Goal: Task Accomplishment & Management: Complete application form

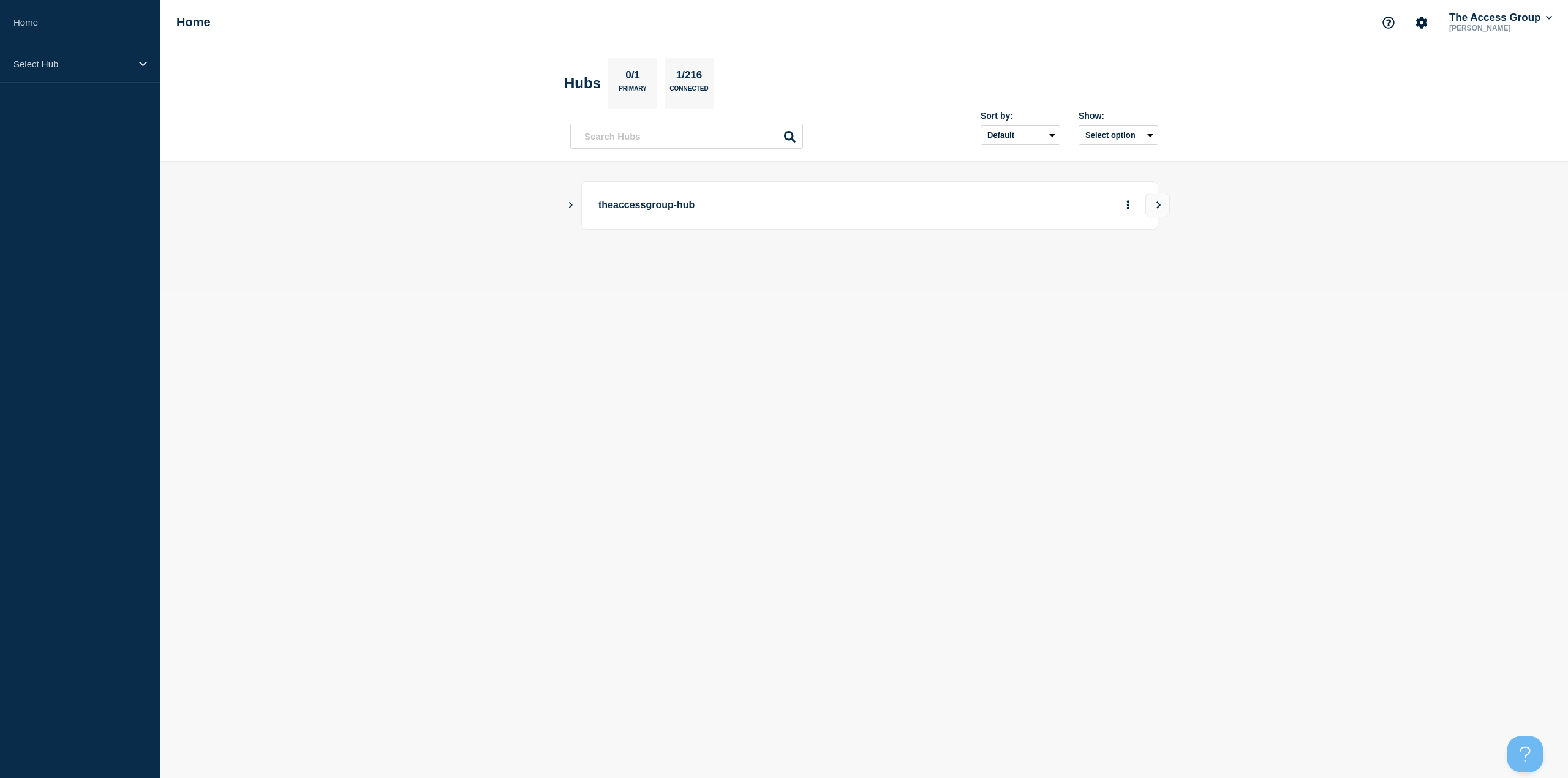
click at [146, 111] on aside "Home Select Hub" at bounding box center [80, 389] width 160 height 778
click at [131, 81] on div "Select Hub" at bounding box center [80, 64] width 160 height 37
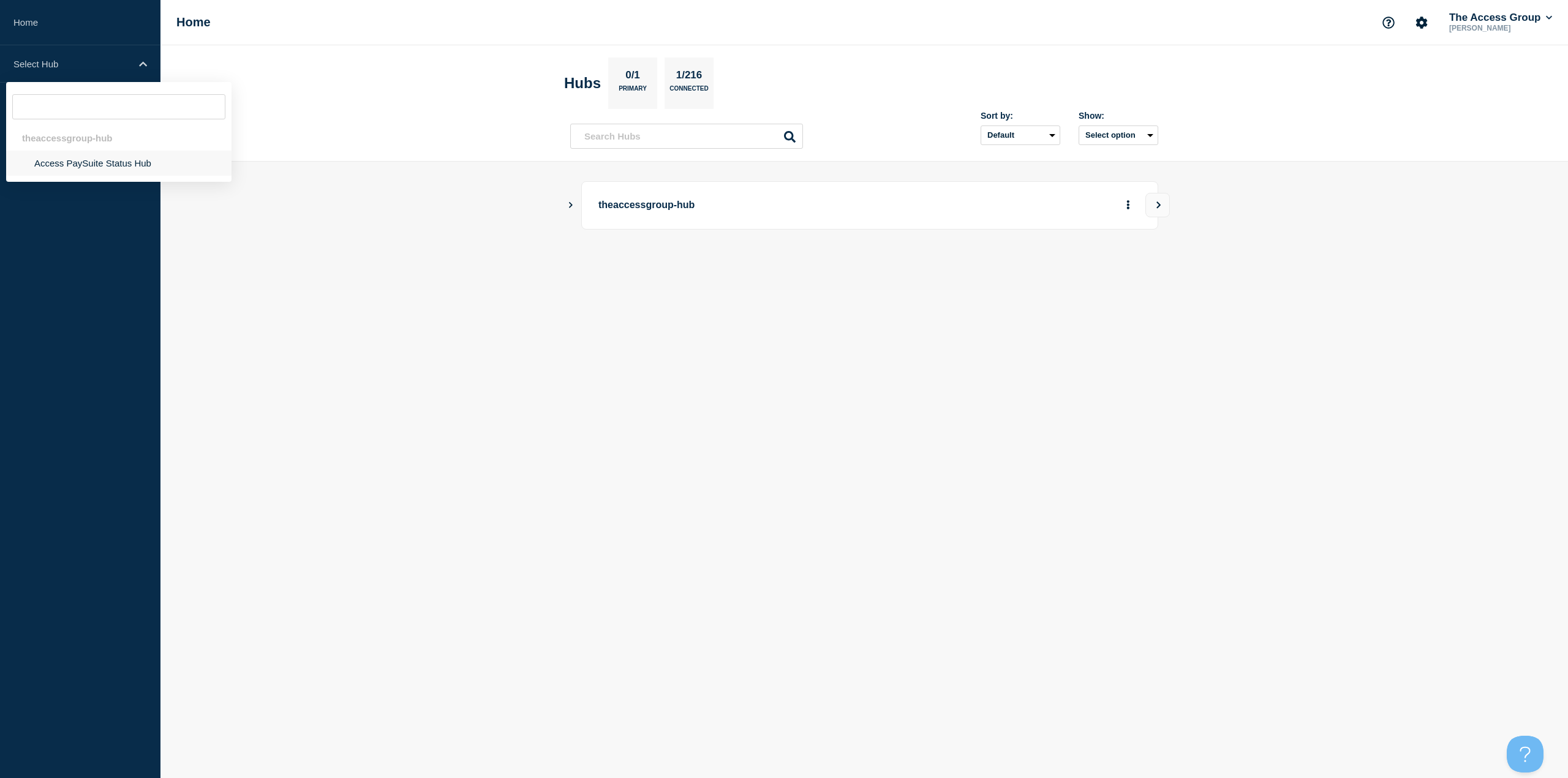
click at [109, 160] on li "Access PaySuite Status Hub" at bounding box center [119, 163] width 226 height 25
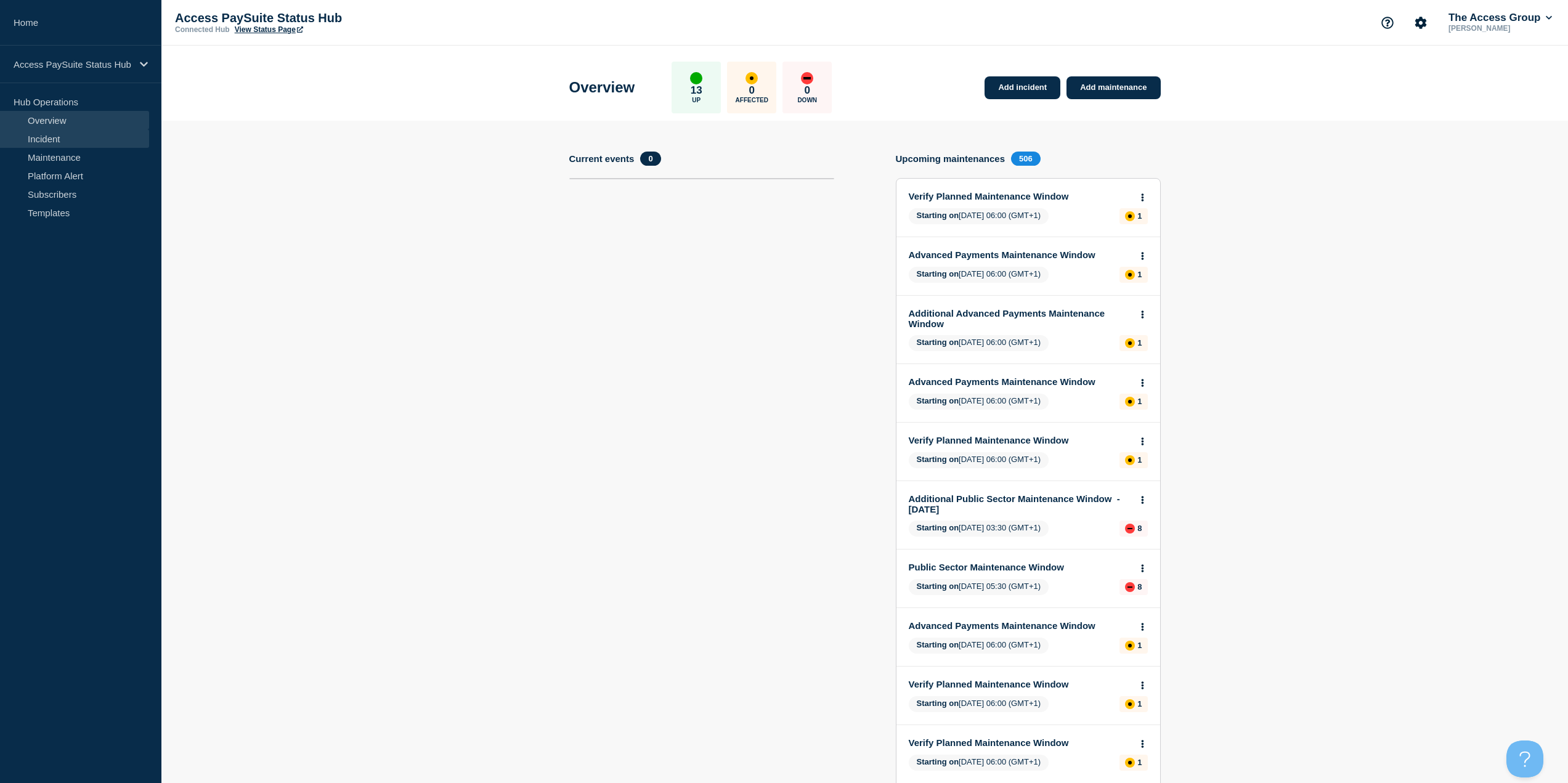
click at [73, 136] on link "Incident" at bounding box center [75, 139] width 149 height 19
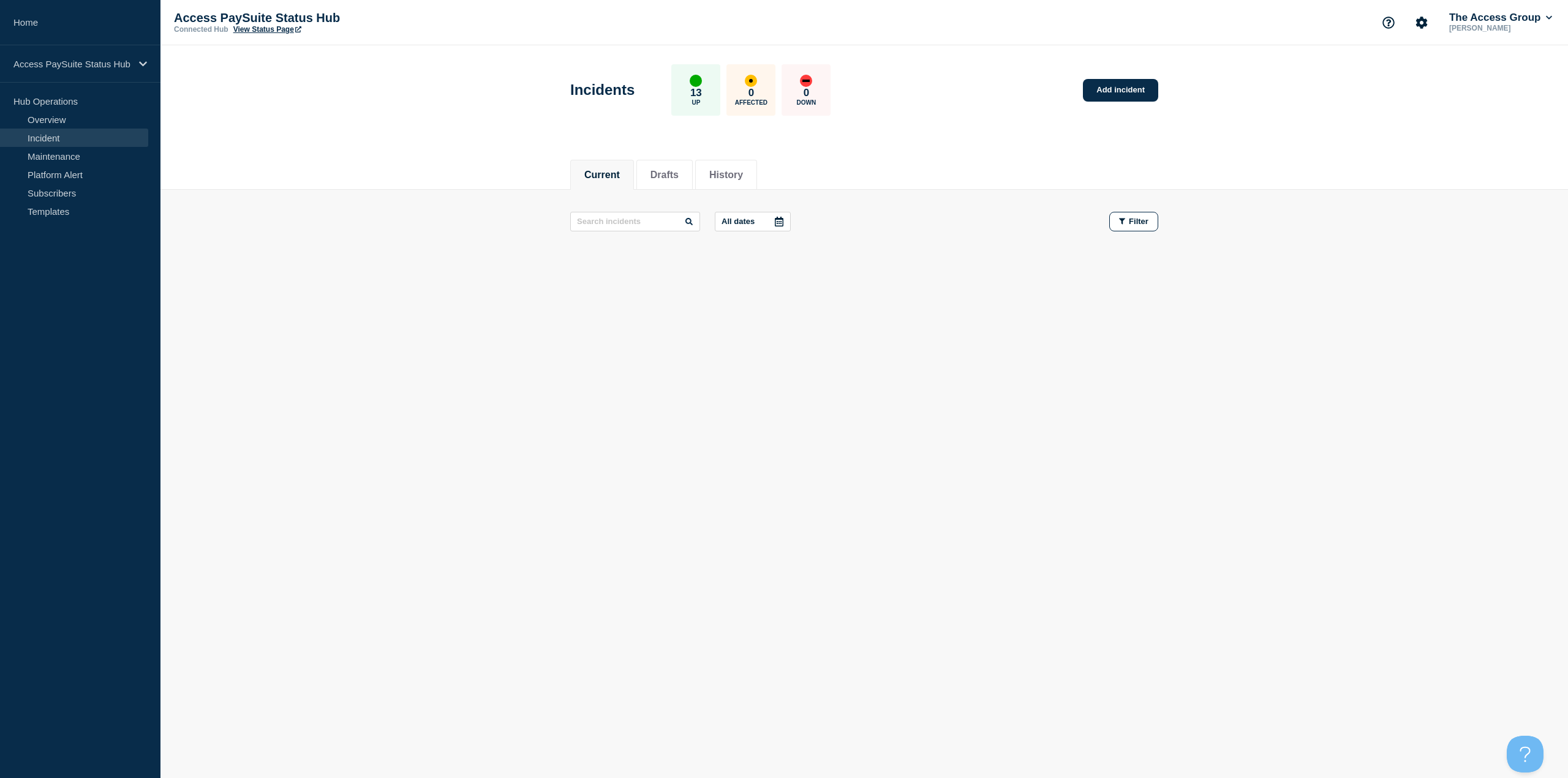
click at [1116, 105] on div "Incidents 13 Up 0 Affected 0 Down Add incident" at bounding box center [864, 85] width 615 height 75
click at [1119, 87] on link "Add incident" at bounding box center [1120, 90] width 75 height 23
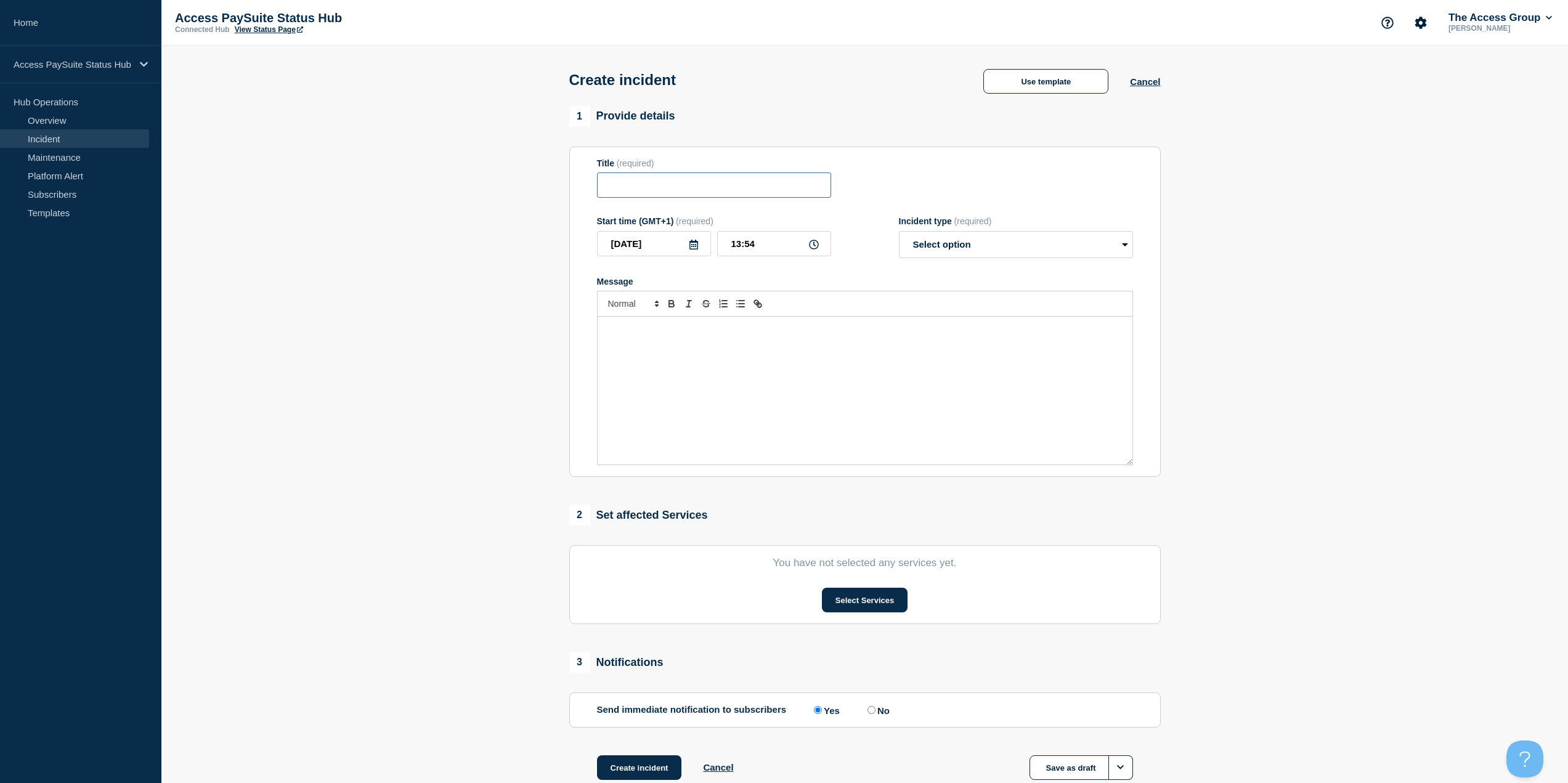
click at [713, 191] on input "Title" at bounding box center [714, 185] width 234 height 26
click at [1056, 77] on button "Use template" at bounding box center [1046, 81] width 125 height 25
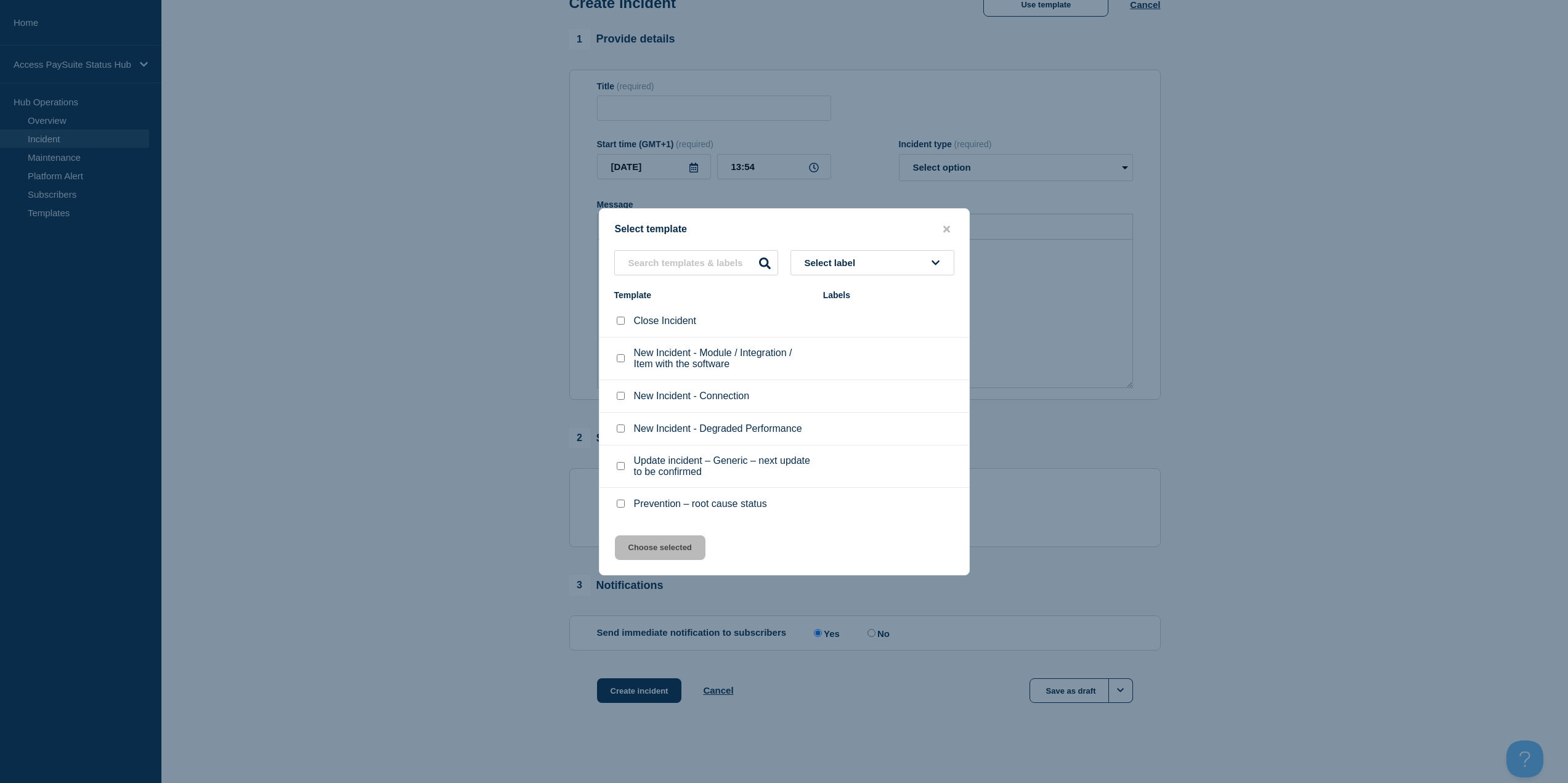
scroll to position [80, 0]
click at [858, 260] on span "Select label" at bounding box center [832, 263] width 56 height 11
click at [653, 347] on li "New Incident - Module / Integration / Item with the software" at bounding box center [784, 359] width 369 height 42
click at [622, 358] on input "New Incident - Module / Integration / Item with the software checkbox" at bounding box center [620, 359] width 8 height 8
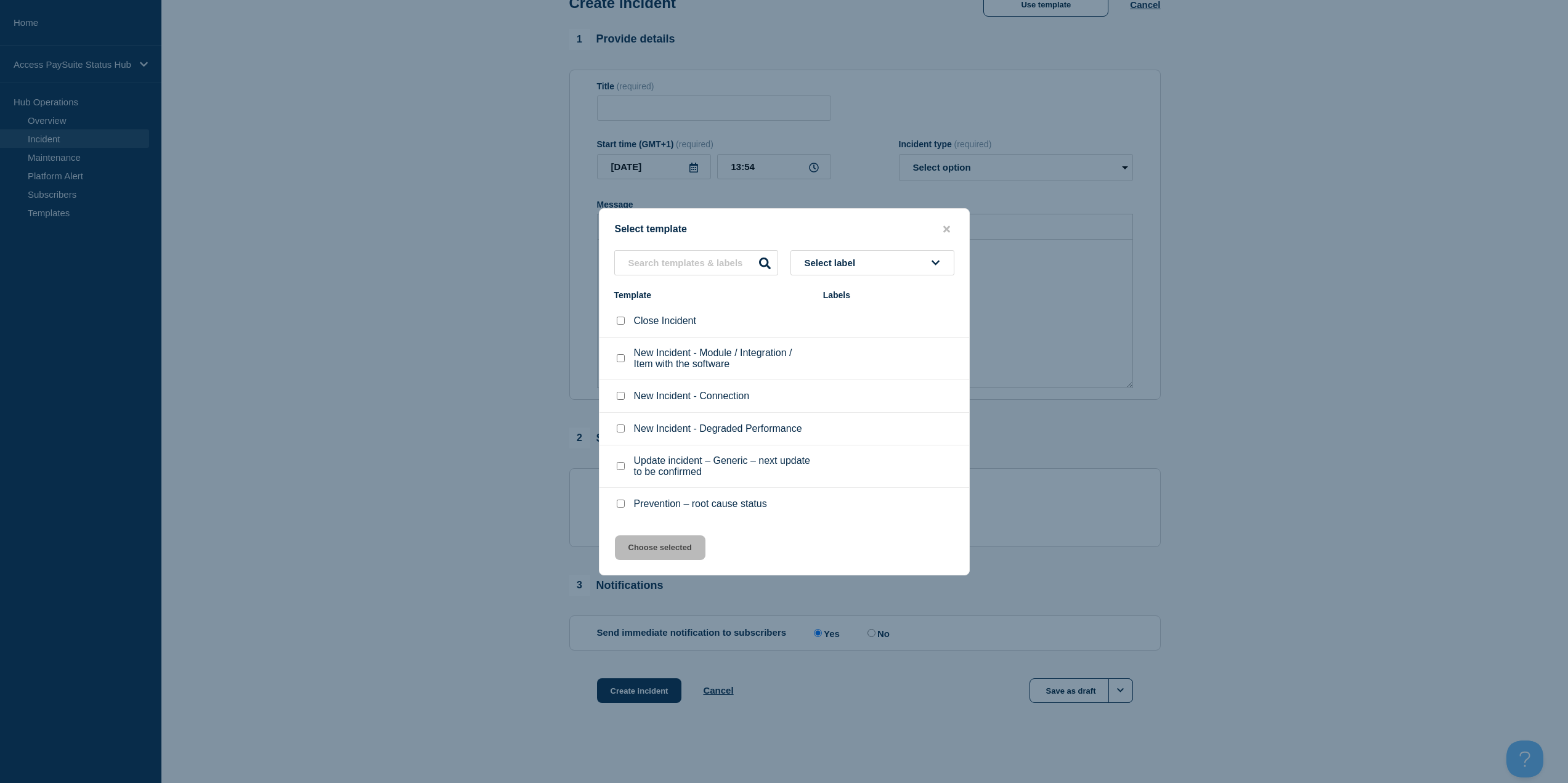
checkbox input "true"
click at [676, 553] on button "Choose selected" at bounding box center [660, 547] width 91 height 25
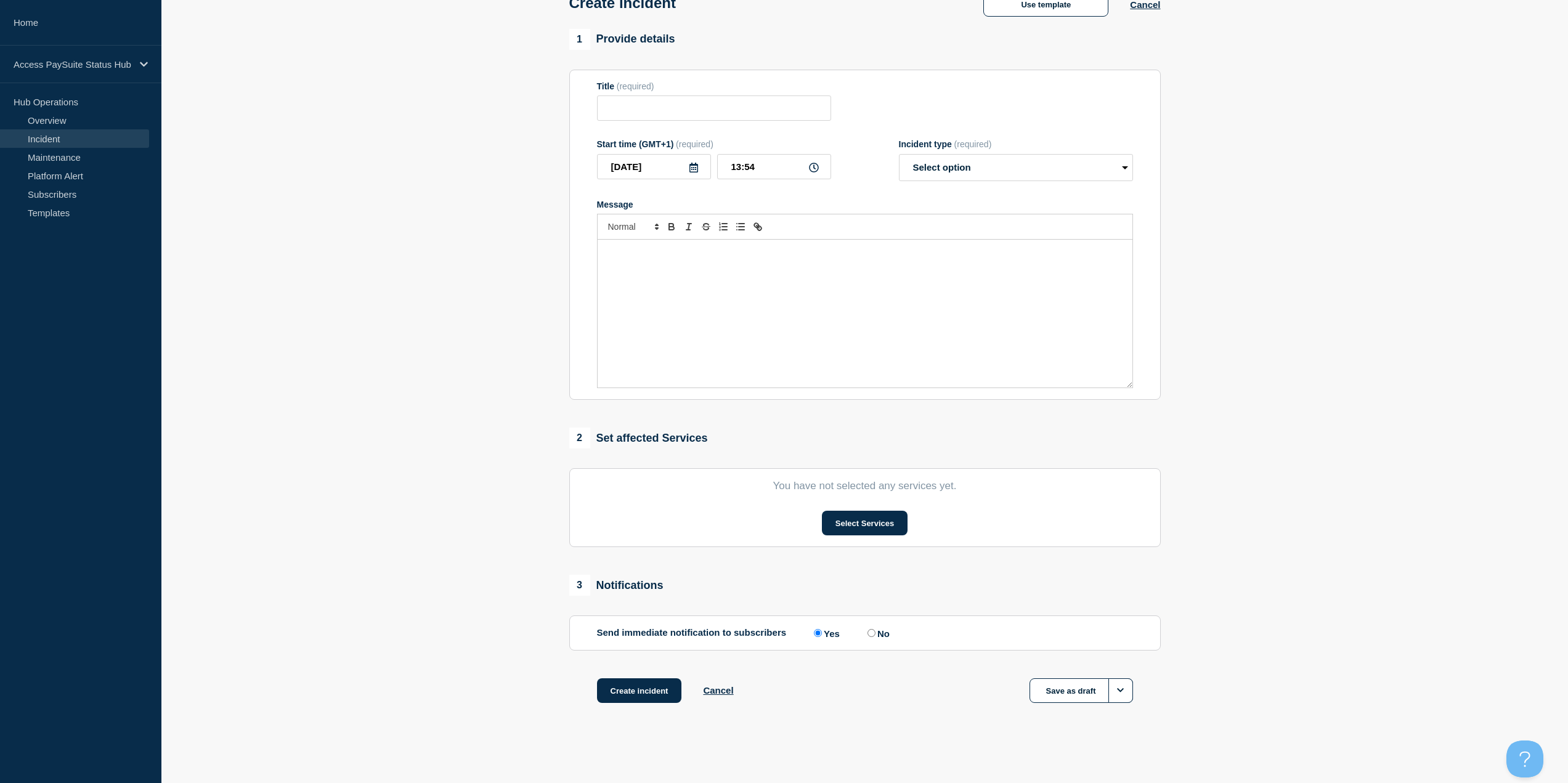
type input "New Incident - Module / Integration / Item with the software"
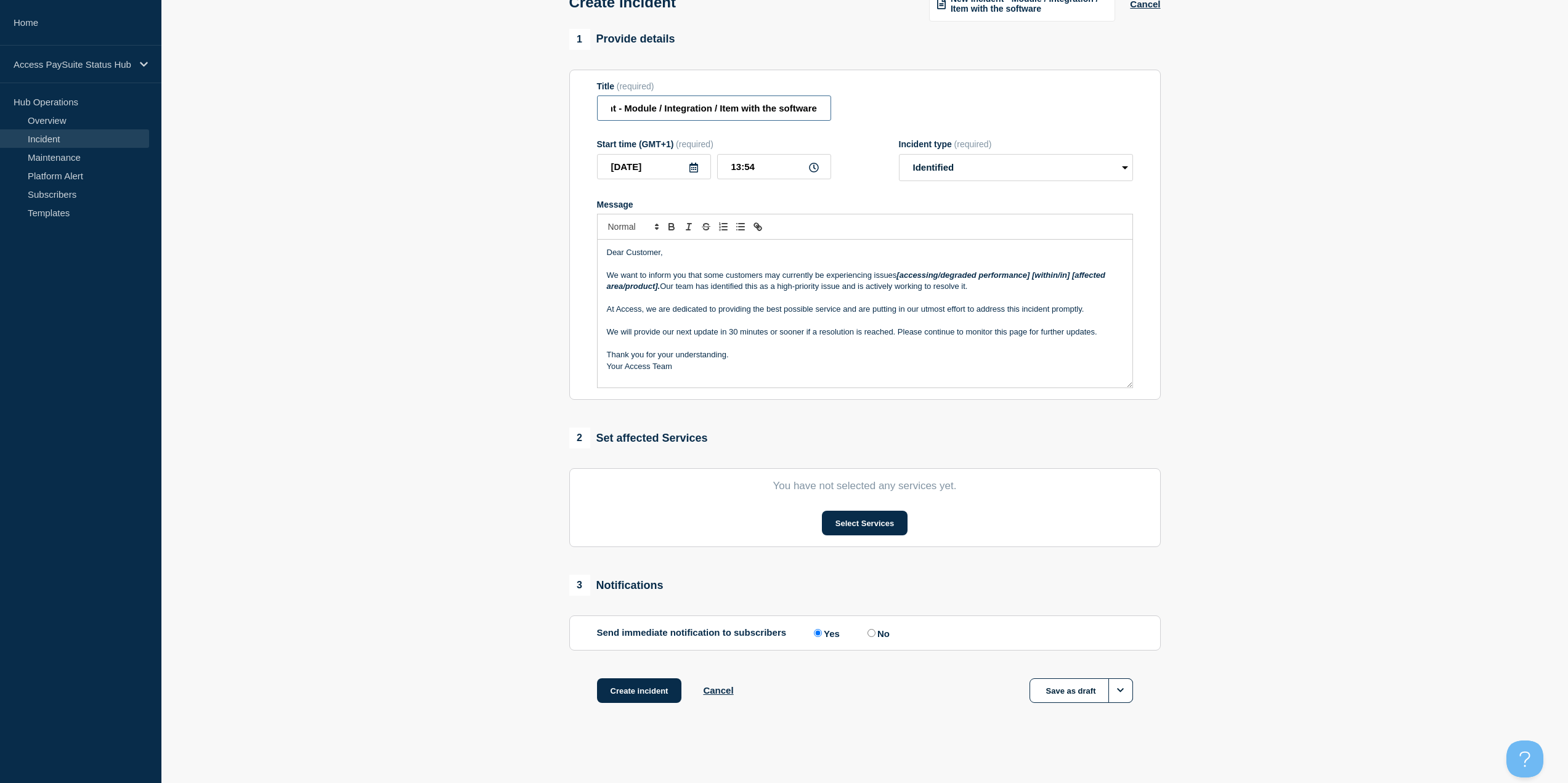
scroll to position [0, 0]
drag, startPoint x: 682, startPoint y: 108, endPoint x: 571, endPoint y: 118, distance: 111.4
click at [571, 118] on section "Title (required) New Incident - Module / Integration / Item with the software S…" at bounding box center [865, 235] width 592 height 331
click at [563, 124] on div "1 Provide details Title (required) New Incident - Module / Integration / Item w…" at bounding box center [865, 381] width 606 height 705
click at [1030, 158] on select "Select option Investigating Identified Monitoring" at bounding box center [1016, 167] width 234 height 27
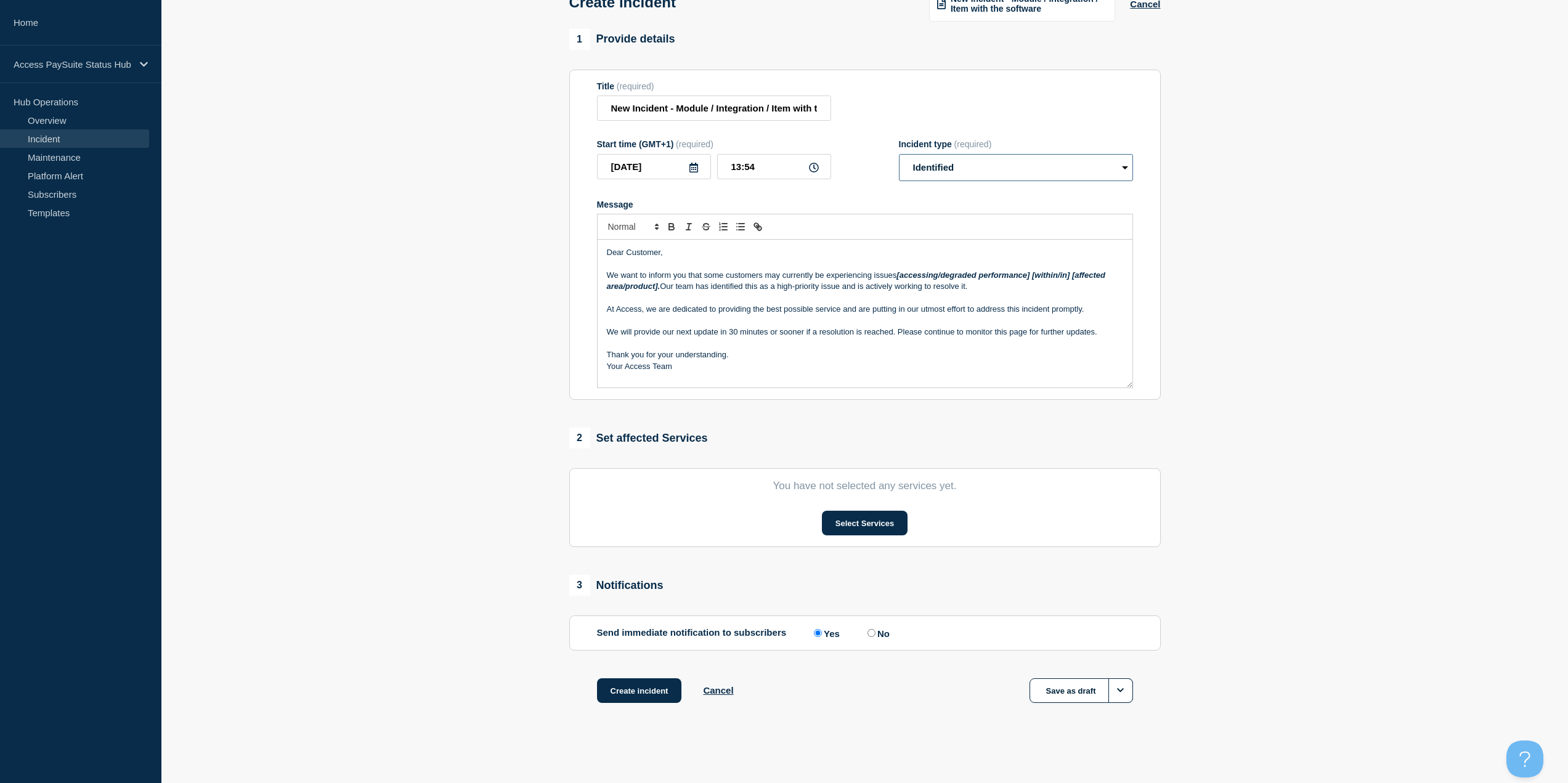
select select "investigating"
click at [899, 154] on select "Select option Investigating Identified Monitoring" at bounding box center [1016, 167] width 234 height 27
drag, startPoint x: 772, startPoint y: 111, endPoint x: 586, endPoint y: 111, distance: 186.0
click at [586, 111] on section "Title (required) New Incident - Module / Integration / Item with the software S…" at bounding box center [865, 235] width 592 height 331
paste input "ncident Management Alert"
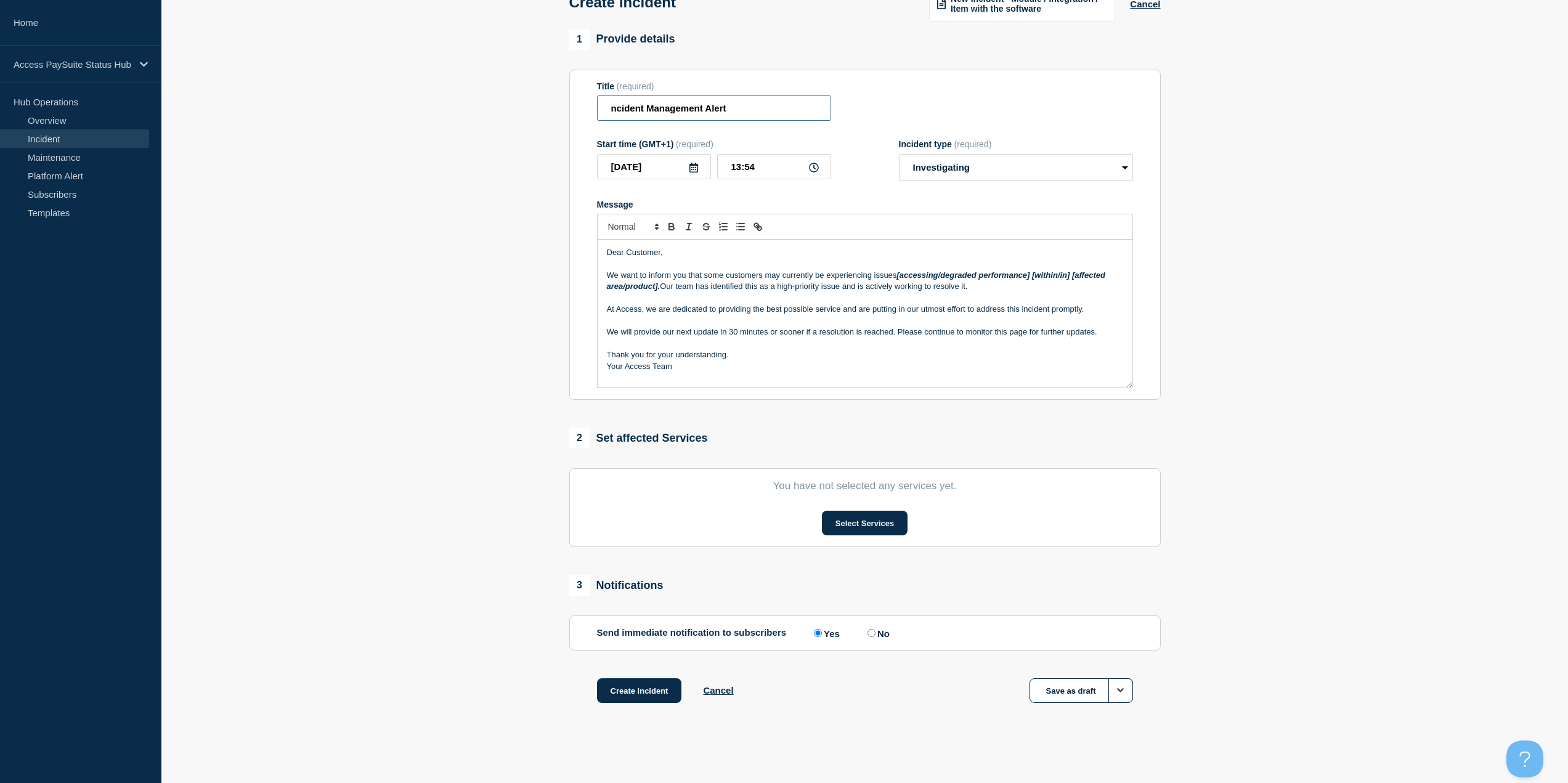
click at [611, 106] on input "ncident Management Alert" at bounding box center [714, 108] width 234 height 26
type input "Incident Management Alert - Touch Tone Issue"
drag, startPoint x: 900, startPoint y: 273, endPoint x: 657, endPoint y: 283, distance: 243.2
click at [657, 283] on em "[accessing/degraded performance] [within/in] [affected area/product]." at bounding box center [858, 281] width 501 height 20
click at [756, 356] on p "Thank you for your understanding." at bounding box center [865, 355] width 516 height 11
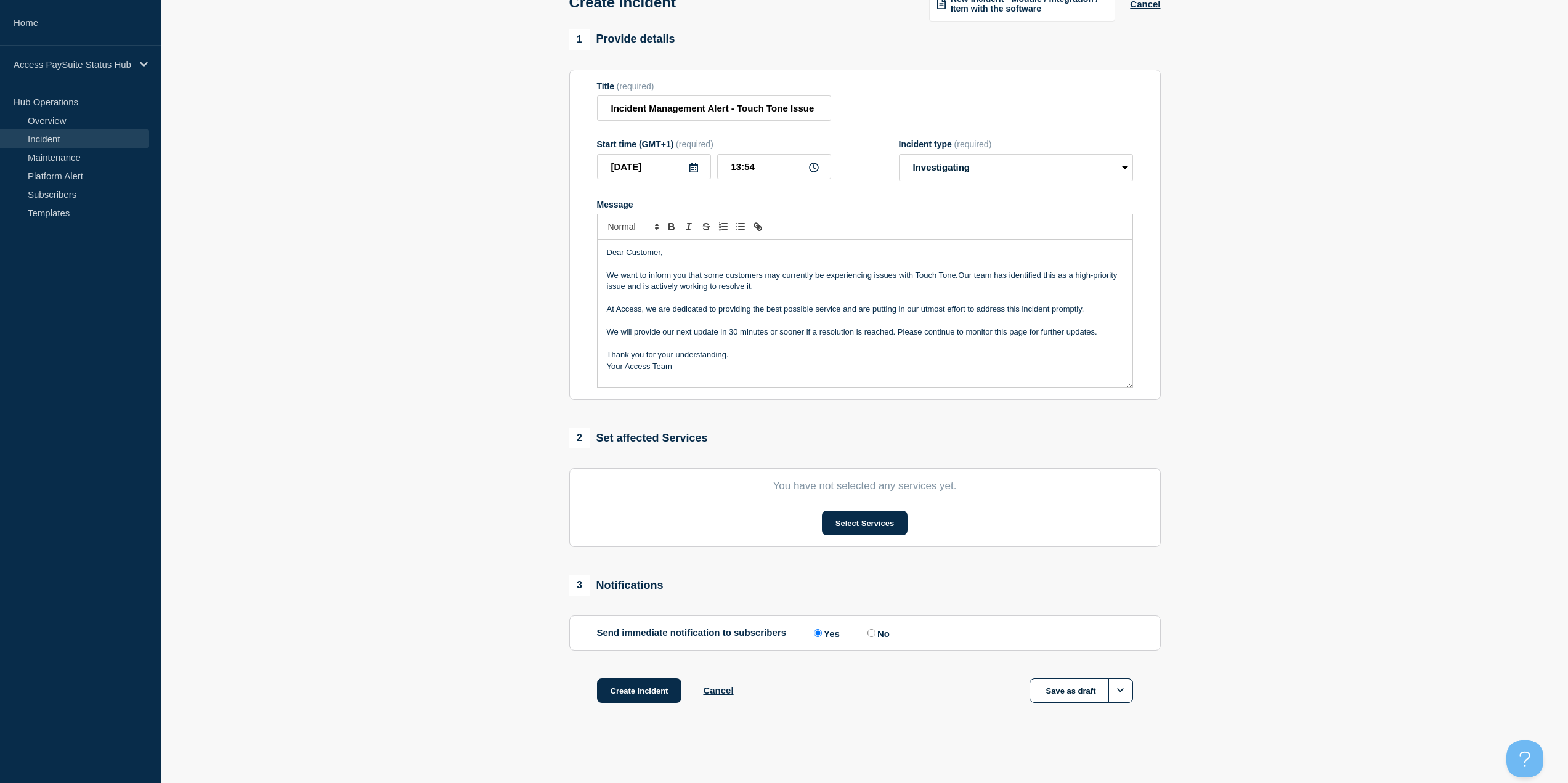
click at [694, 277] on p "We want to inform you that some customers may currently be experiencing issues …" at bounding box center [865, 281] width 516 height 23
click at [694, 270] on p "We want to inform you that some customers may currently be experiencing issues …" at bounding box center [865, 281] width 516 height 23
click at [847, 524] on button "Select Services" at bounding box center [865, 523] width 86 height 25
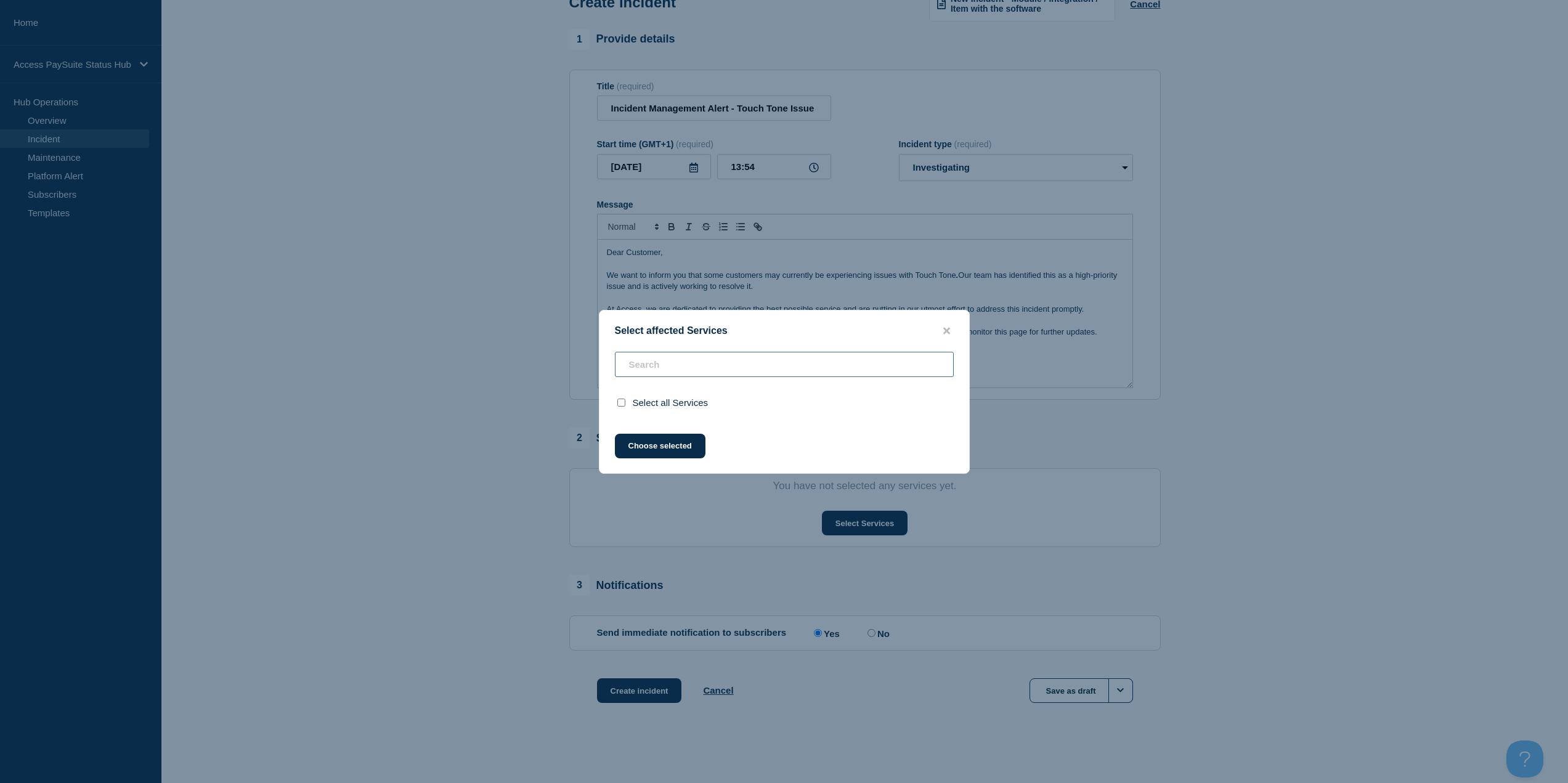
click at [746, 362] on input "text" at bounding box center [784, 365] width 339 height 26
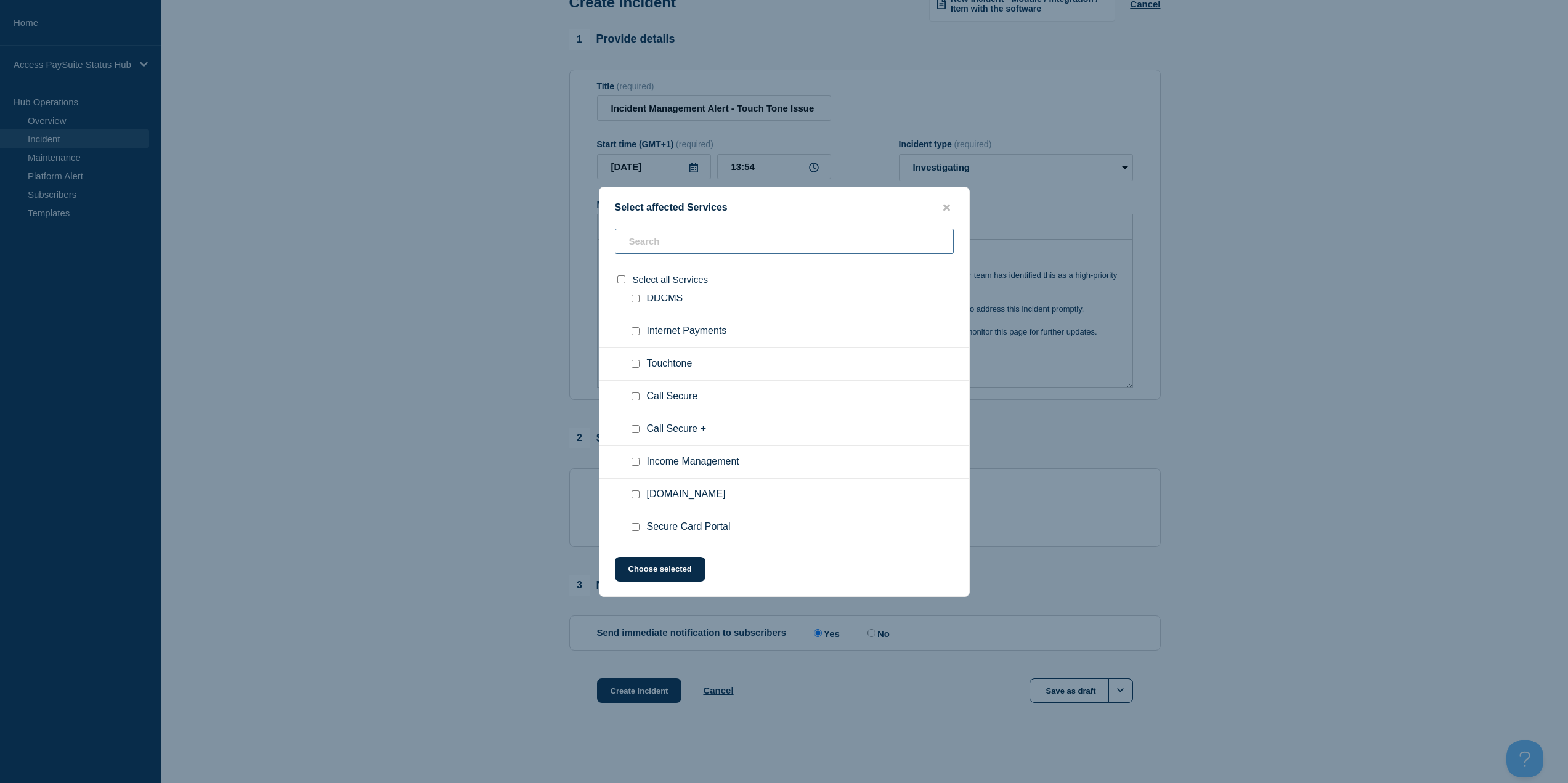
scroll to position [26, 0]
click at [637, 387] on input "Touchtone checkbox" at bounding box center [635, 383] width 8 height 8
checkbox input "true"
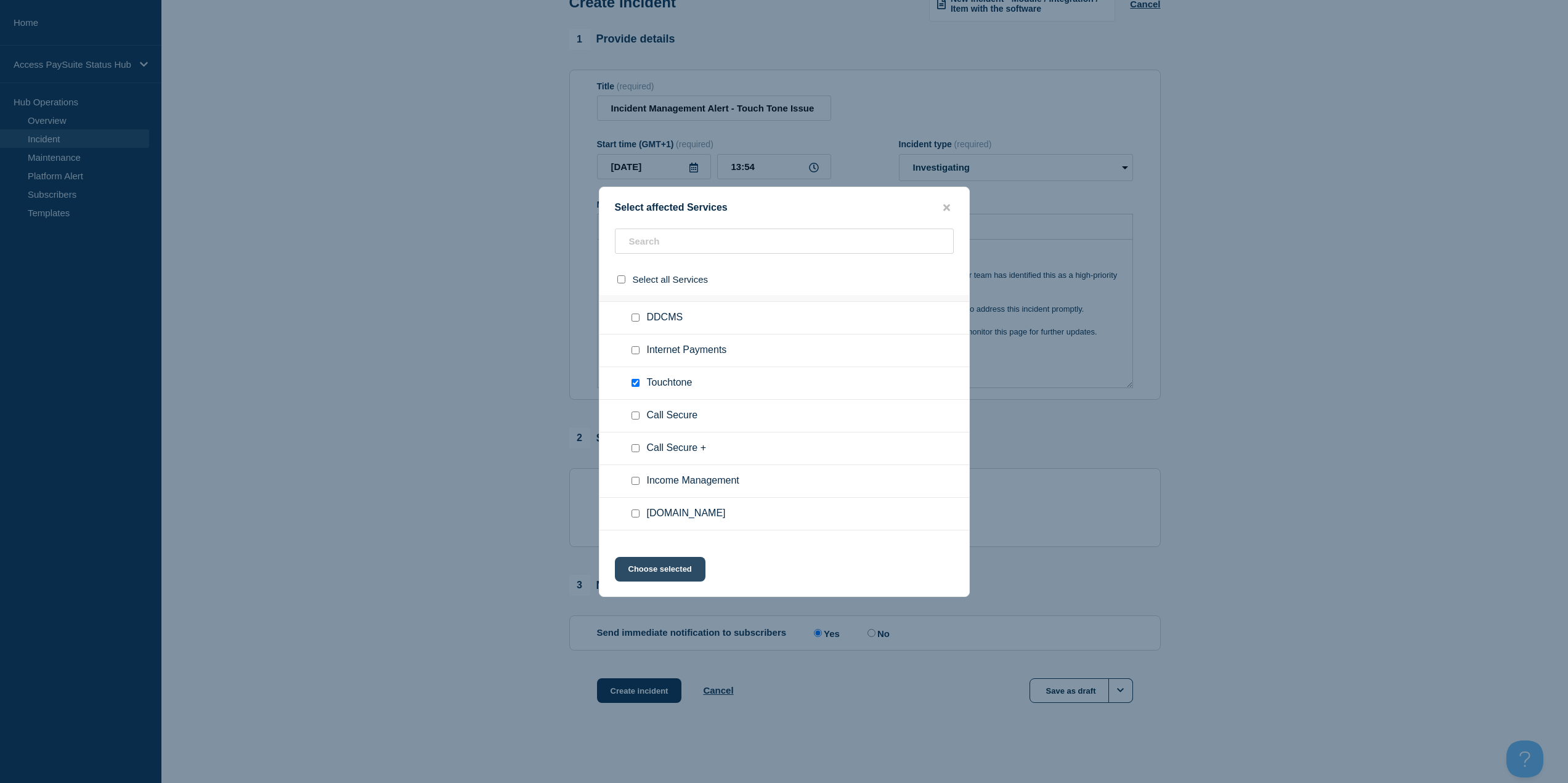
click at [660, 569] on button "Choose selected" at bounding box center [660, 569] width 91 height 25
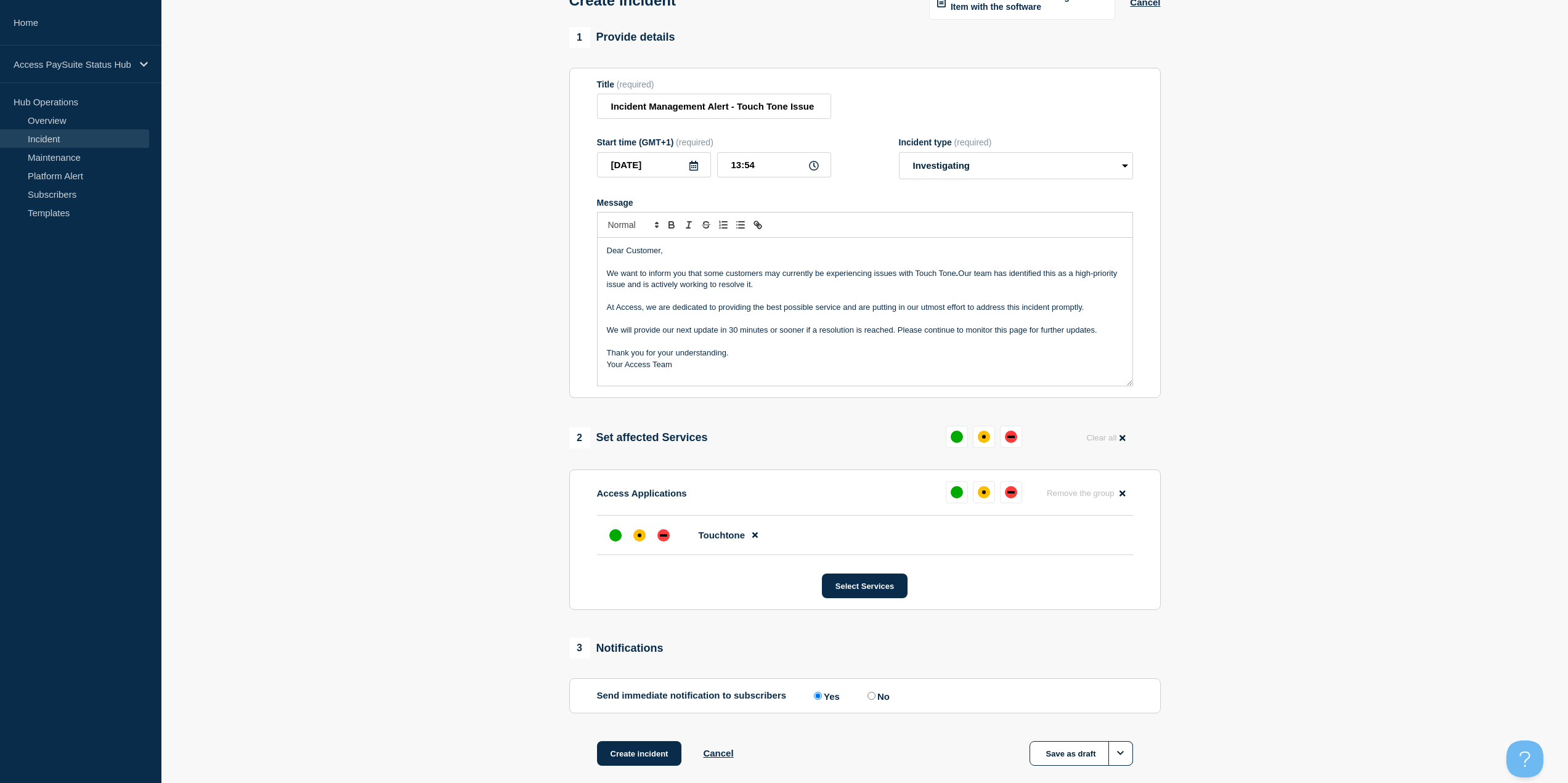
click at [802, 312] on p "At Access, we are dedicated to providing the best possible service and are putt…" at bounding box center [865, 308] width 516 height 11
click at [914, 279] on p "We want to inform you that some customers may currently be experiencing issues …" at bounding box center [865, 279] width 516 height 23
click at [949, 277] on p "We want to inform you that some customers may currently be experiencing issues …" at bounding box center [865, 279] width 516 height 23
click at [939, 277] on p "We want to inform you that some customers may currently be experiencing issues …" at bounding box center [865, 279] width 516 height 23
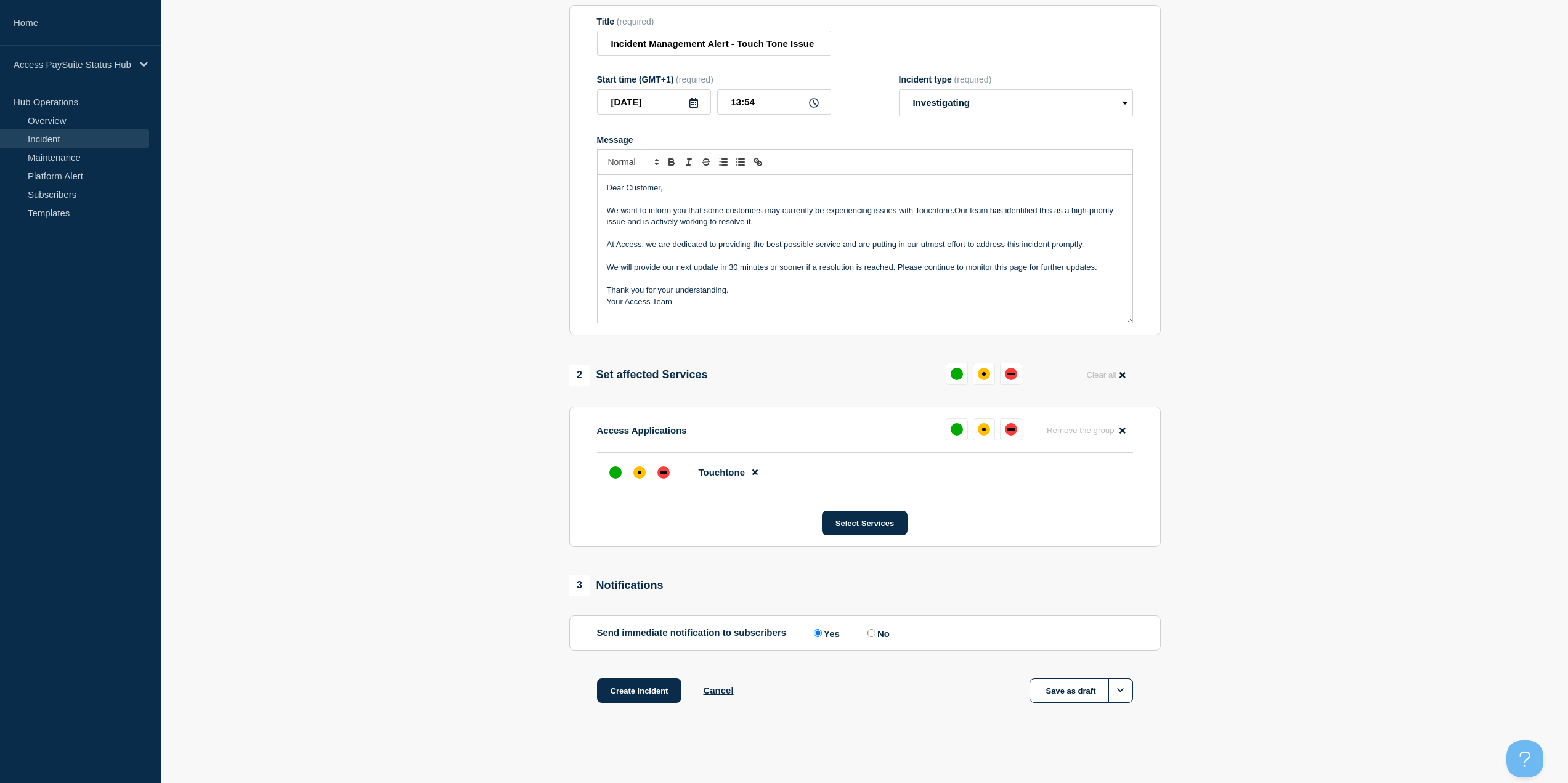
scroll to position [21, 0]
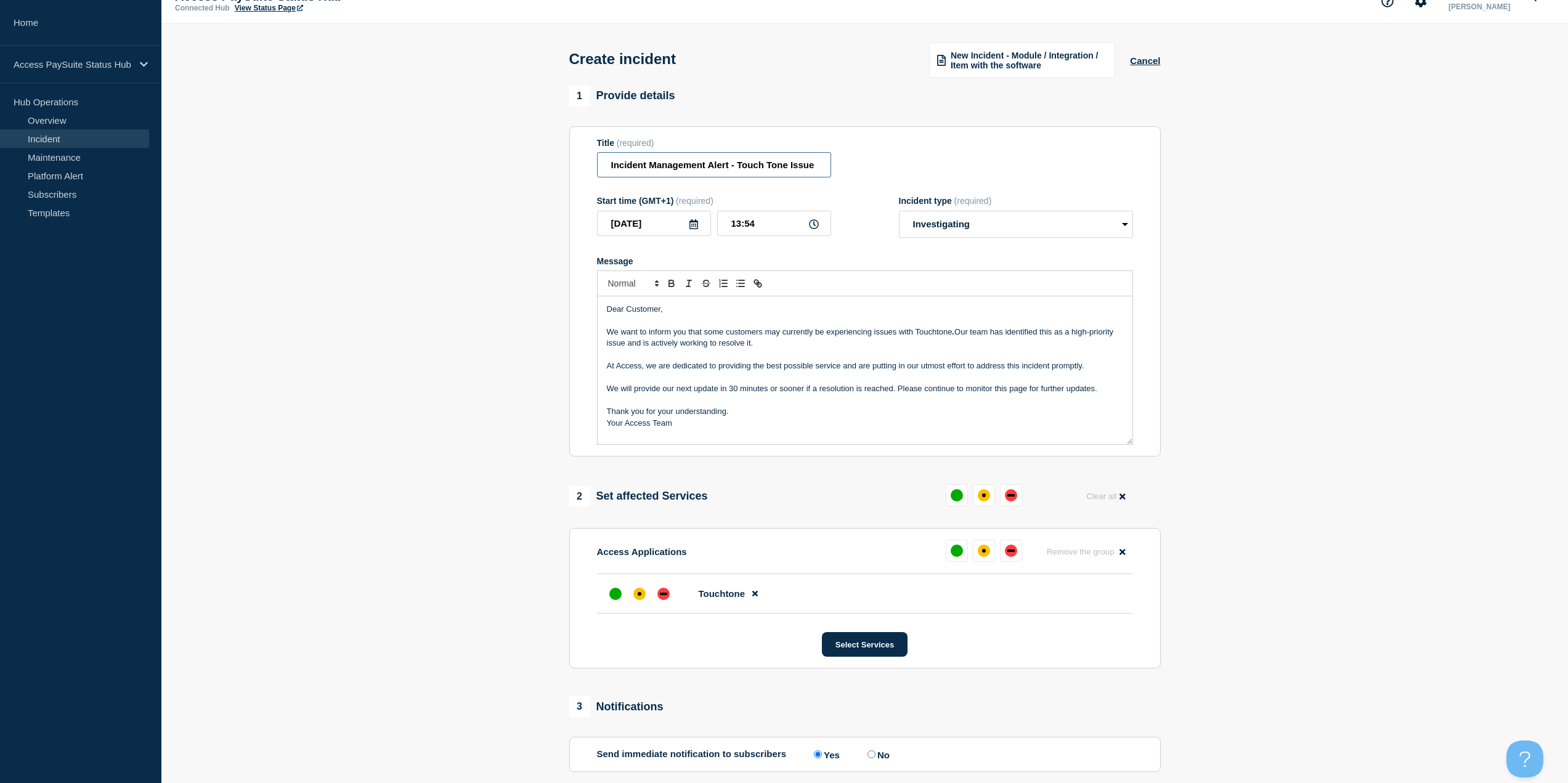
drag, startPoint x: 755, startPoint y: 178, endPoint x: 630, endPoint y: 182, distance: 125.1
click at [630, 182] on form "Title (required) Incident Management Alert - Touch Tone Issue Start time (GMT+1…" at bounding box center [865, 292] width 536 height 308
click at [788, 153] on div "Title (required) Incident Management Alert - Touch Tone Issue" at bounding box center [714, 158] width 234 height 40
click at [769, 166] on input "Incident Management Alert - Touch Tone Issue" at bounding box center [714, 165] width 234 height 26
type input "Incident Management Alert - Touchtone Issue"
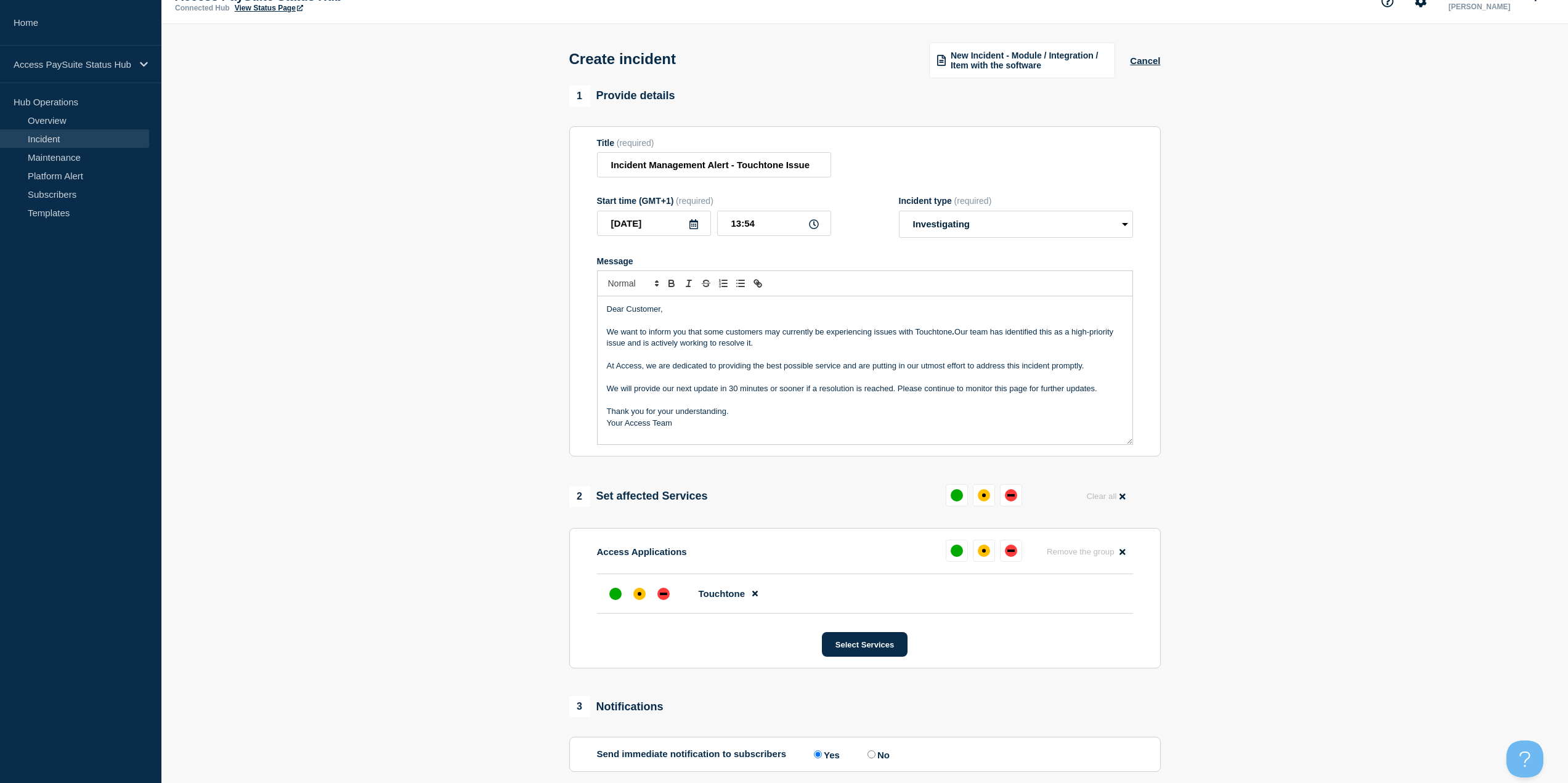
click at [794, 369] on p "At Access, we are dedicated to providing the best possible service and are putt…" at bounding box center [865, 366] width 516 height 11
click at [769, 400] on p "Message" at bounding box center [865, 400] width 516 height 11
click at [743, 354] on p "Message" at bounding box center [865, 355] width 516 height 11
click at [710, 322] on p "Message" at bounding box center [865, 320] width 516 height 11
click at [1056, 328] on p "We want to inform you that some customers may currently be experiencing issues …" at bounding box center [865, 338] width 516 height 23
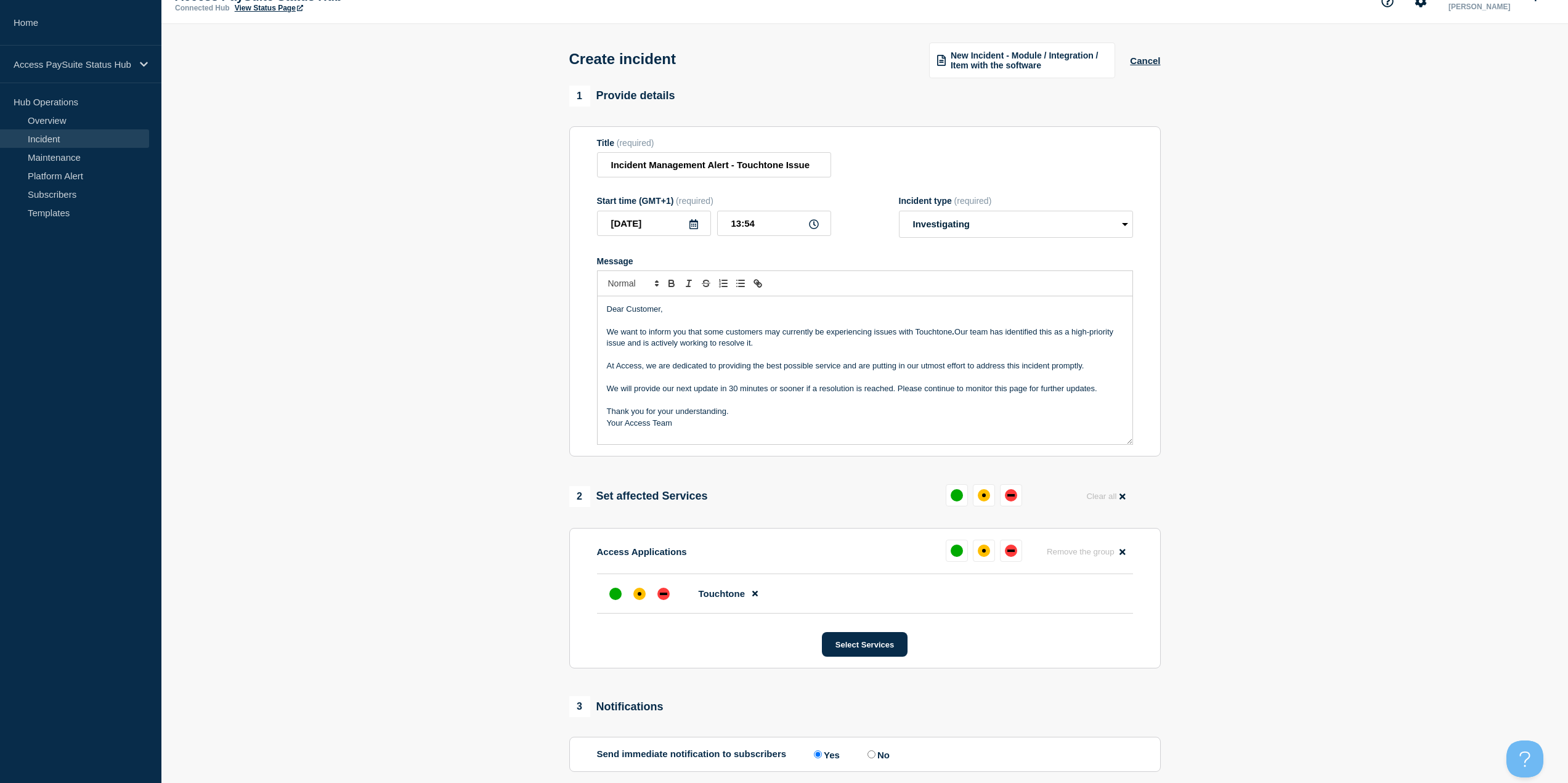
click at [1079, 323] on p "Message" at bounding box center [865, 320] width 516 height 11
click at [802, 347] on p "We want to inform you that some customers may currently be experiencing issues …" at bounding box center [865, 338] width 516 height 23
click at [786, 340] on p "We want to inform you that some customers may currently be experiencing issues …" at bounding box center [865, 338] width 516 height 23
drag, startPoint x: 781, startPoint y: 167, endPoint x: 640, endPoint y: 173, distance: 141.1
click at [563, 177] on div "1 Provide details Title (required) Incident Management Alert - Touchtone Issue …" at bounding box center [865, 471] width 606 height 770
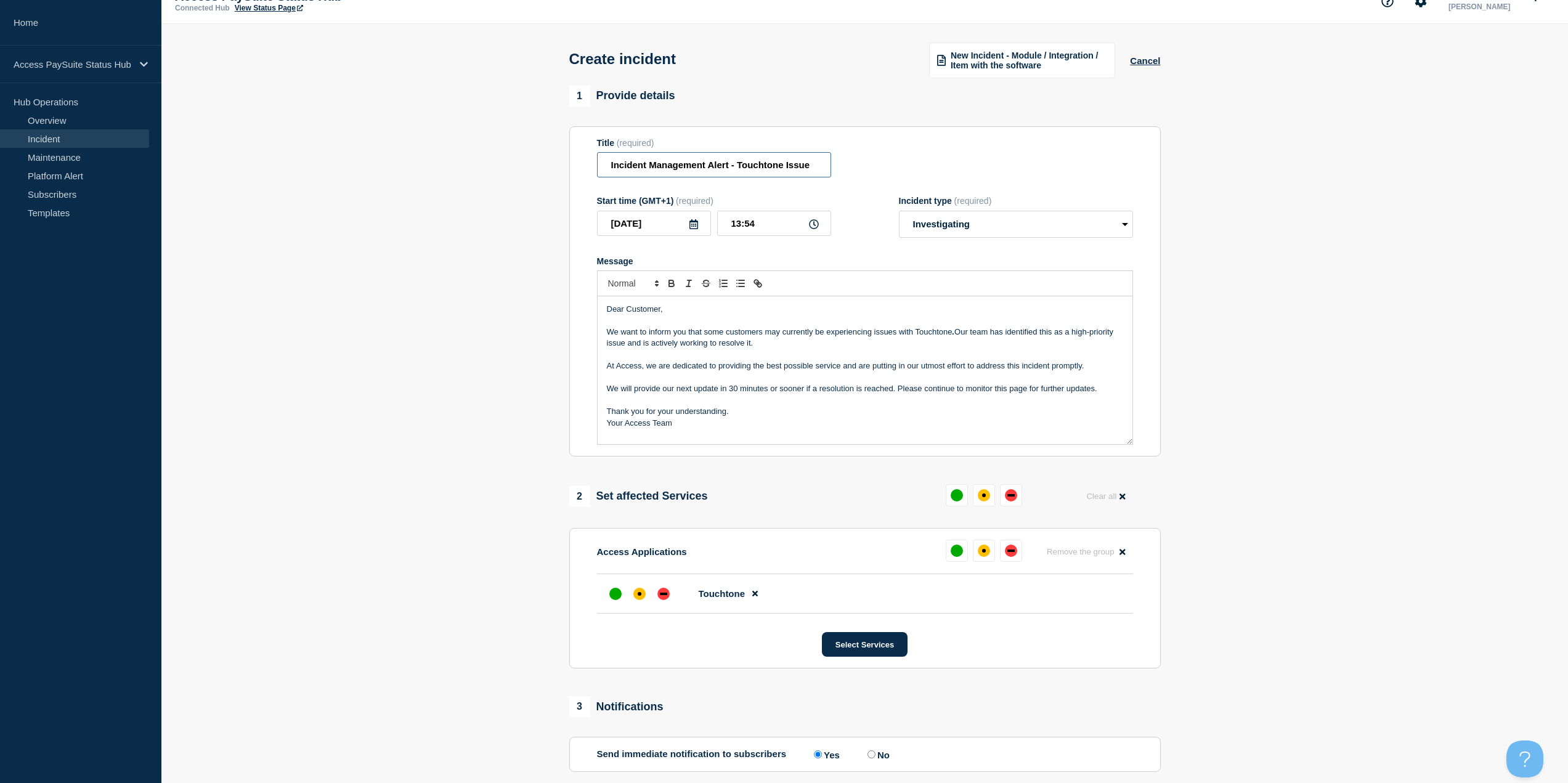
click at [667, 169] on input "Incident Management Alert - Touchtone Issue" at bounding box center [714, 165] width 234 height 26
drag, startPoint x: 667, startPoint y: 169, endPoint x: 744, endPoint y: 166, distance: 77.1
click at [744, 166] on input "Incident Management Alert - Touchtone Issue" at bounding box center [714, 165] width 234 height 26
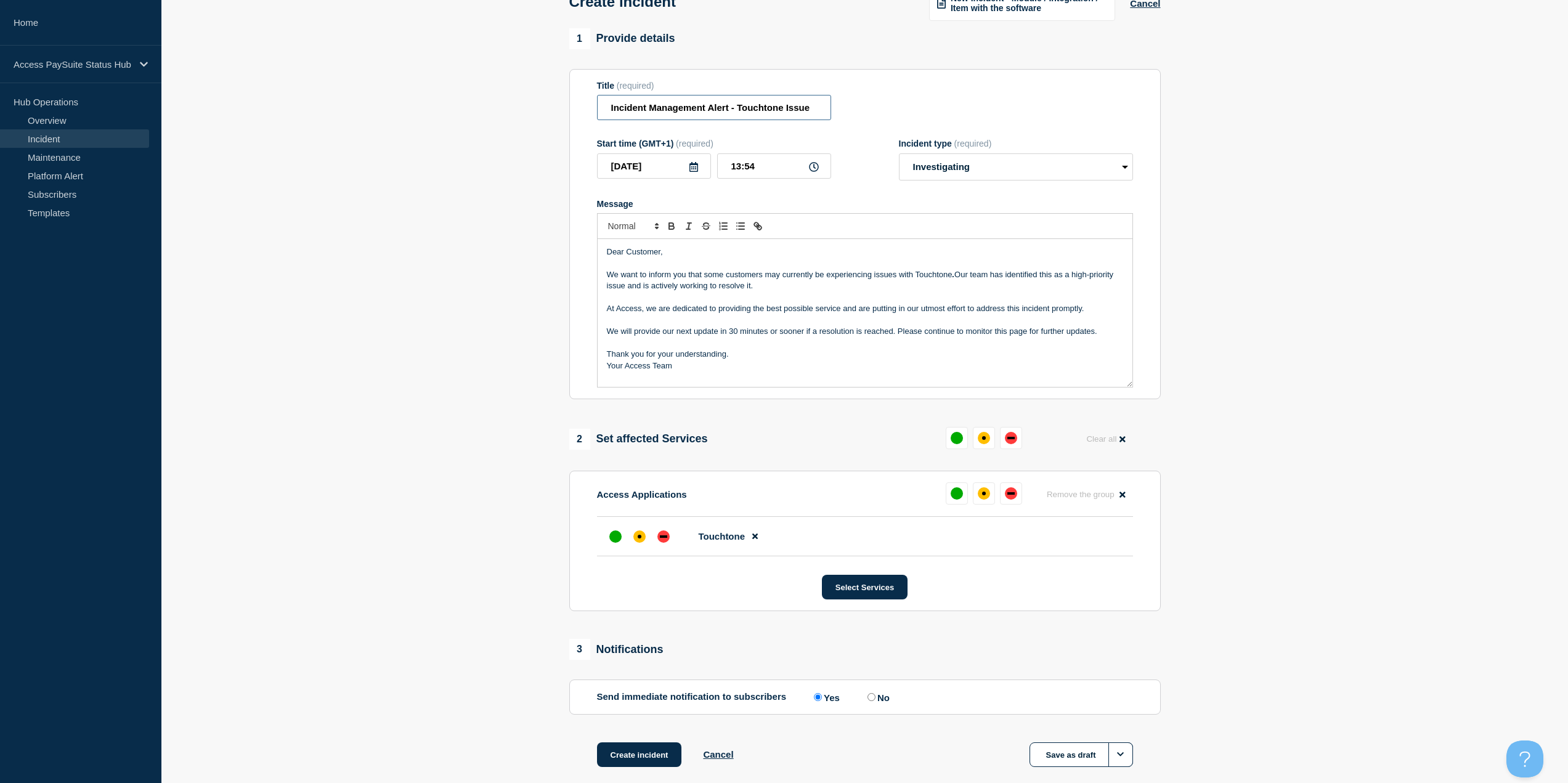
scroll to position [145, 0]
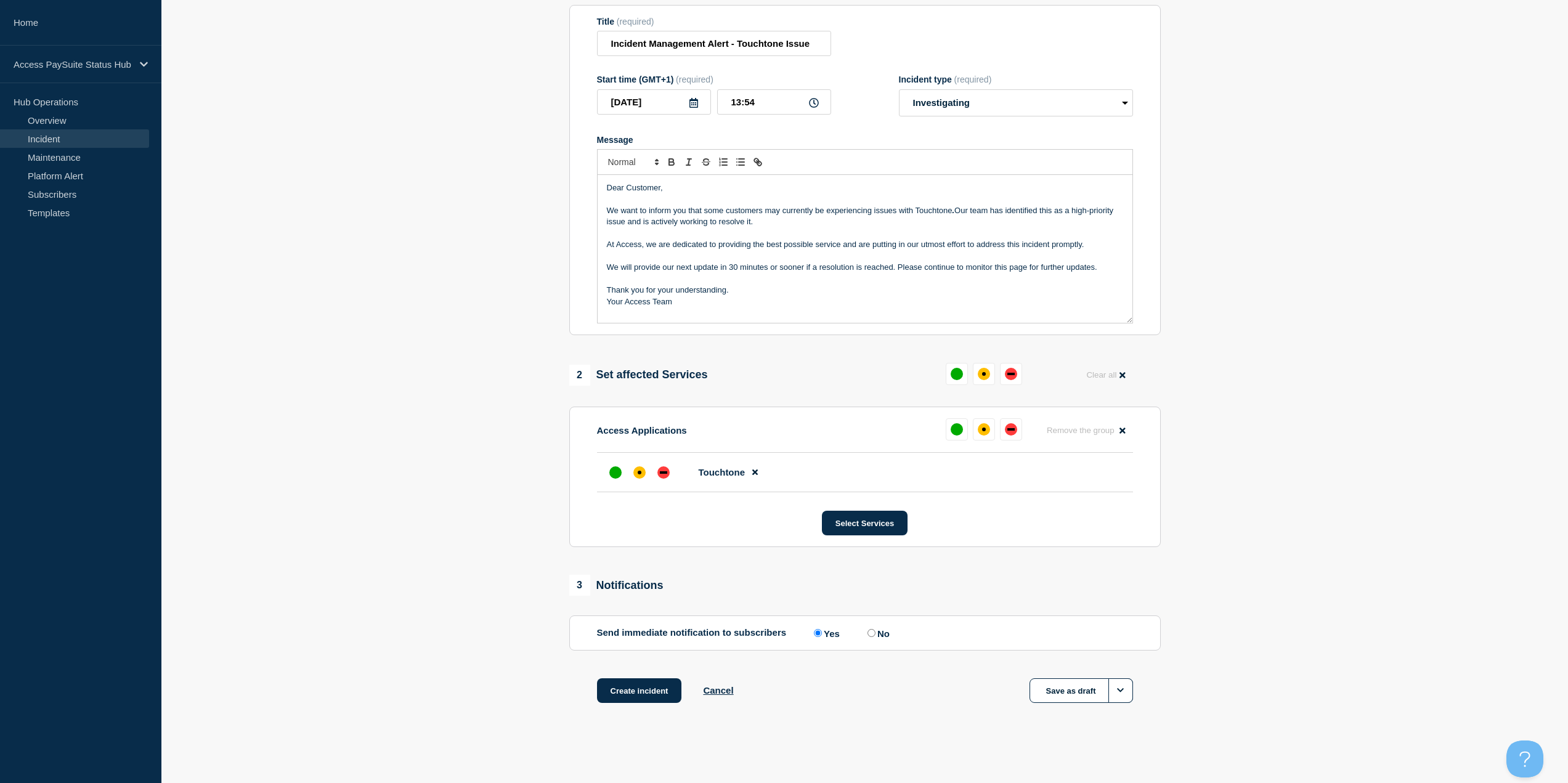
drag, startPoint x: 299, startPoint y: 165, endPoint x: 232, endPoint y: 64, distance: 121.2
click at [300, 164] on section "1 Provide details Title (required) Incident Management Alert - Touchtone Issue …" at bounding box center [864, 349] width 1407 height 770
click at [982, 428] on div "affected" at bounding box center [984, 430] width 4 height 4
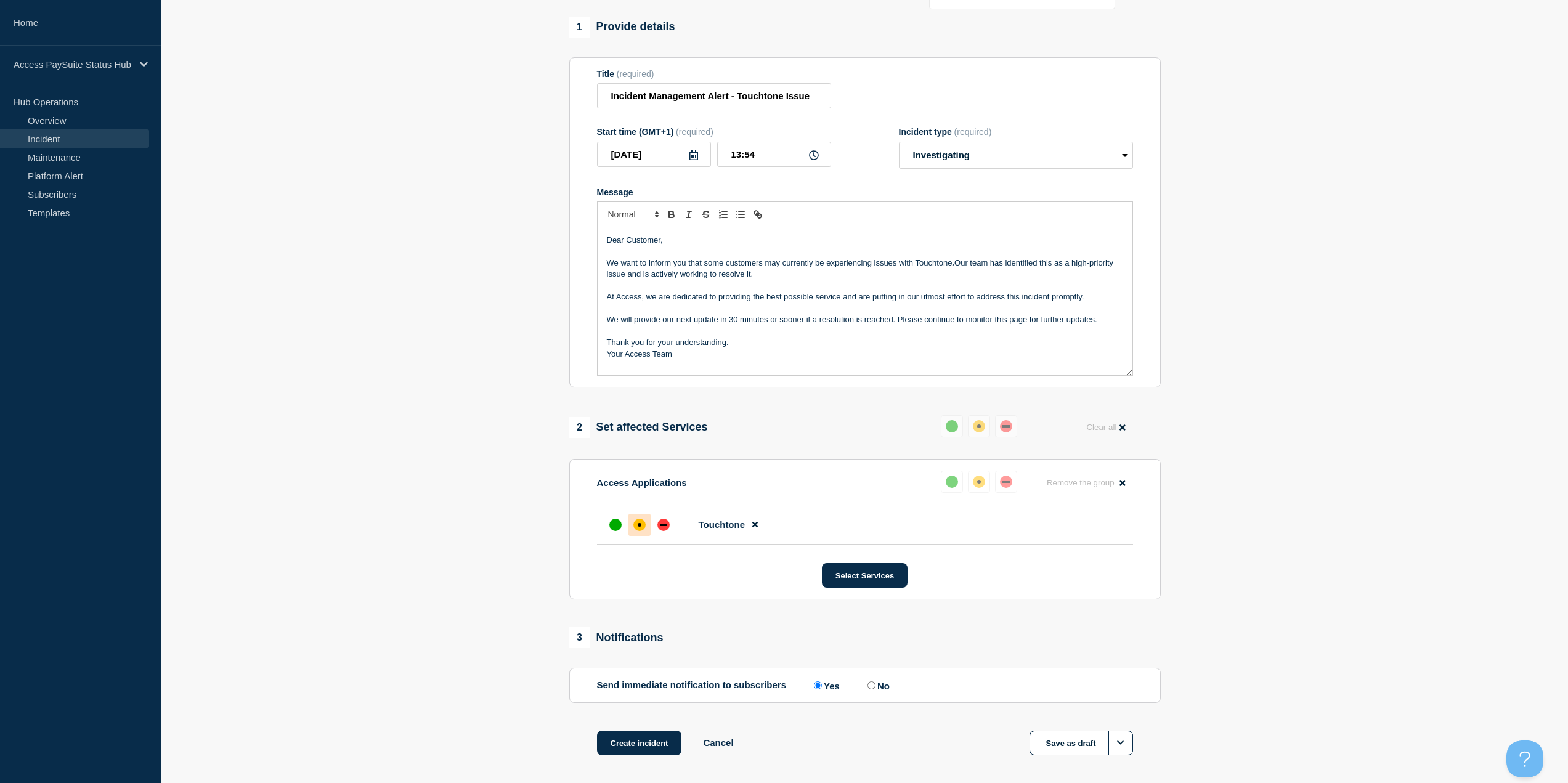
scroll to position [0, 0]
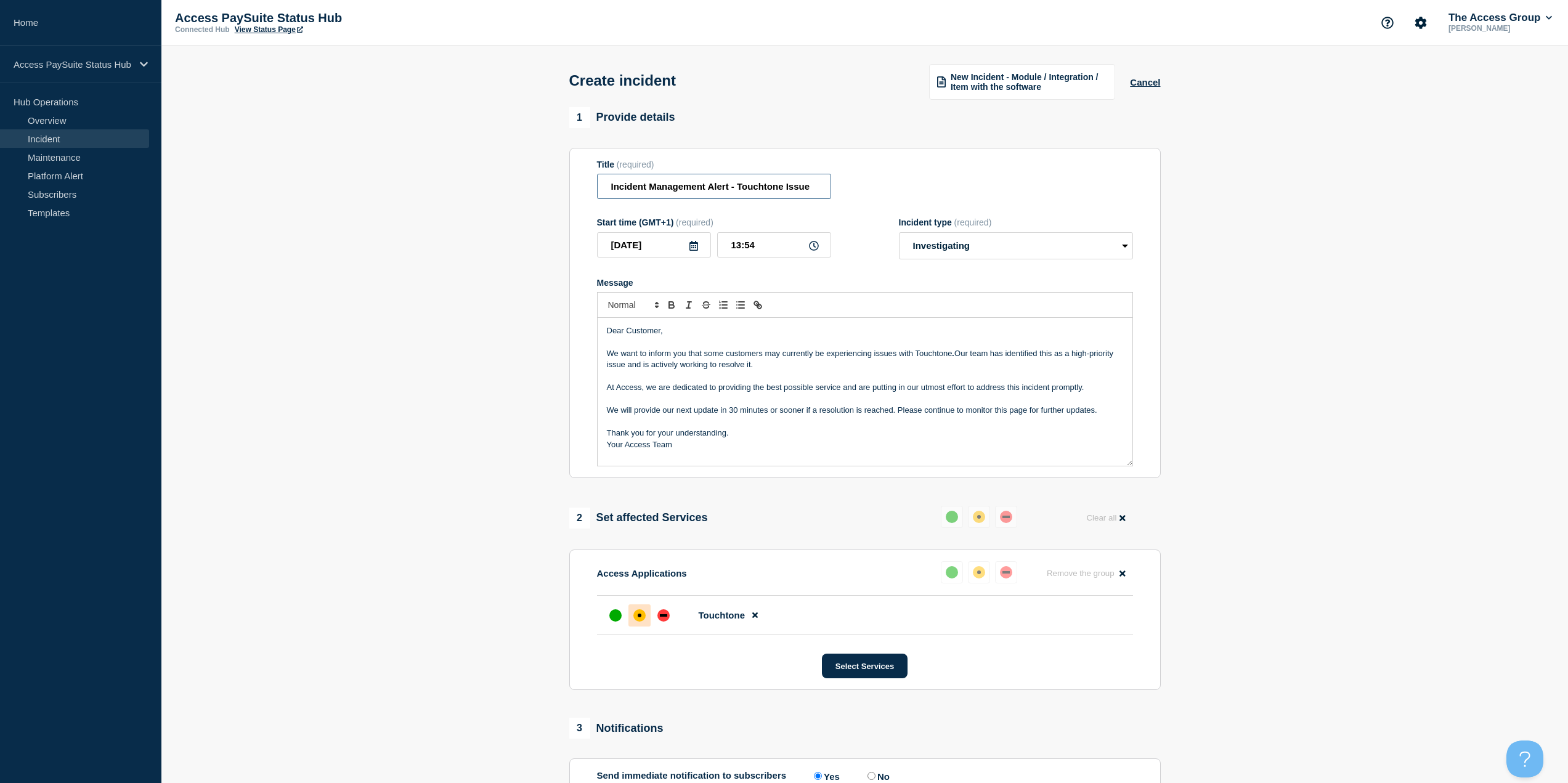
drag, startPoint x: 737, startPoint y: 192, endPoint x: 837, endPoint y: 191, distance: 100.0
click at [837, 191] on div "Title (required) Incident Management Alert - Touchtone Issue" at bounding box center [865, 180] width 536 height 40
click at [795, 188] on input "Incident Management Alert - Touchtone Issue" at bounding box center [714, 187] width 234 height 26
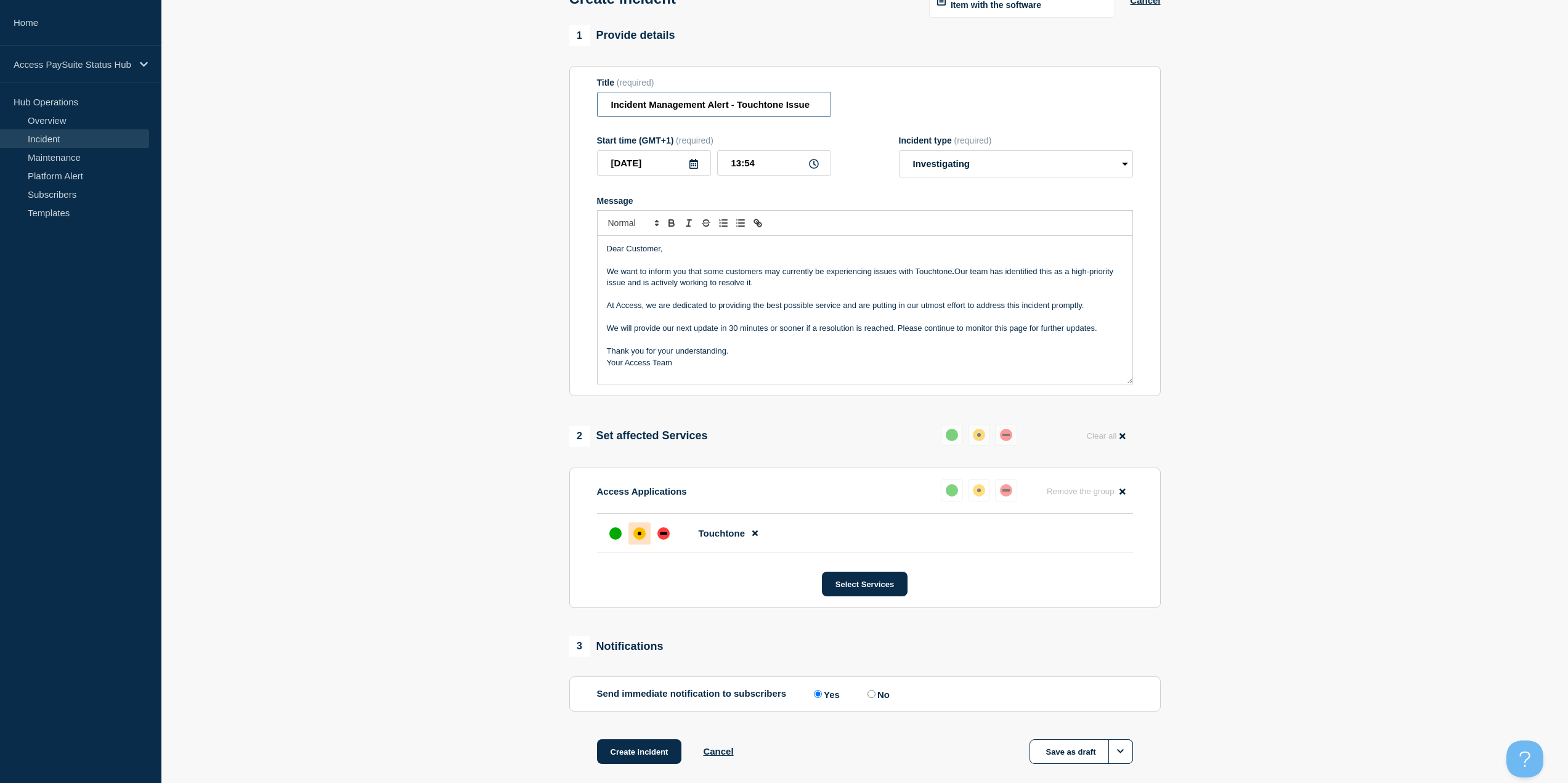
scroll to position [145, 0]
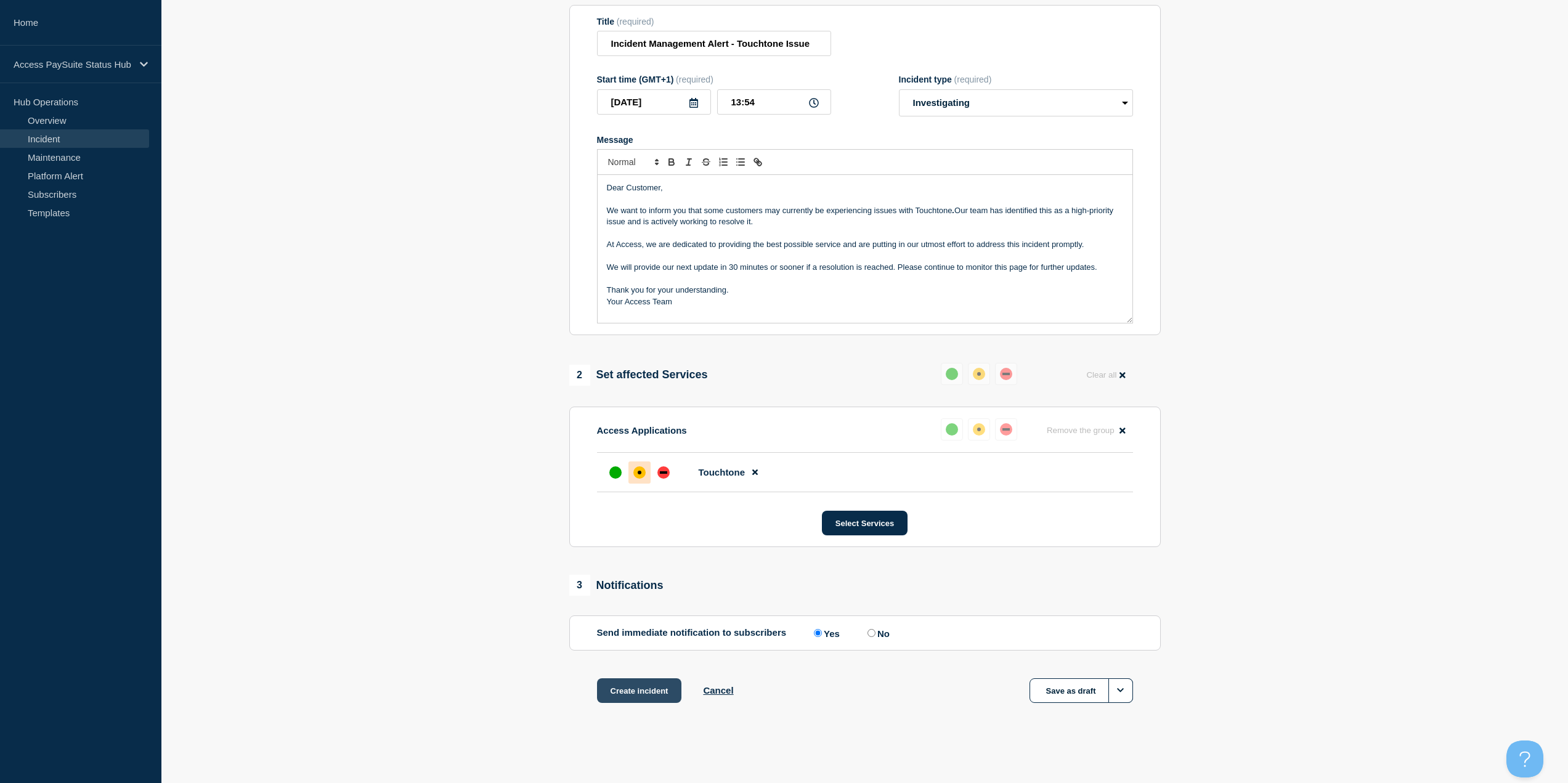
click at [623, 689] on button "Create incident" at bounding box center [639, 690] width 85 height 25
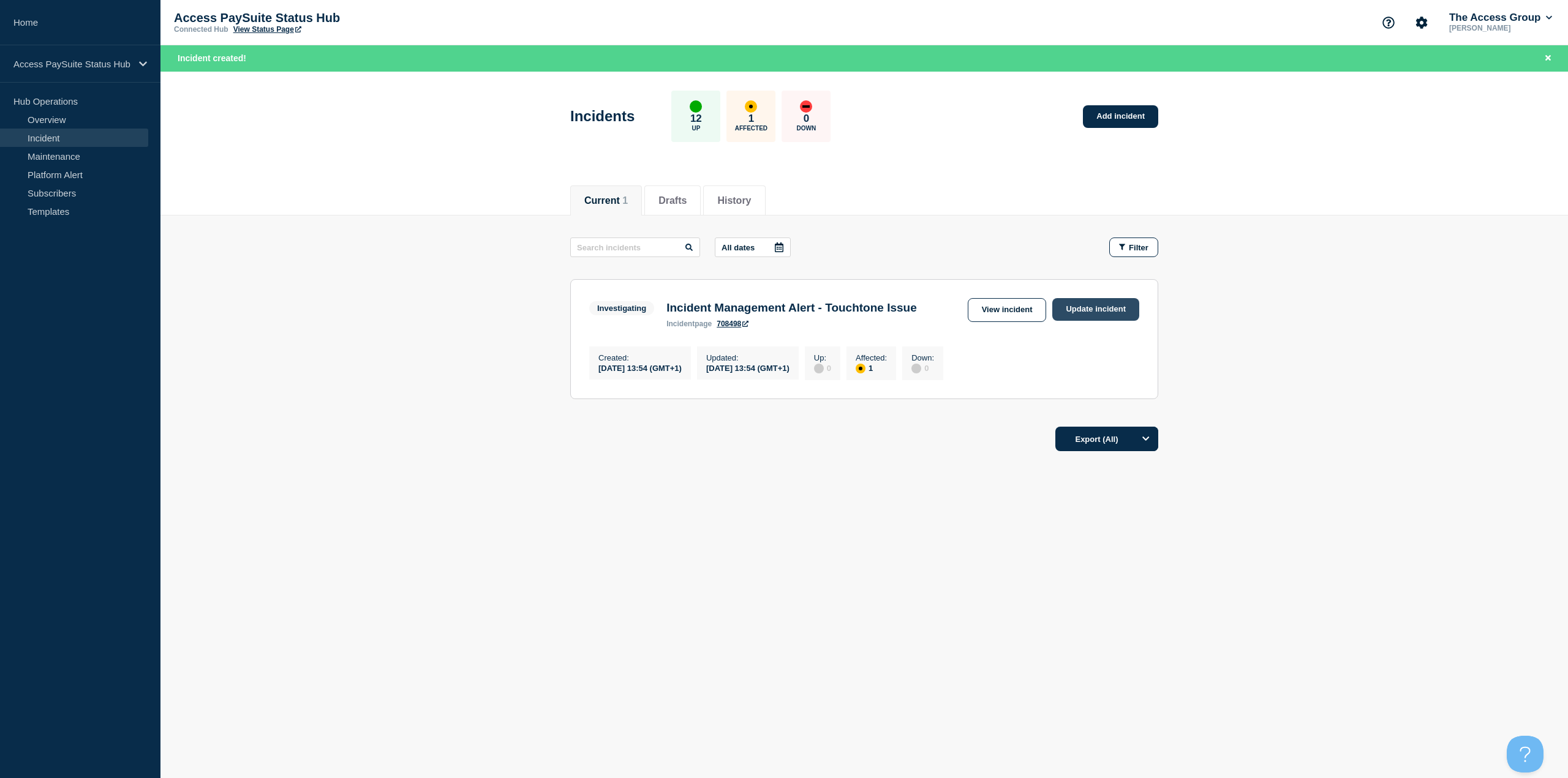
click at [1087, 311] on link "Update incident" at bounding box center [1095, 310] width 87 height 23
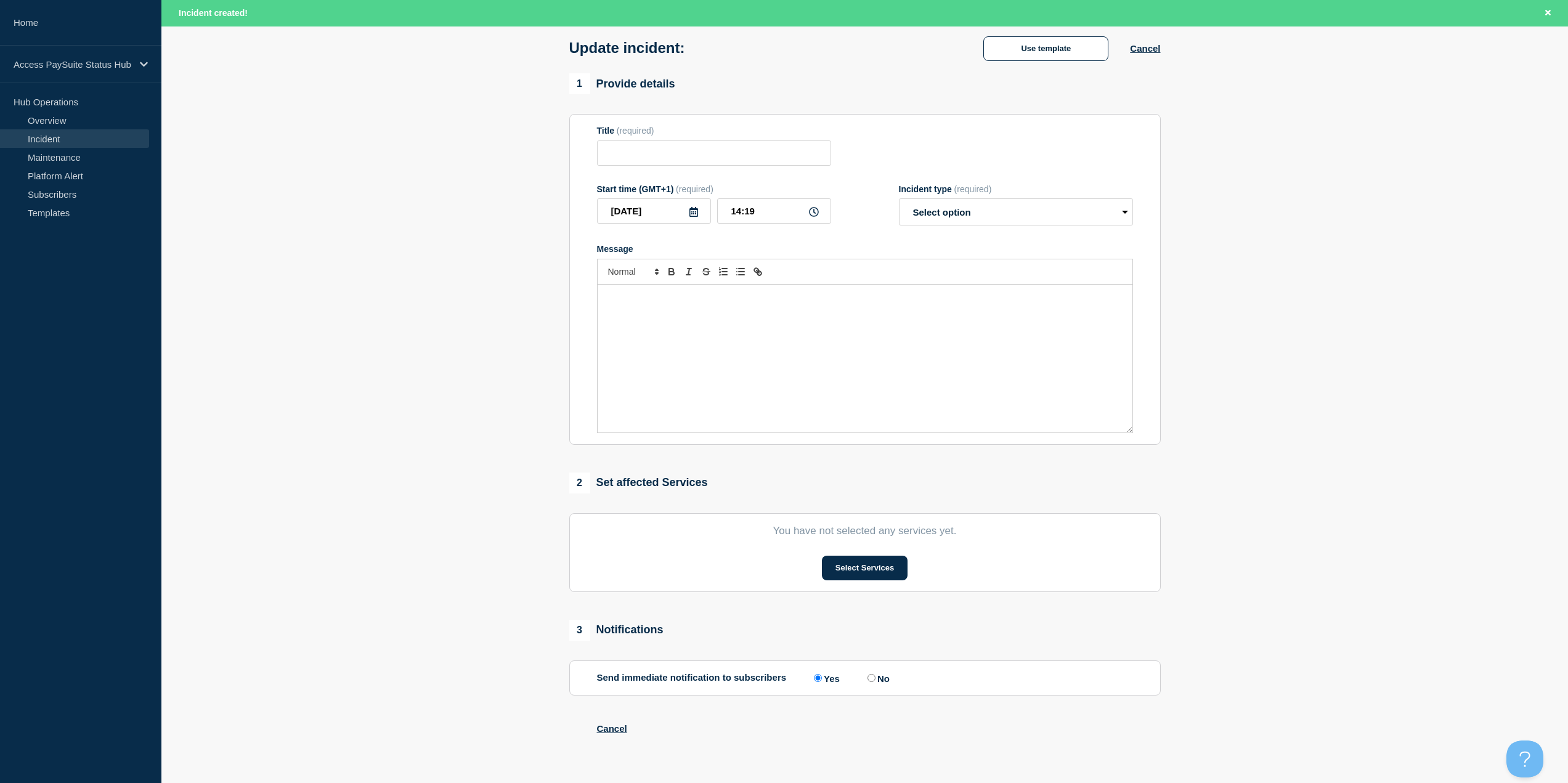
type input "Incident Management Alert - Touchtone Issue"
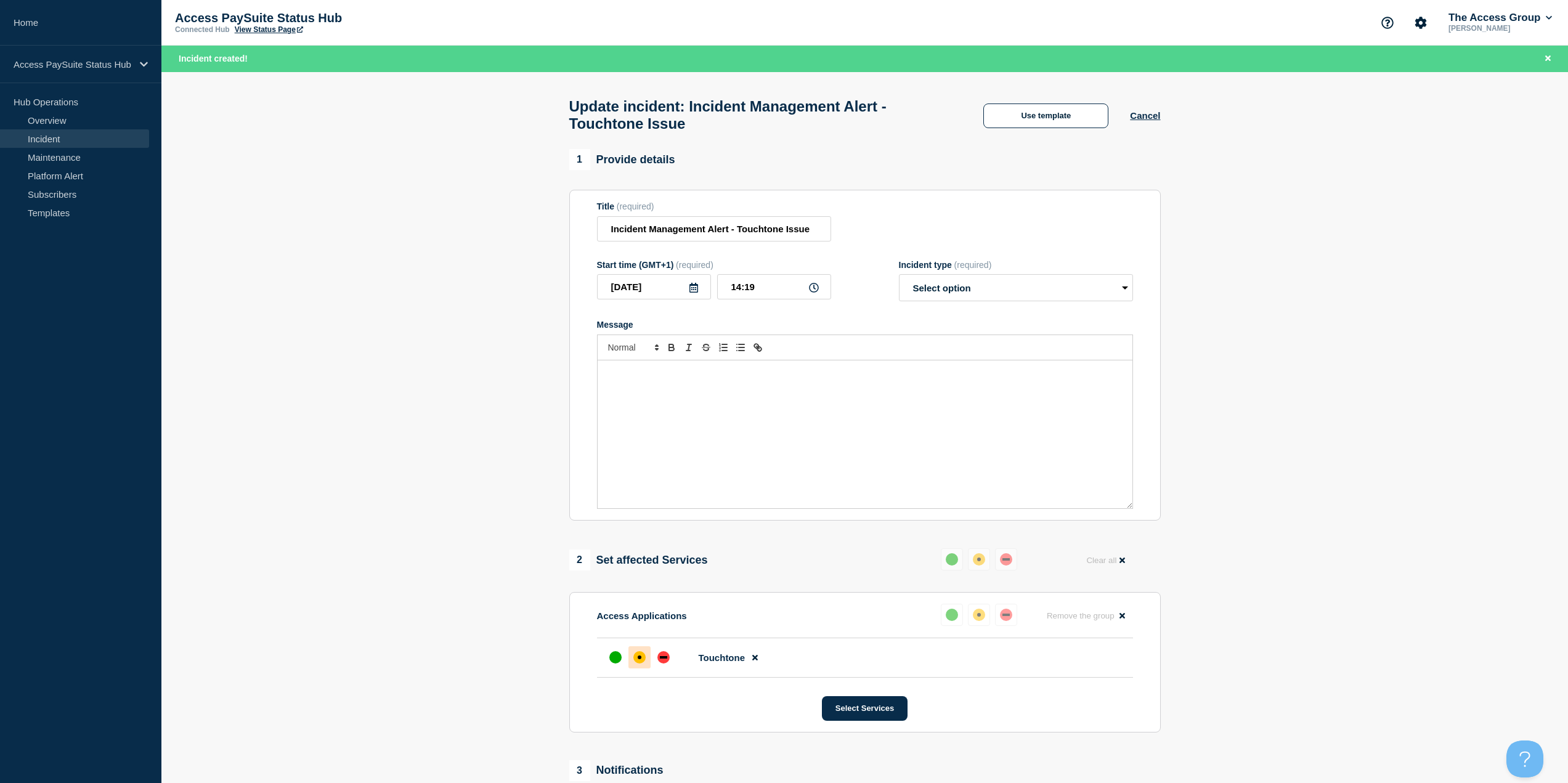
click at [721, 393] on div "Message" at bounding box center [865, 434] width 535 height 148
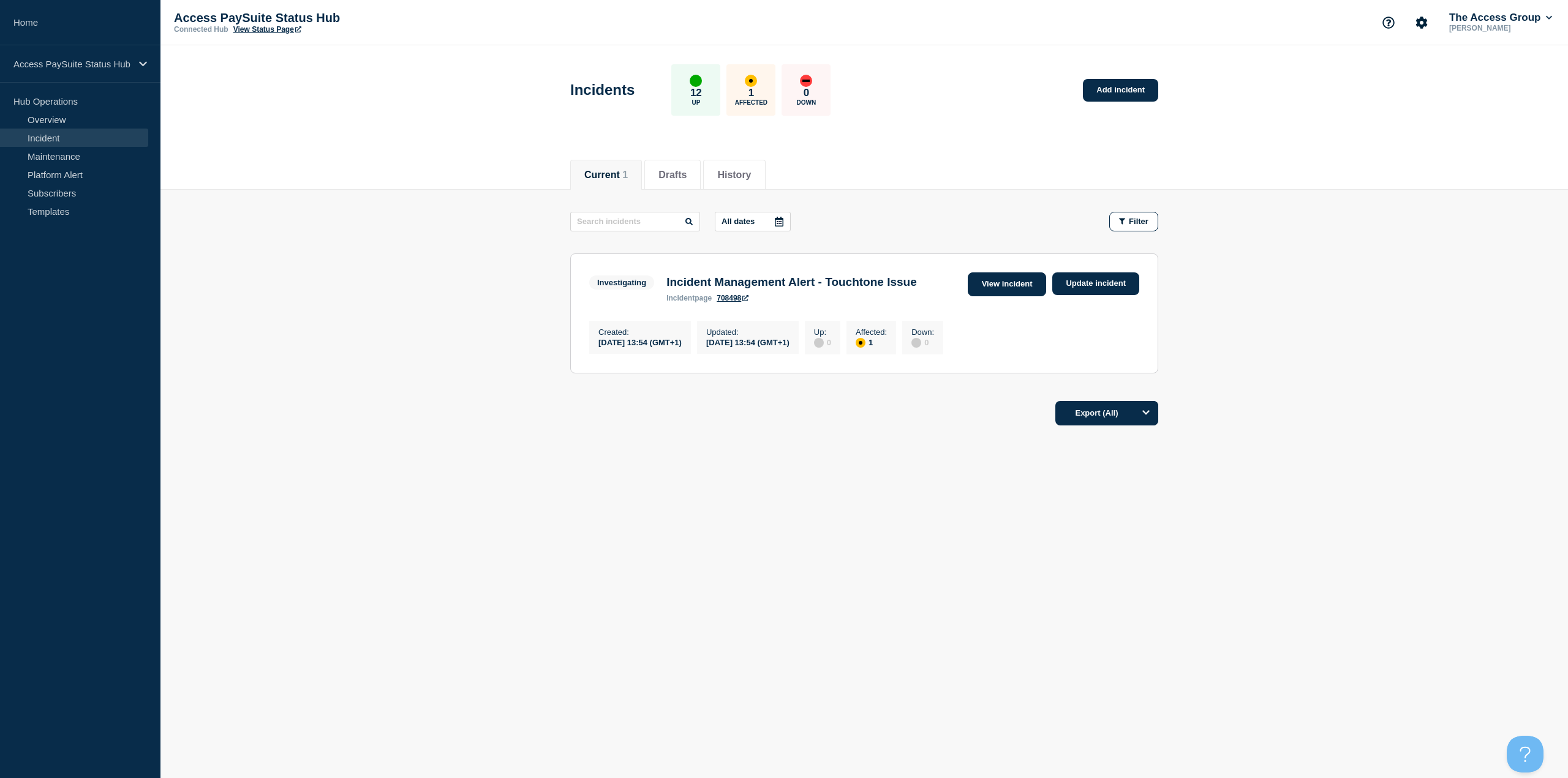
click at [1013, 284] on link "View incident" at bounding box center [1007, 284] width 79 height 24
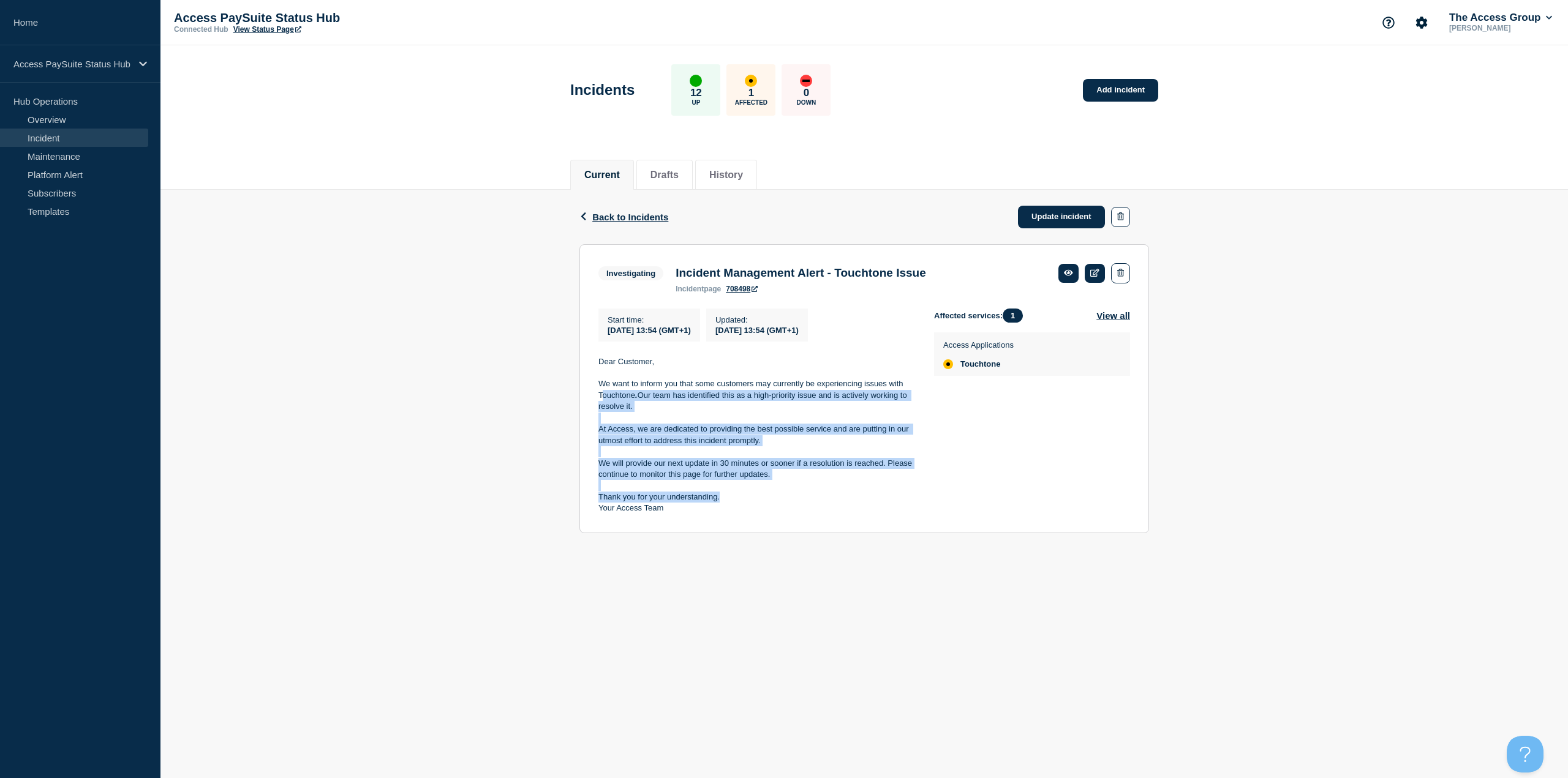
drag, startPoint x: 723, startPoint y: 500, endPoint x: 605, endPoint y: 401, distance: 154.0
click at [605, 401] on div "Dear Customer, We want to inform you that some customers may currently be exper…" at bounding box center [756, 435] width 316 height 158
click at [605, 401] on p "We want to inform you that some customers may currently be experiencing issues …" at bounding box center [756, 395] width 316 height 33
drag, startPoint x: 609, startPoint y: 382, endPoint x: 712, endPoint y: 511, distance: 165.1
click at [712, 511] on div "Dear Customer, We want to inform you that some customers may currently be exper…" at bounding box center [756, 435] width 316 height 158
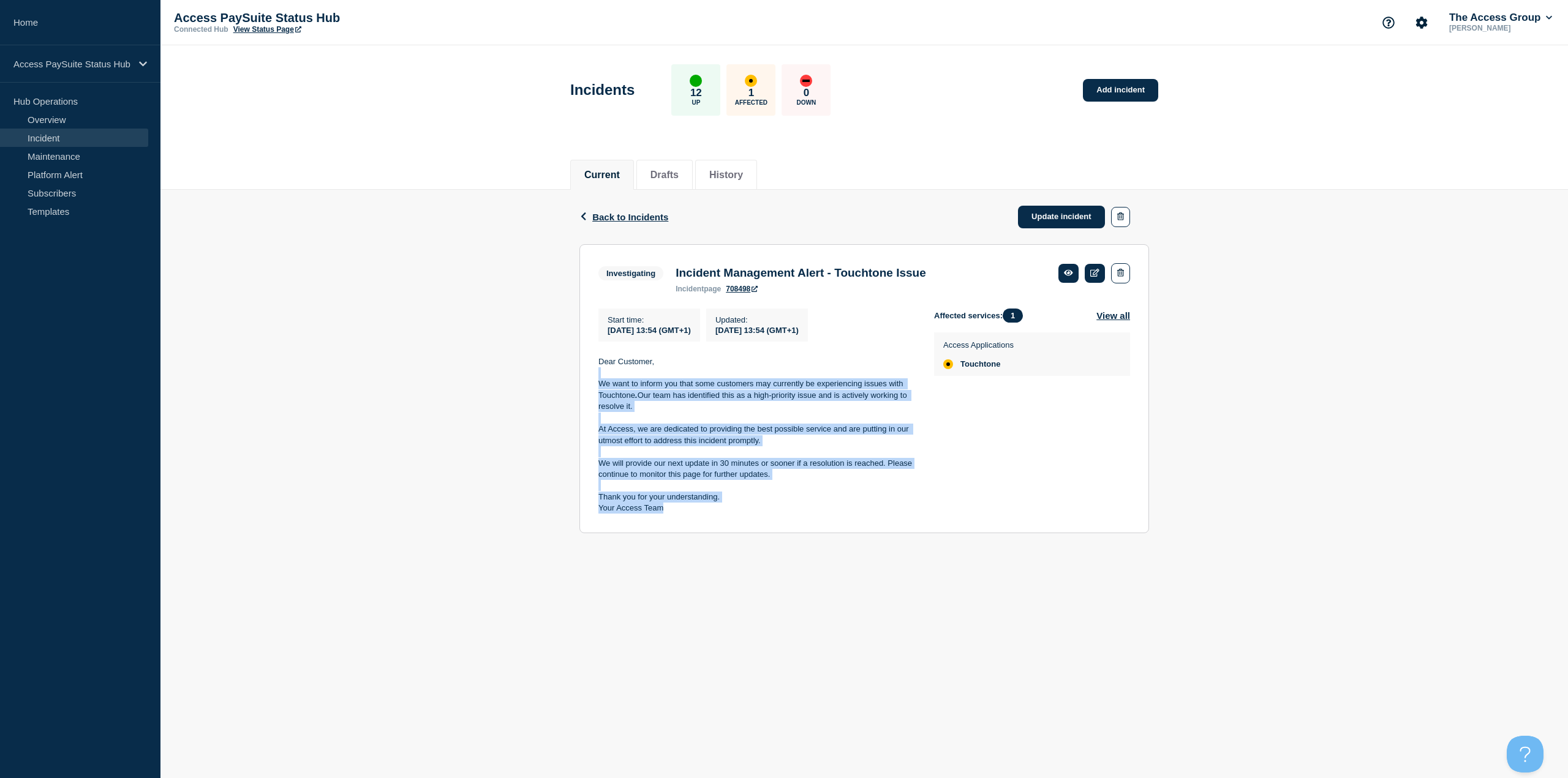
click at [712, 511] on p "Your Access Team" at bounding box center [756, 508] width 316 height 11
drag, startPoint x: 712, startPoint y: 511, endPoint x: 589, endPoint y: 366, distance: 190.1
click at [589, 366] on section "Investigating Incident Management Alert - Touchtone Issue incident page 708498 …" at bounding box center [864, 388] width 569 height 289
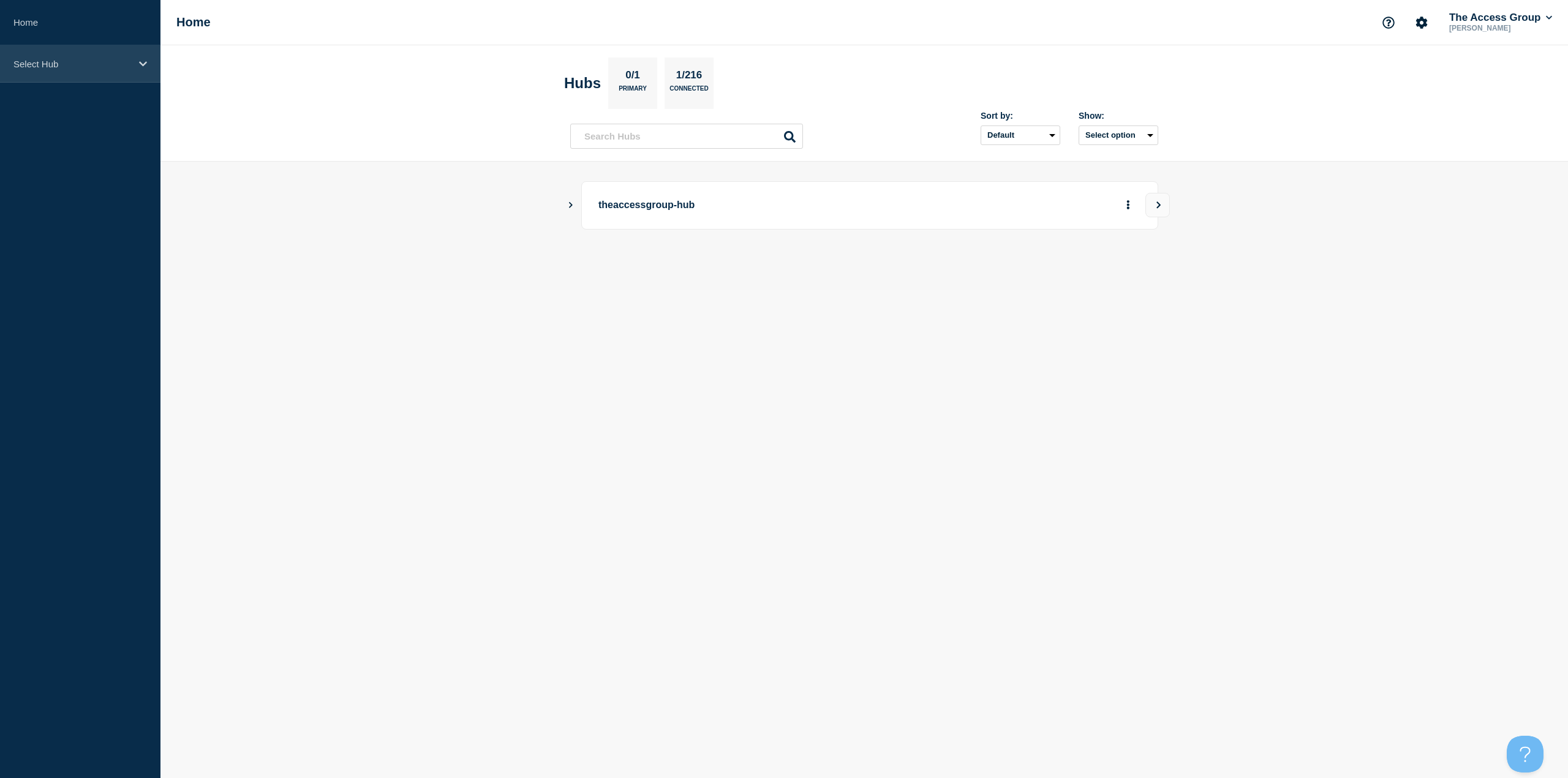
click at [86, 59] on p "Select Hub" at bounding box center [72, 64] width 117 height 11
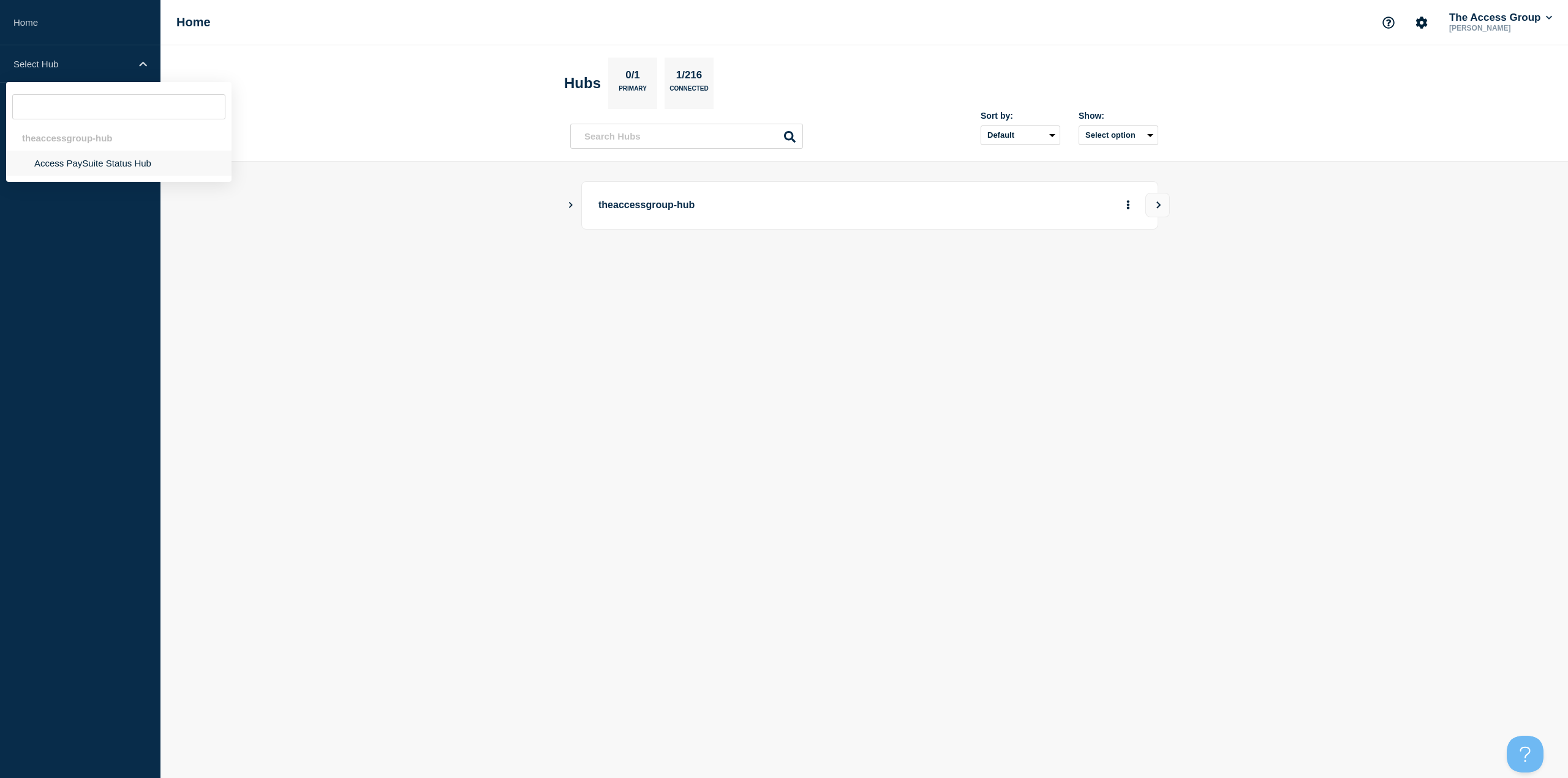
click at [84, 156] on li "Access PaySuite Status Hub" at bounding box center [119, 163] width 226 height 25
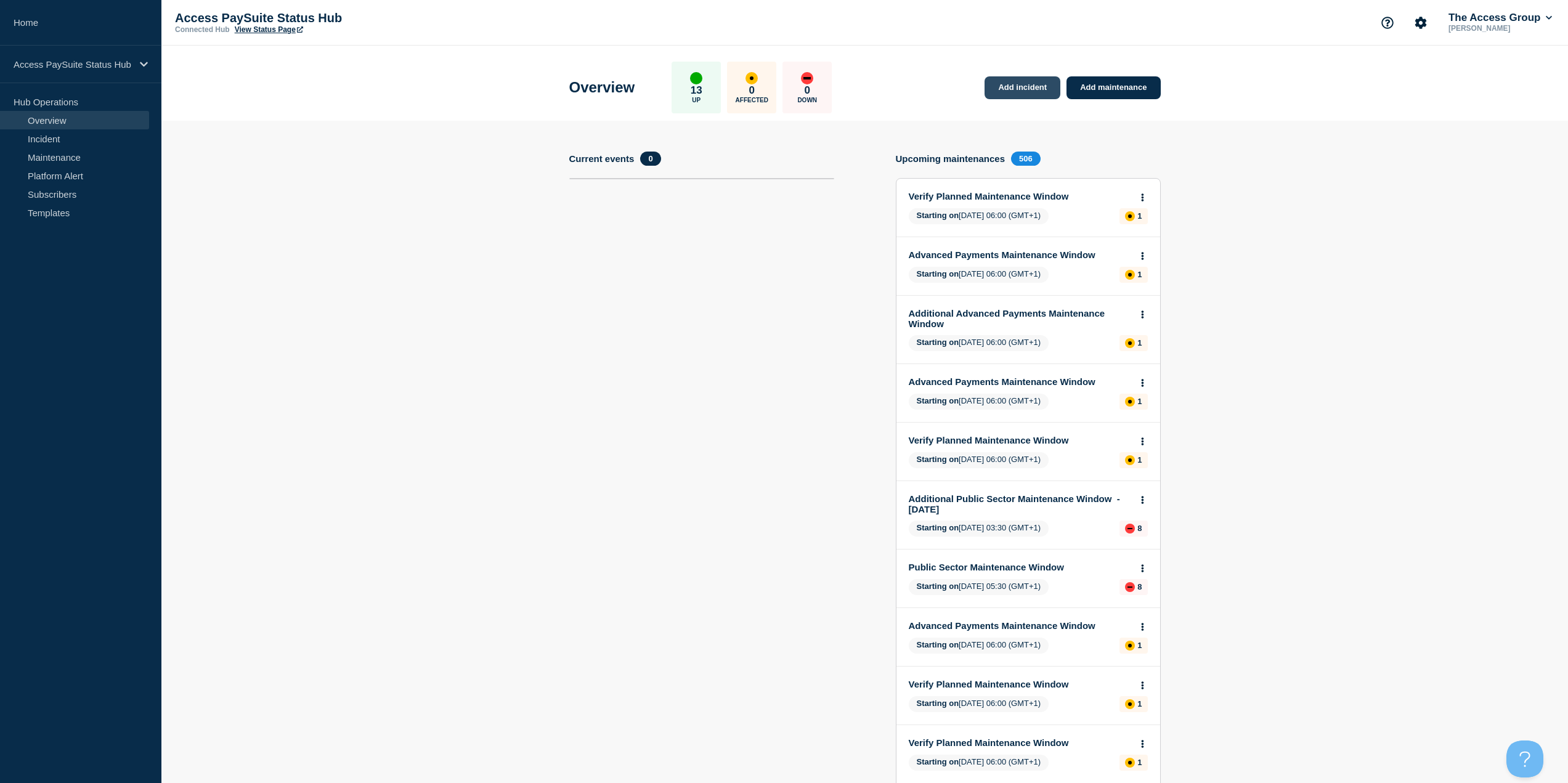
click at [1004, 85] on link "Add incident" at bounding box center [1022, 88] width 76 height 23
click at [51, 137] on link "Incident" at bounding box center [75, 139] width 149 height 19
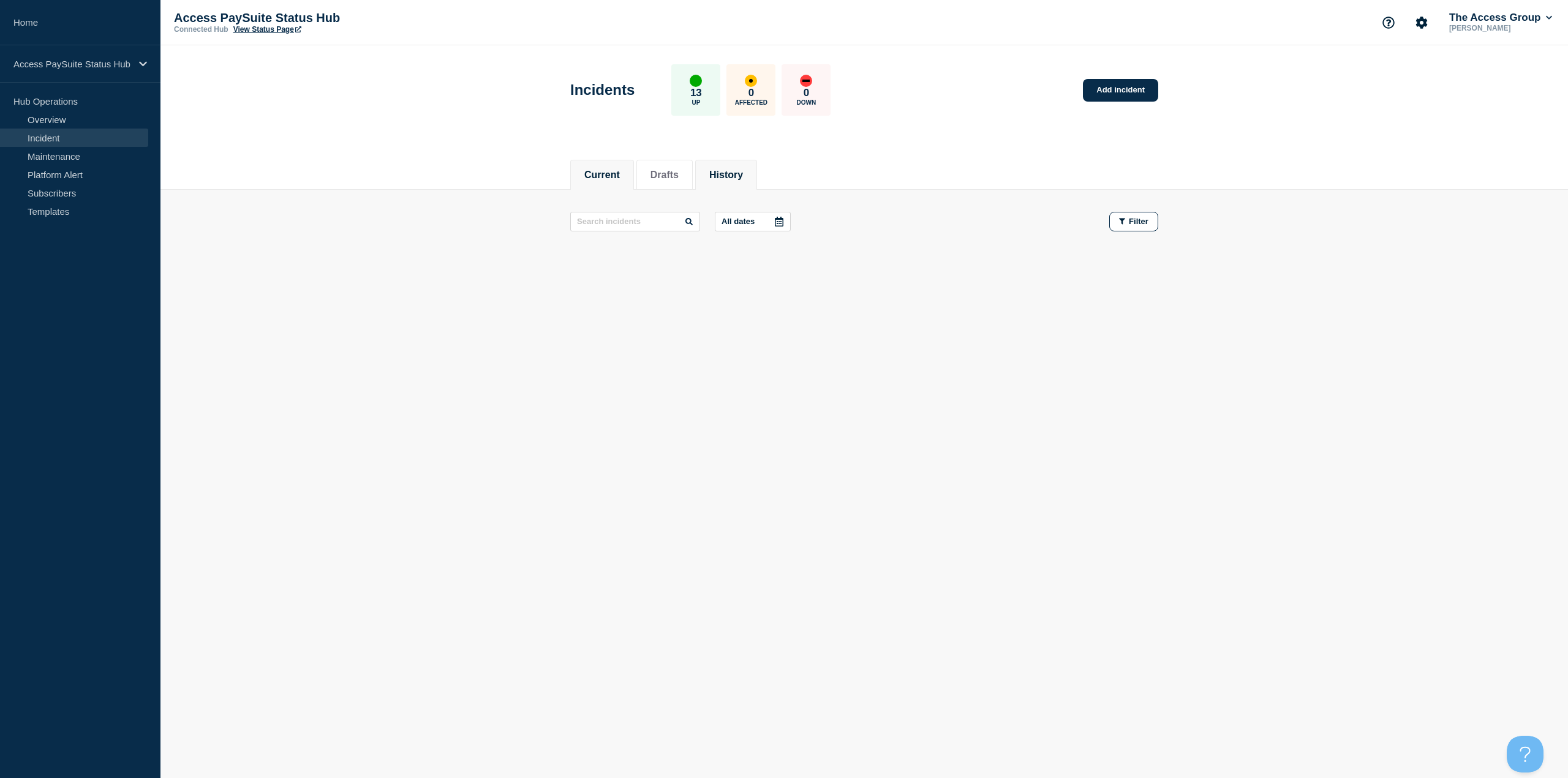
click at [719, 169] on button "History" at bounding box center [726, 175] width 33 height 11
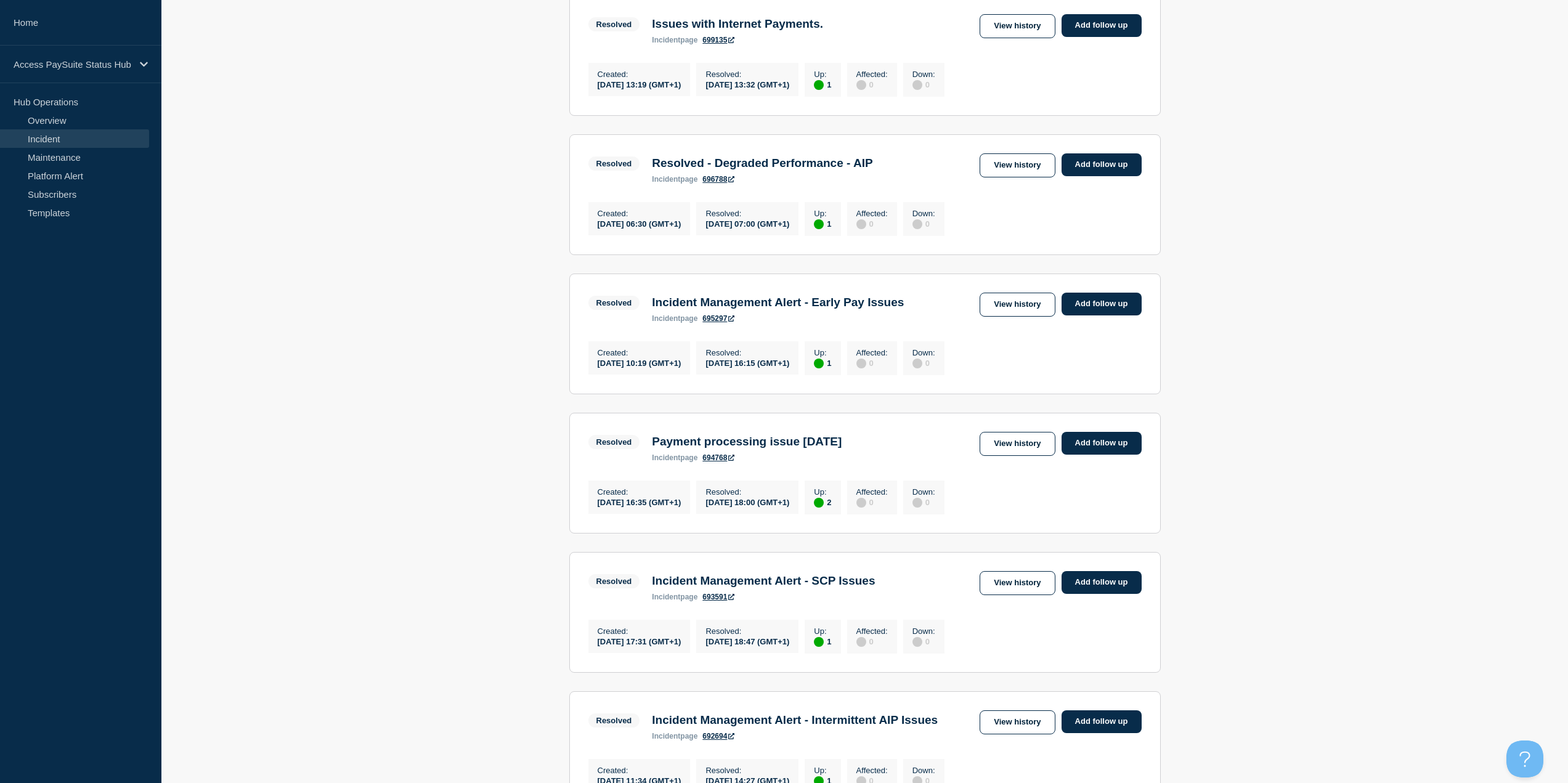
scroll to position [801, 0]
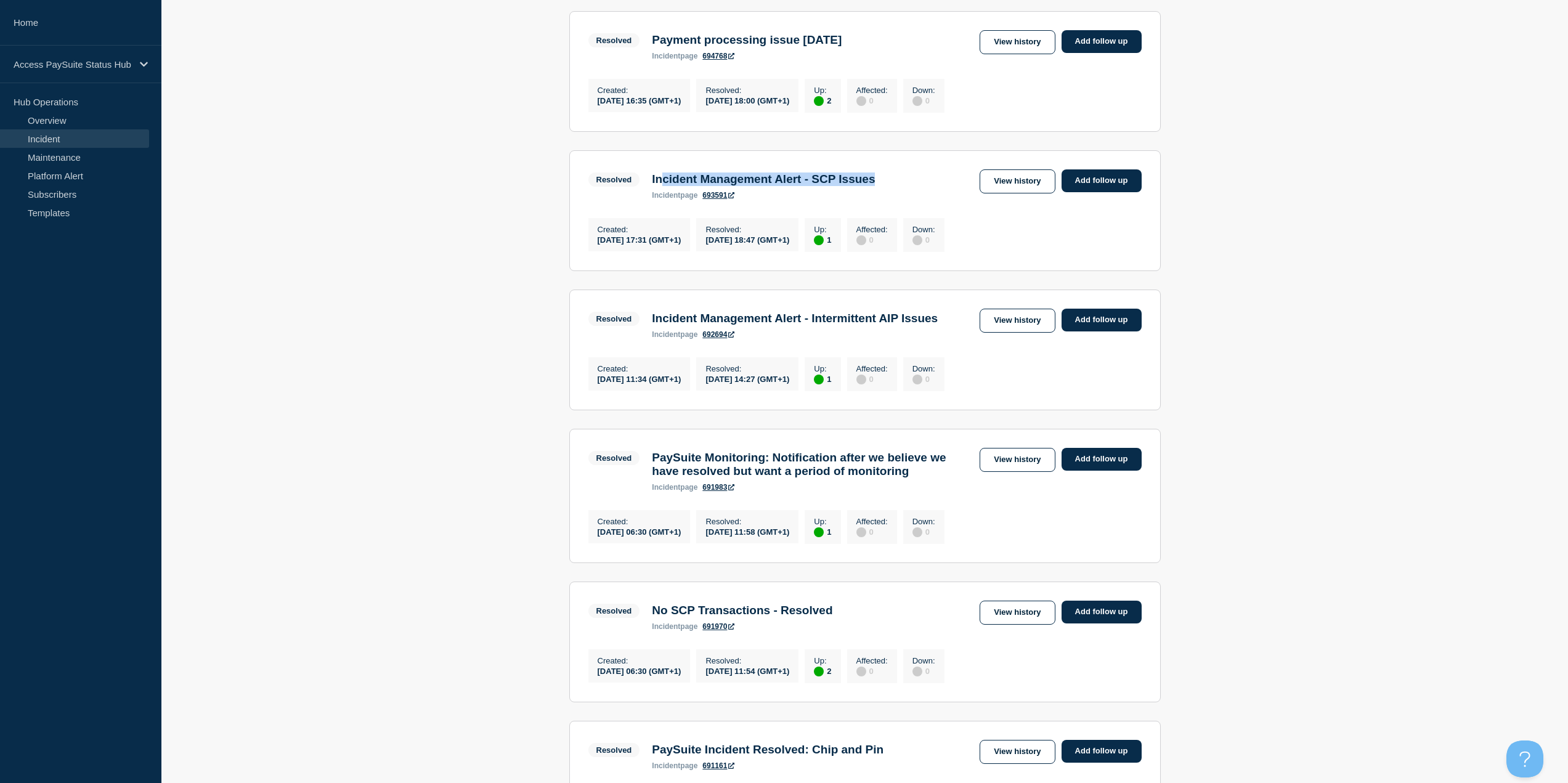
drag, startPoint x: 931, startPoint y: 219, endPoint x: 661, endPoint y: 219, distance: 270.0
click at [661, 199] on div "Resolved Incident Management Alert - SCP Issues incident page 693591 View histo…" at bounding box center [865, 184] width 553 height 30
click at [657, 186] on h3 "Incident Management Alert - SCP Issues" at bounding box center [764, 179] width 223 height 13
drag, startPoint x: 655, startPoint y: 220, endPoint x: 826, endPoint y: 218, distance: 171.0
click at [826, 186] on h3 "Incident Management Alert - SCP Issues" at bounding box center [764, 179] width 223 height 13
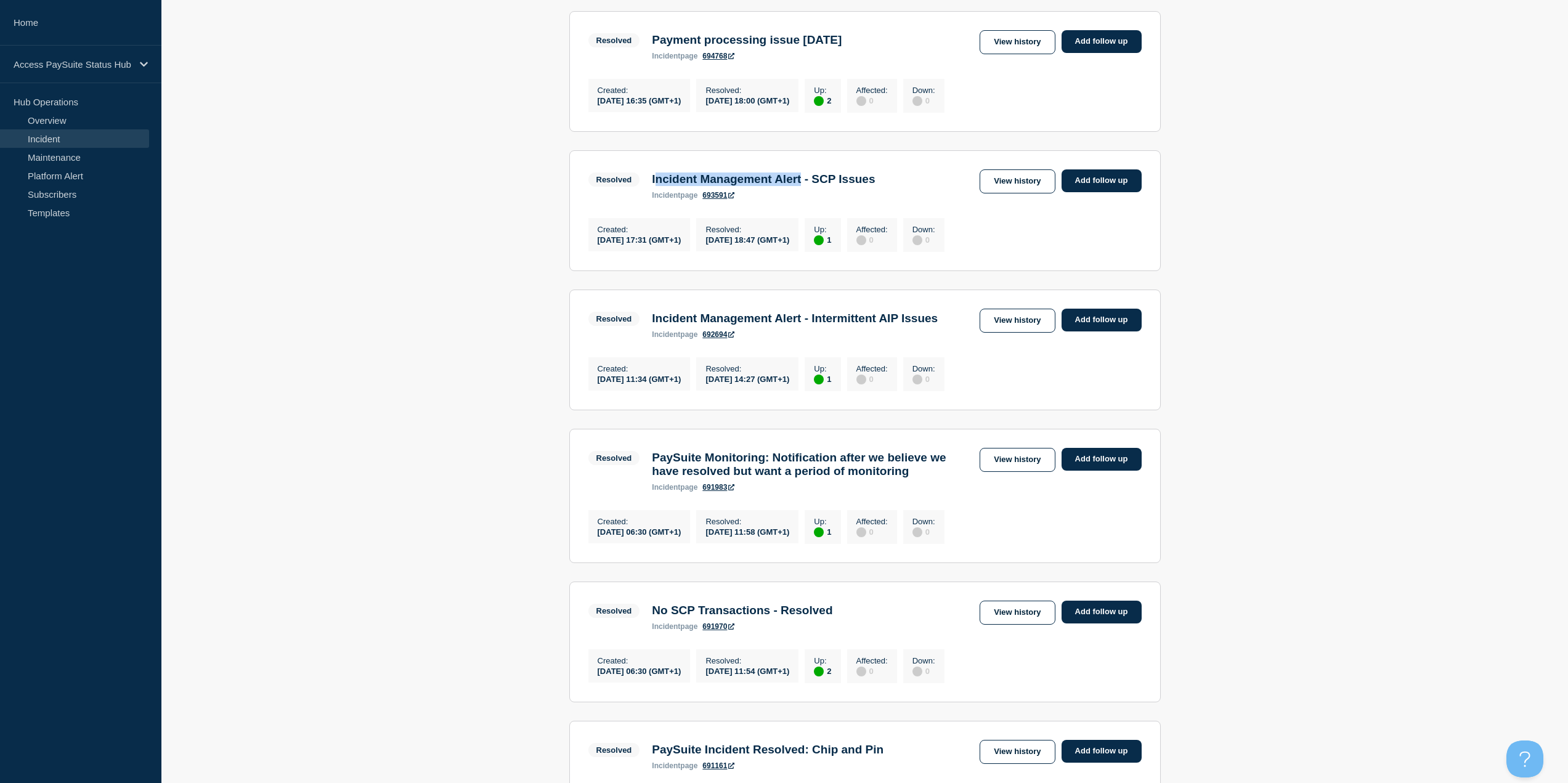
copy h3 "ncident Management Alert"
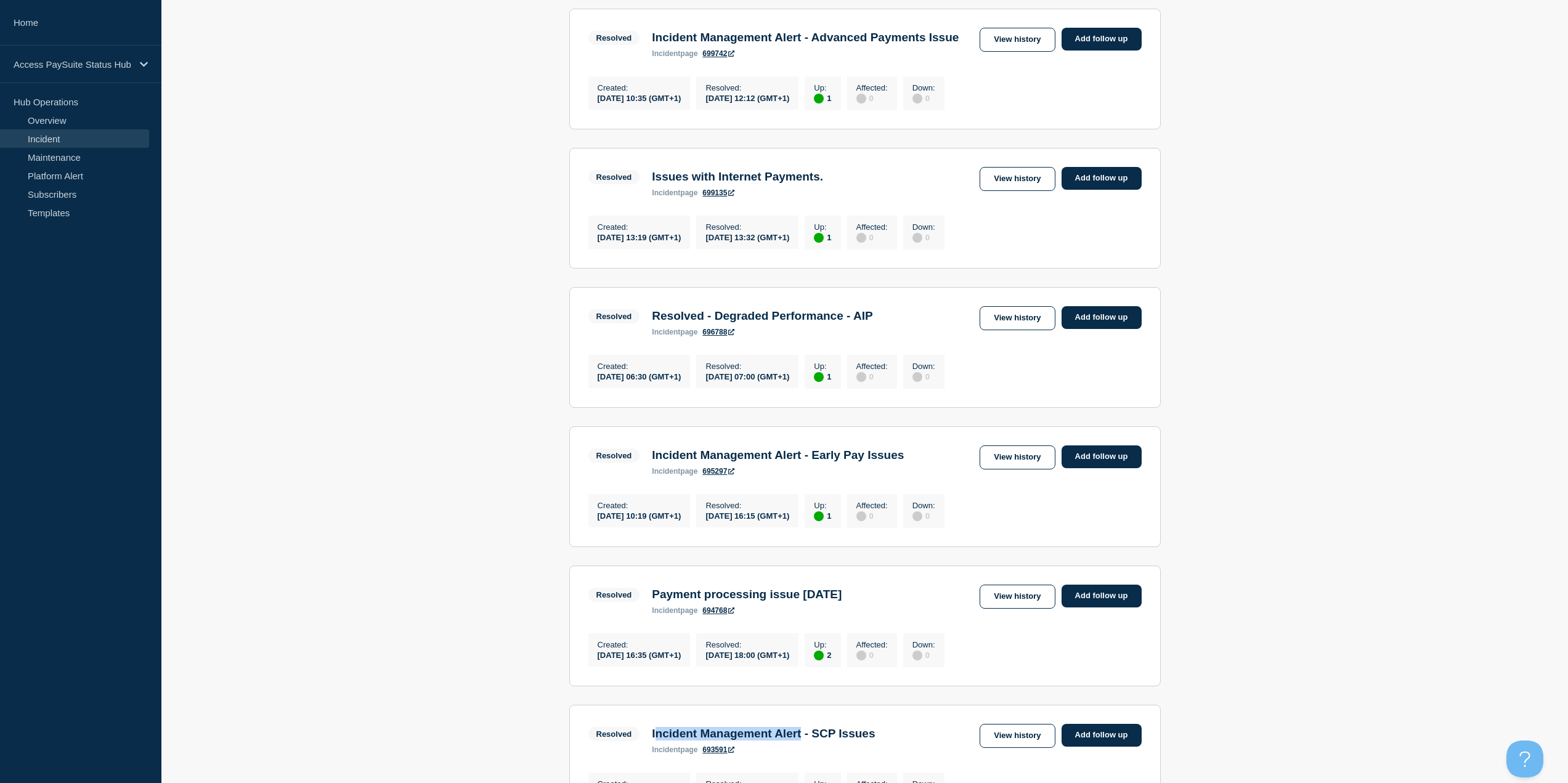
scroll to position [0, 0]
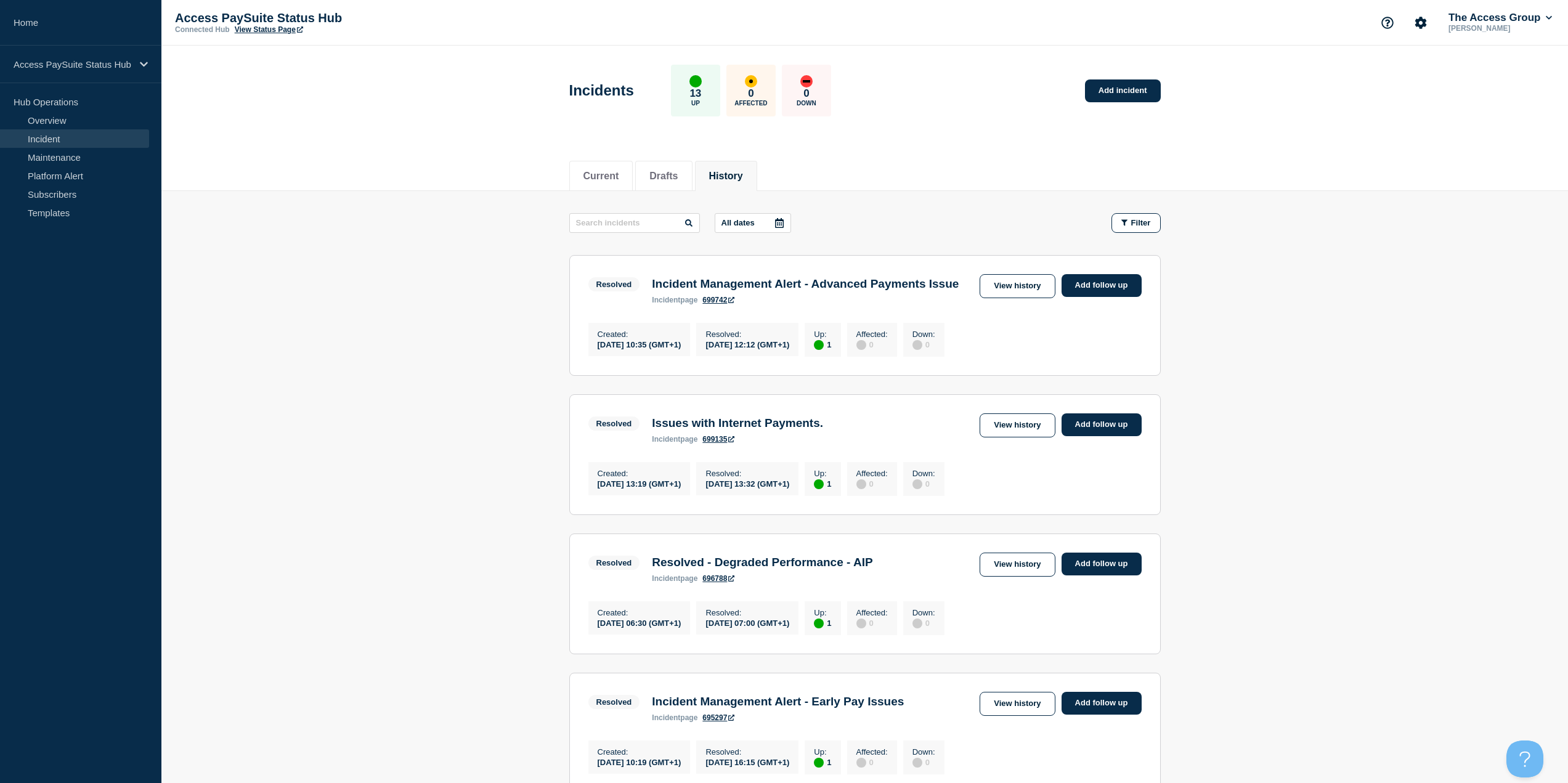
click at [49, 134] on link "Incident" at bounding box center [75, 139] width 149 height 19
click at [54, 124] on link "Overview" at bounding box center [75, 120] width 149 height 19
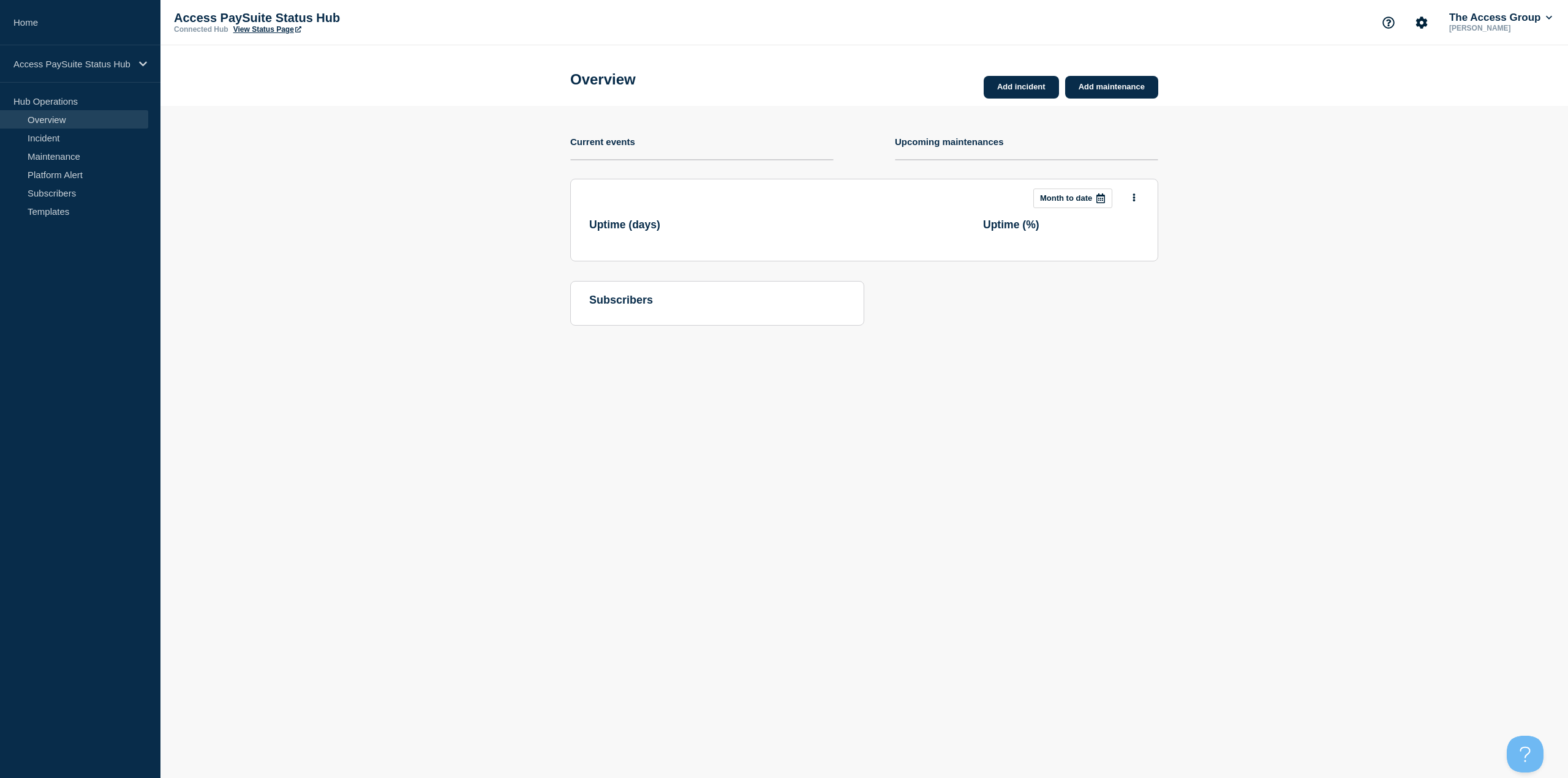
click at [64, 102] on p "Hub Operations" at bounding box center [80, 101] width 160 height 19
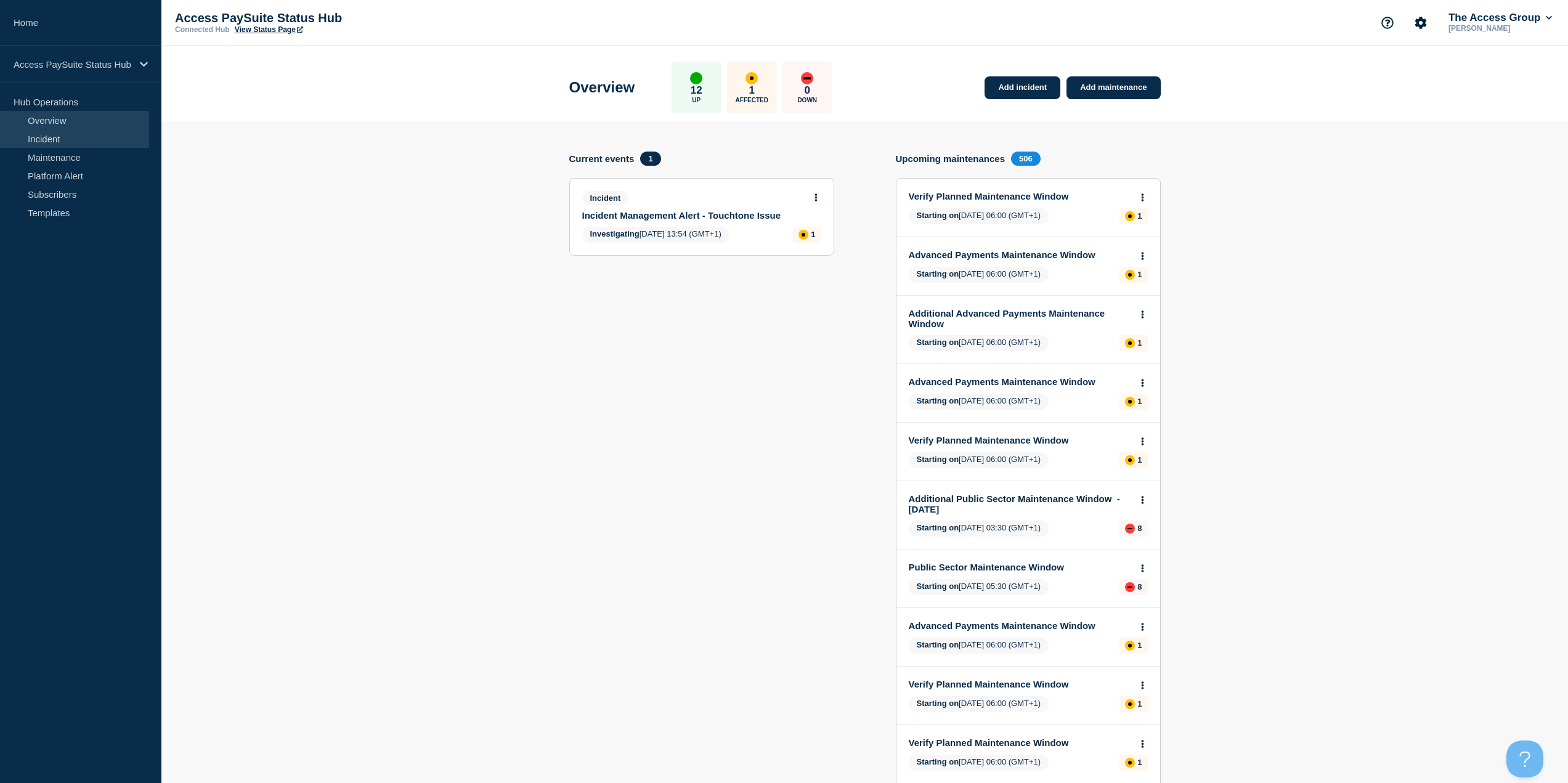
click at [63, 133] on link "Incident" at bounding box center [75, 139] width 149 height 19
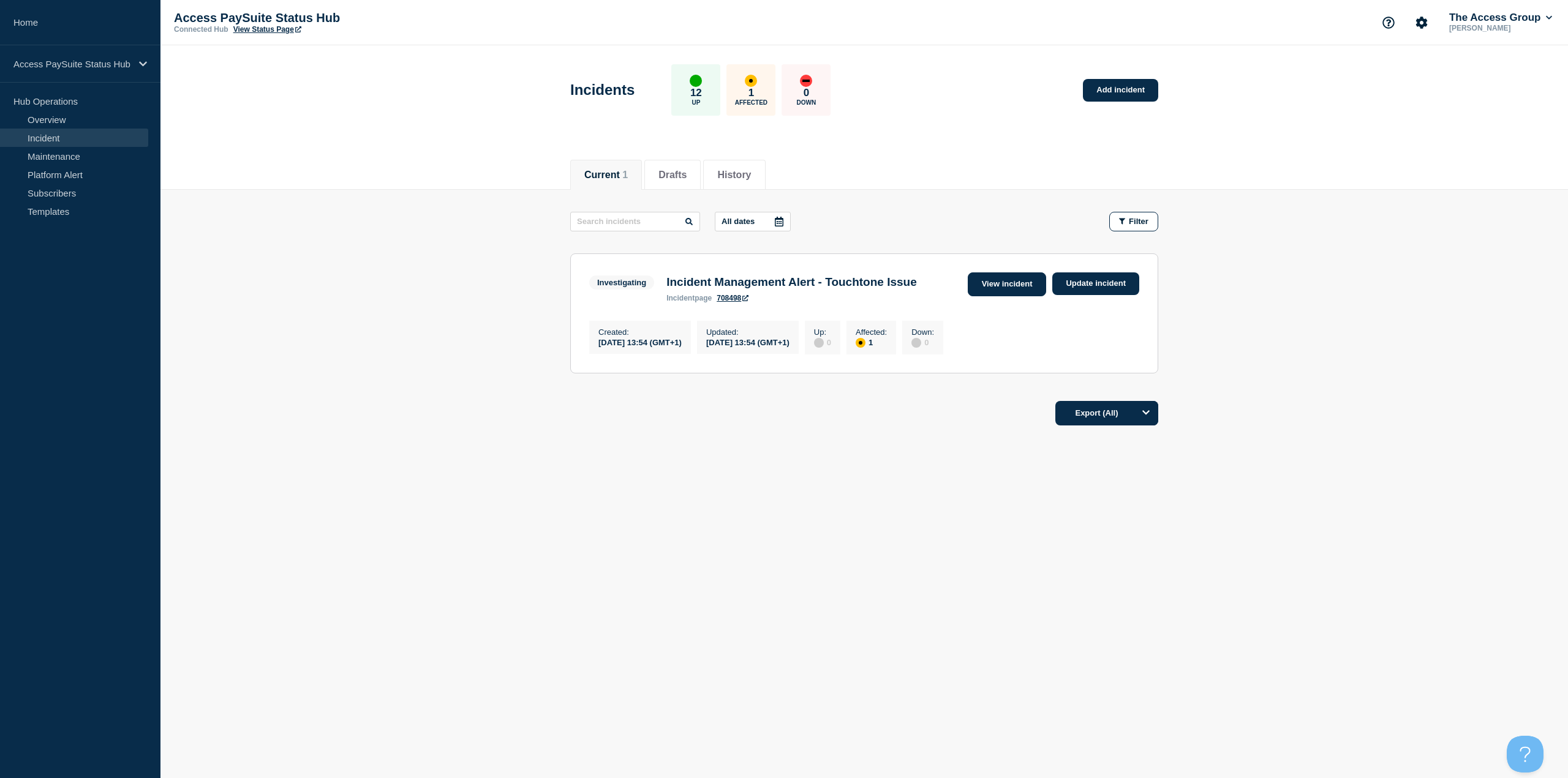
click at [1018, 288] on link "View incident" at bounding box center [1007, 284] width 79 height 24
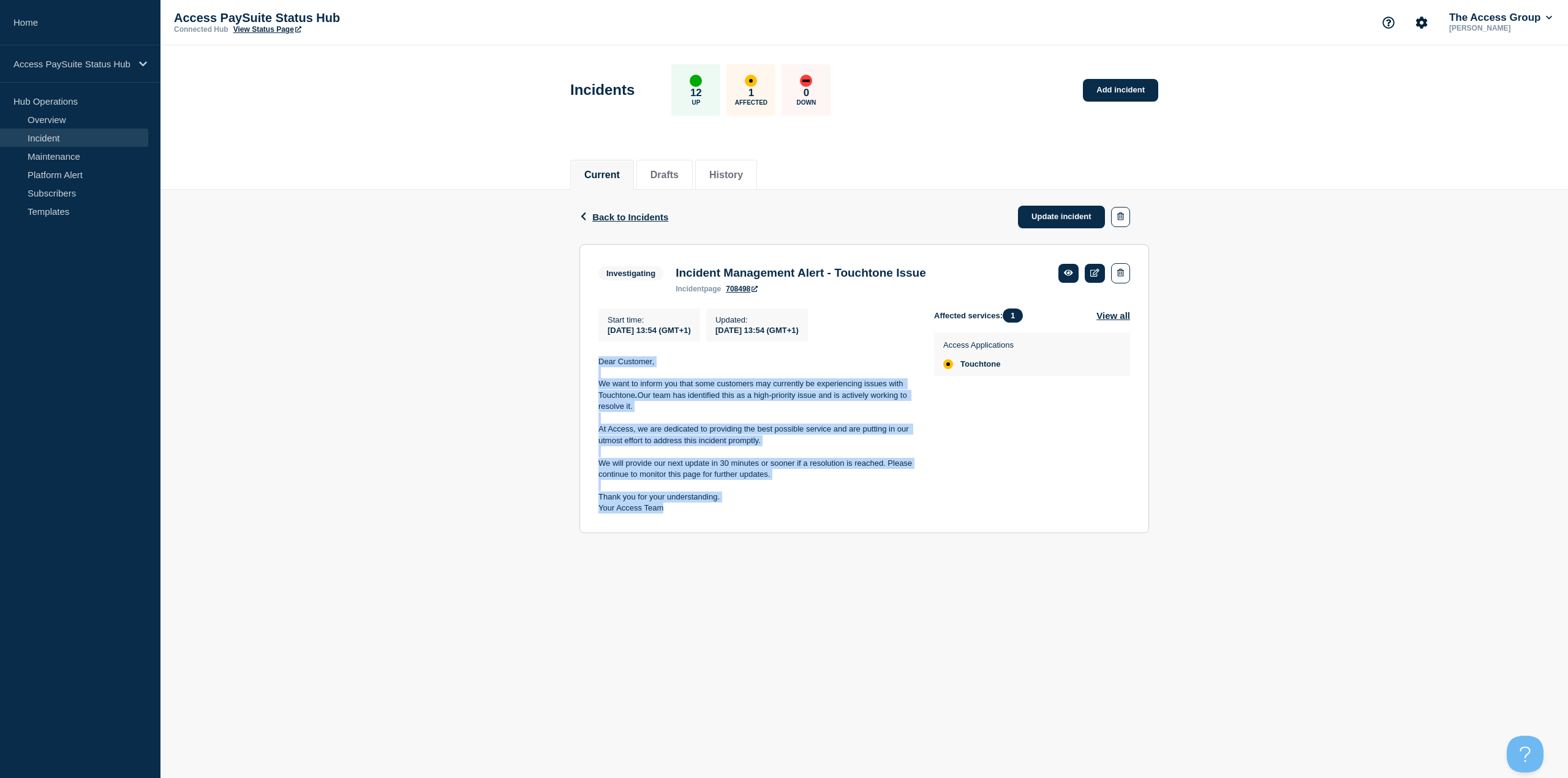
drag, startPoint x: 665, startPoint y: 496, endPoint x: 597, endPoint y: 368, distance: 144.9
click at [597, 368] on section "Investigating Incident Management Alert - Touchtone Issue incident page 708498 …" at bounding box center [864, 388] width 569 height 289
copy div "Dear Customer, We want to inform you that some customers may currently be exper…"
click at [809, 539] on div "Back Back to Incidents Update incident Investigating Incident Management Alert …" at bounding box center [864, 370] width 588 height 362
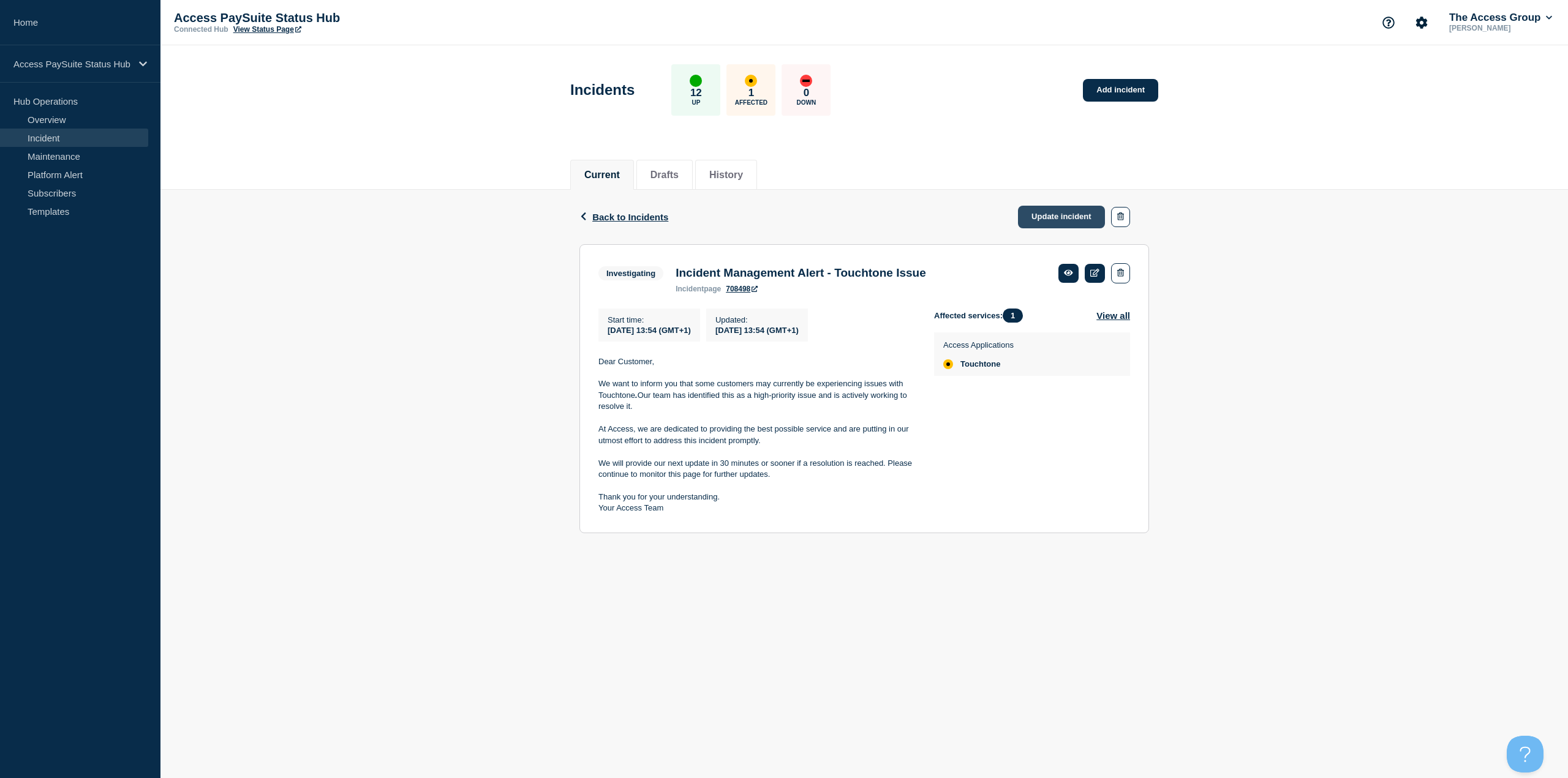
click at [1072, 214] on link "Update incident" at bounding box center [1061, 217] width 87 height 23
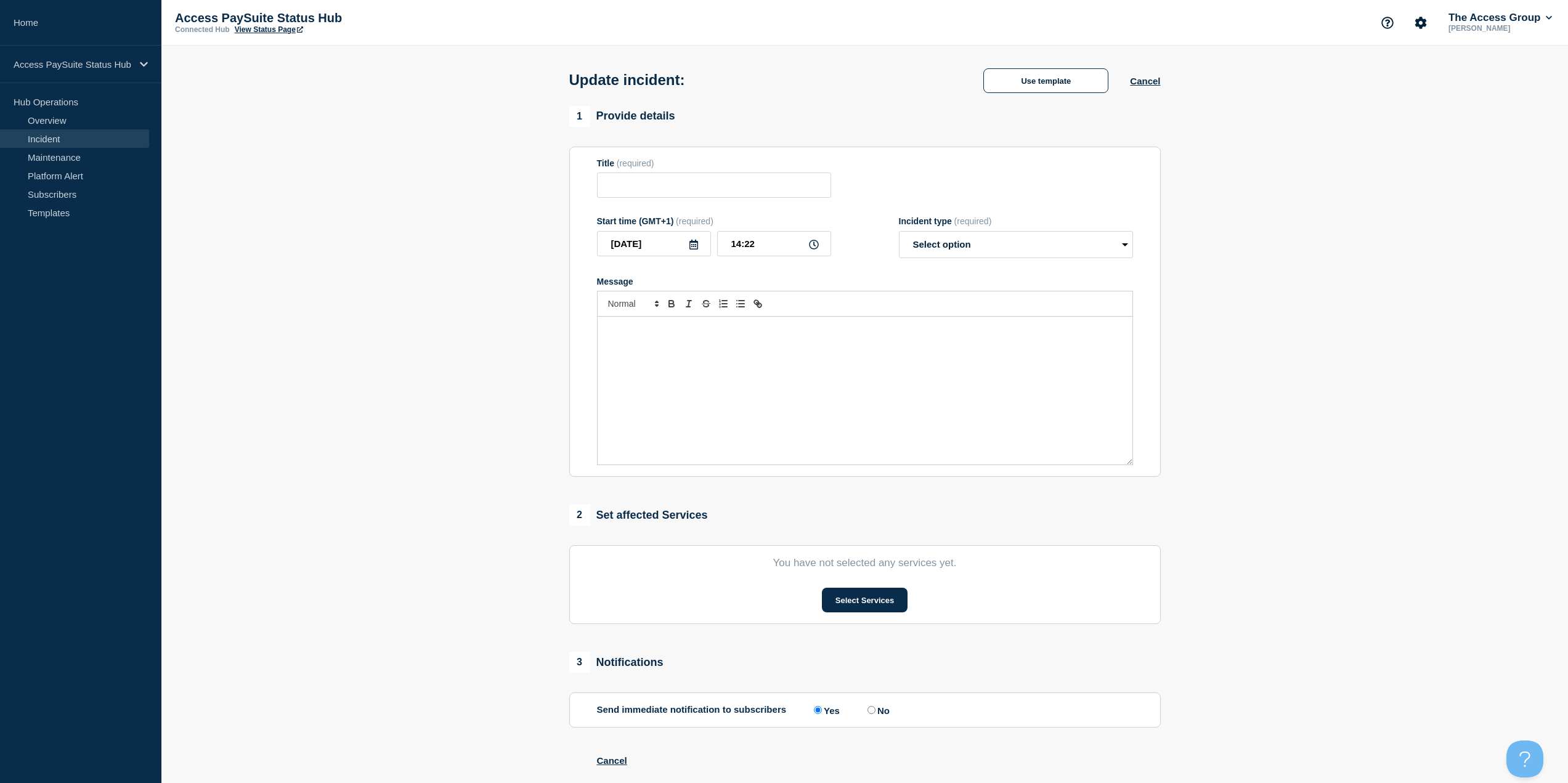
type input "Incident Management Alert - Touchtone Issue"
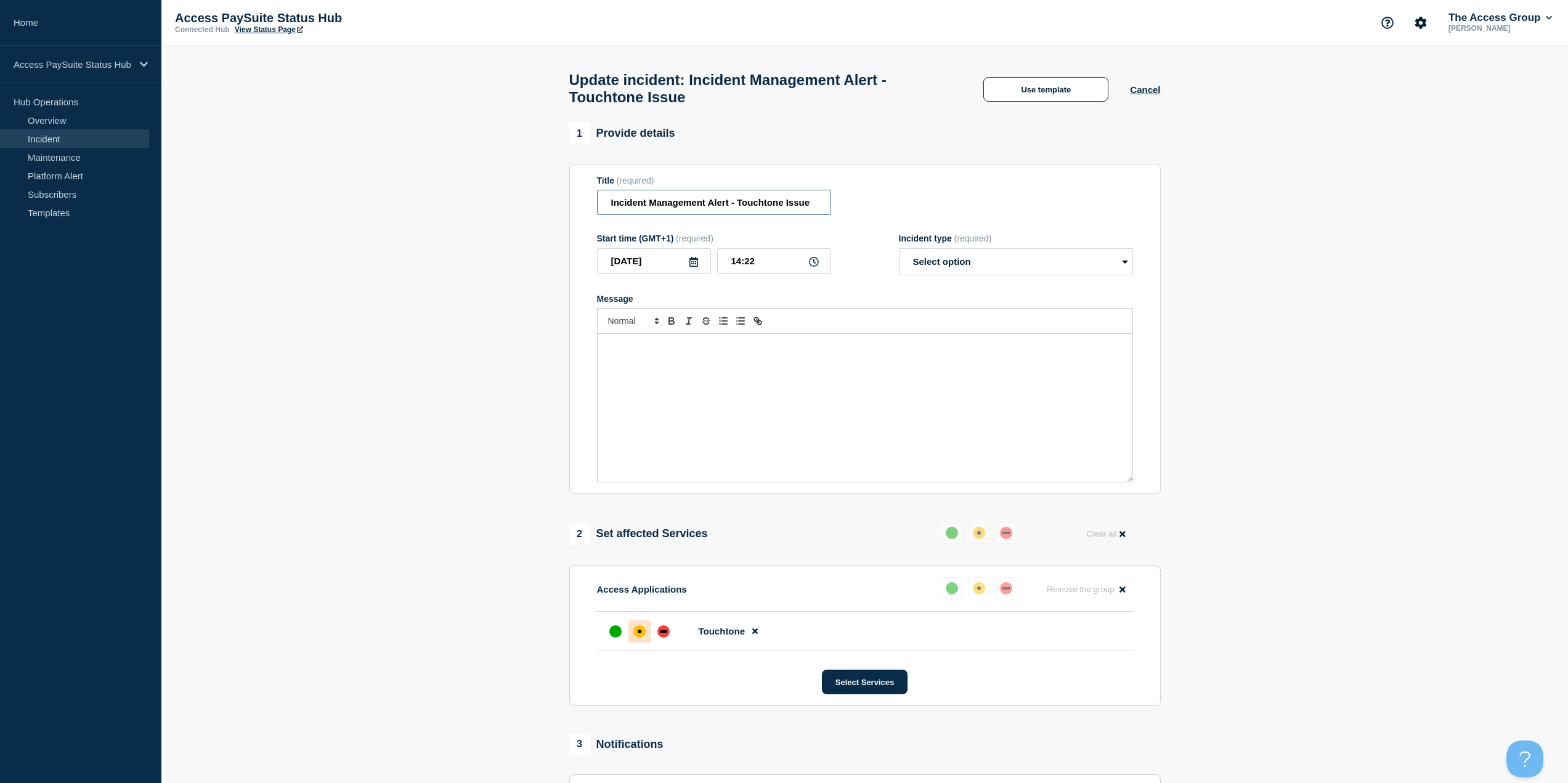
drag, startPoint x: 786, startPoint y: 205, endPoint x: 890, endPoint y: 204, distance: 104.0
click at [890, 204] on div "Title (required) Incident Management Alert - Touchtone Issue" at bounding box center [865, 195] width 536 height 40
click at [1019, 265] on select "Select option Investigating Identified Monitoring Resolved" at bounding box center [1016, 262] width 234 height 27
select select "monitoring"
click at [899, 254] on select "Select option Investigating Identified Monitoring Resolved" at bounding box center [1016, 262] width 234 height 27
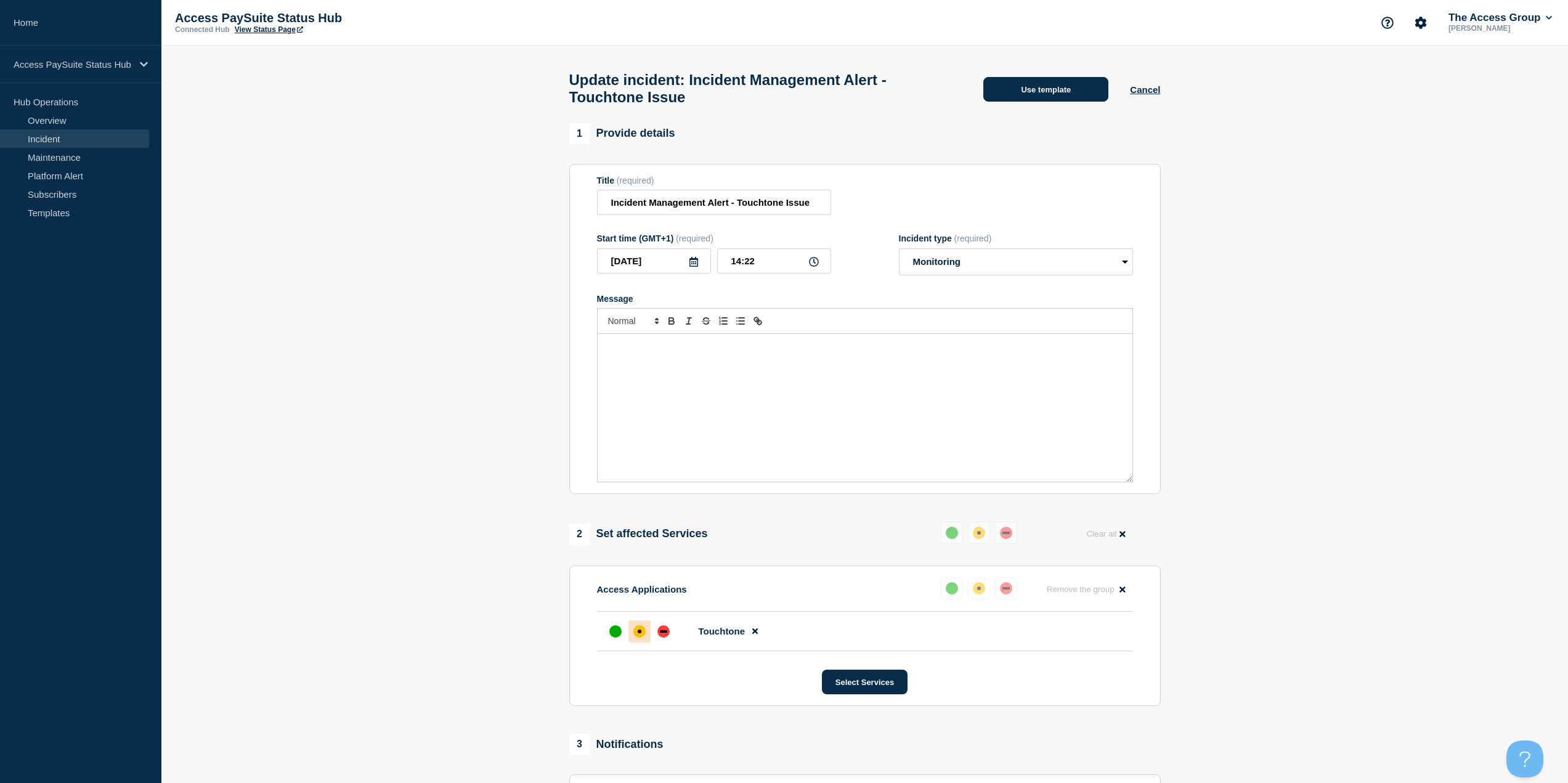
click at [1056, 95] on button "Use template" at bounding box center [1046, 89] width 125 height 25
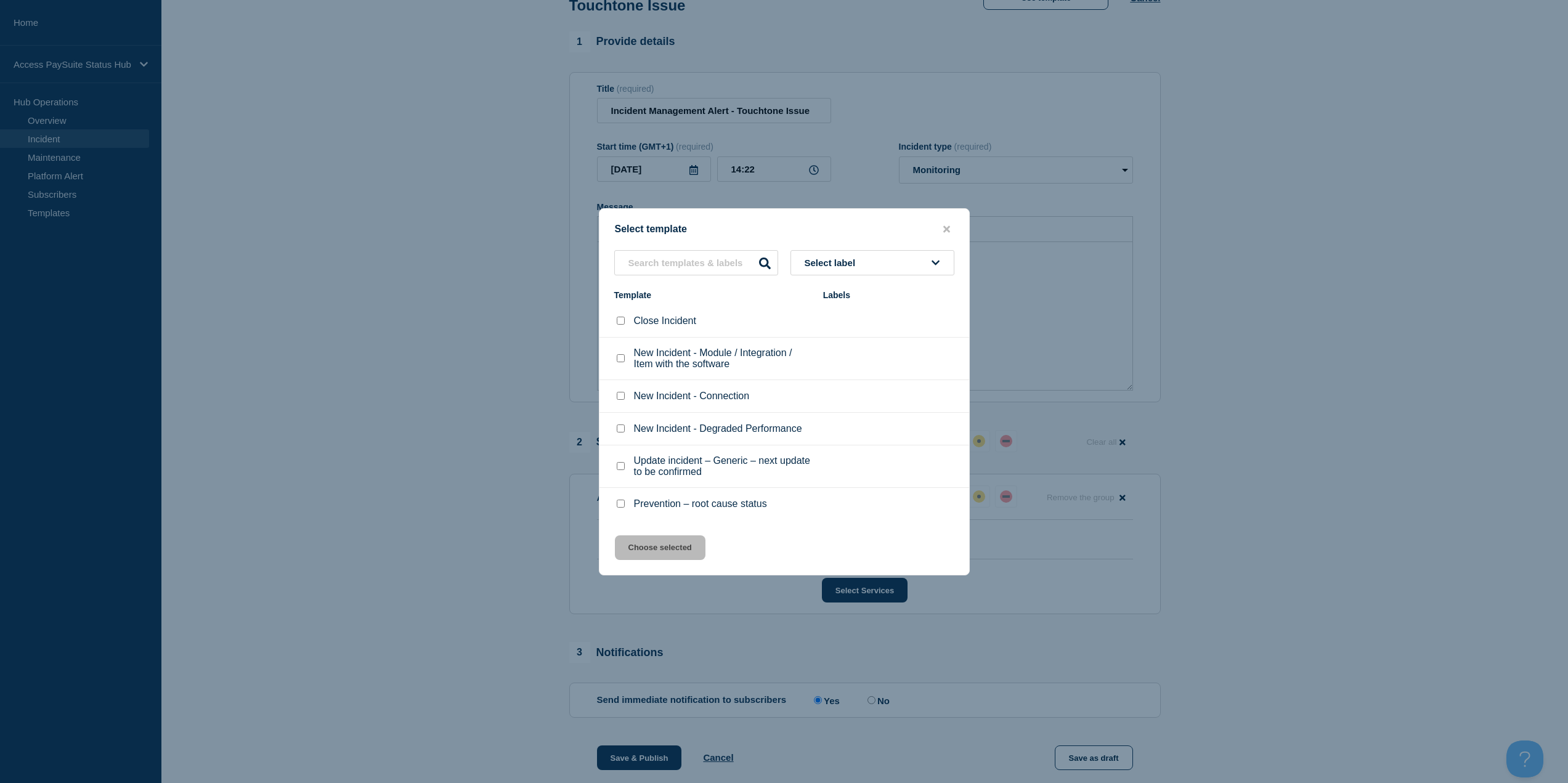
scroll to position [123, 0]
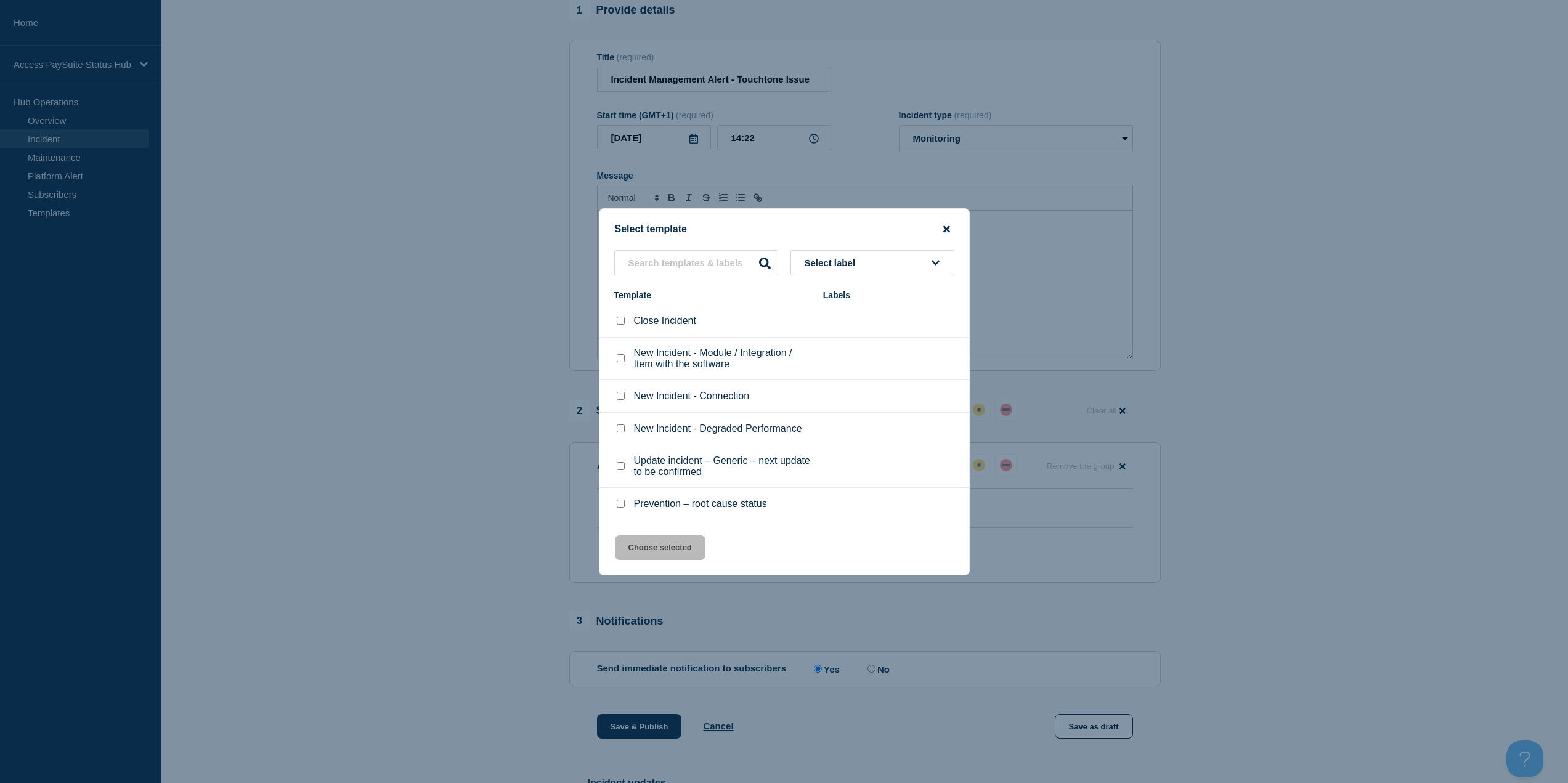
click at [947, 226] on icon "close button" at bounding box center [947, 229] width 7 height 10
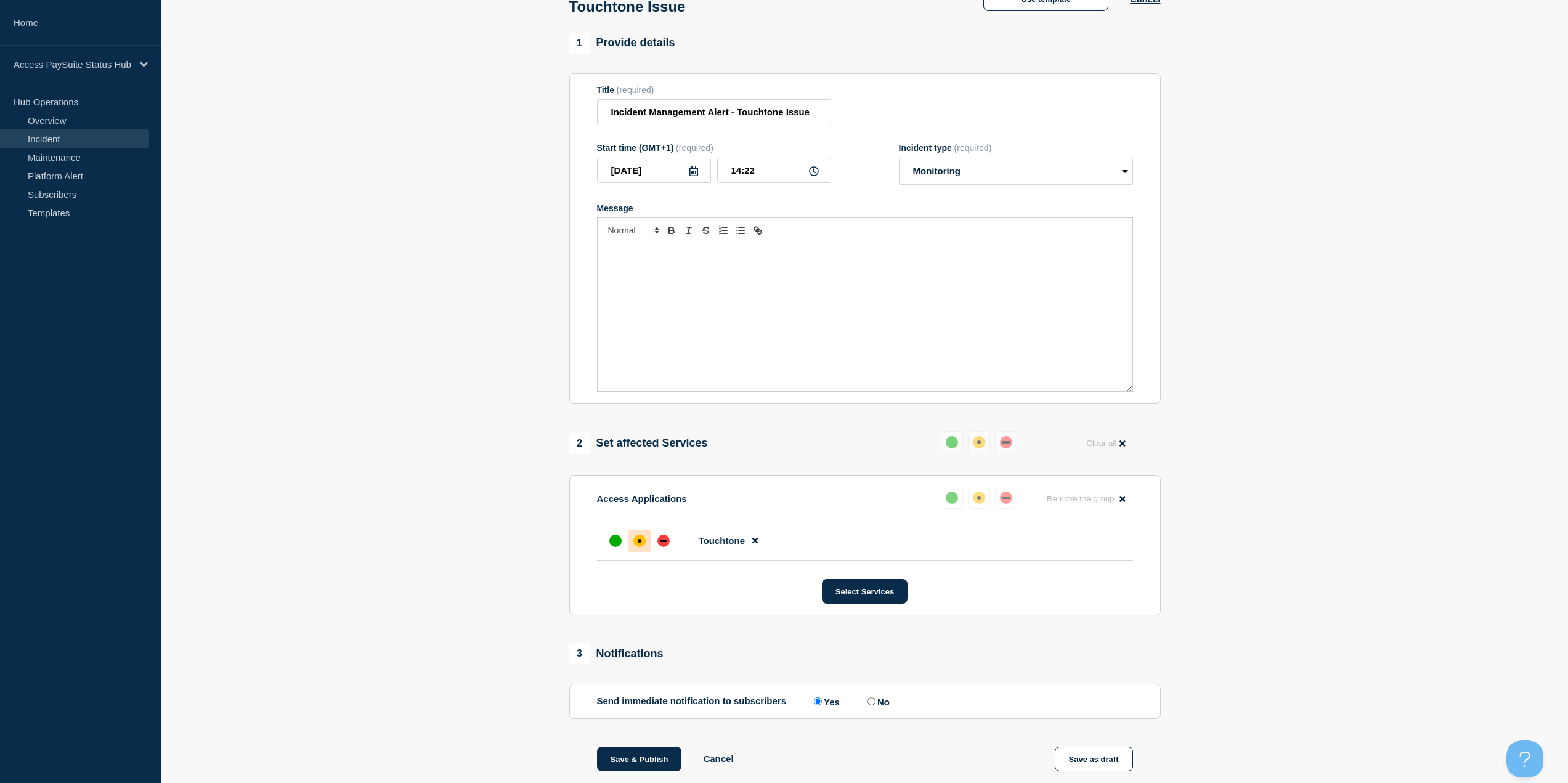
scroll to position [62, 0]
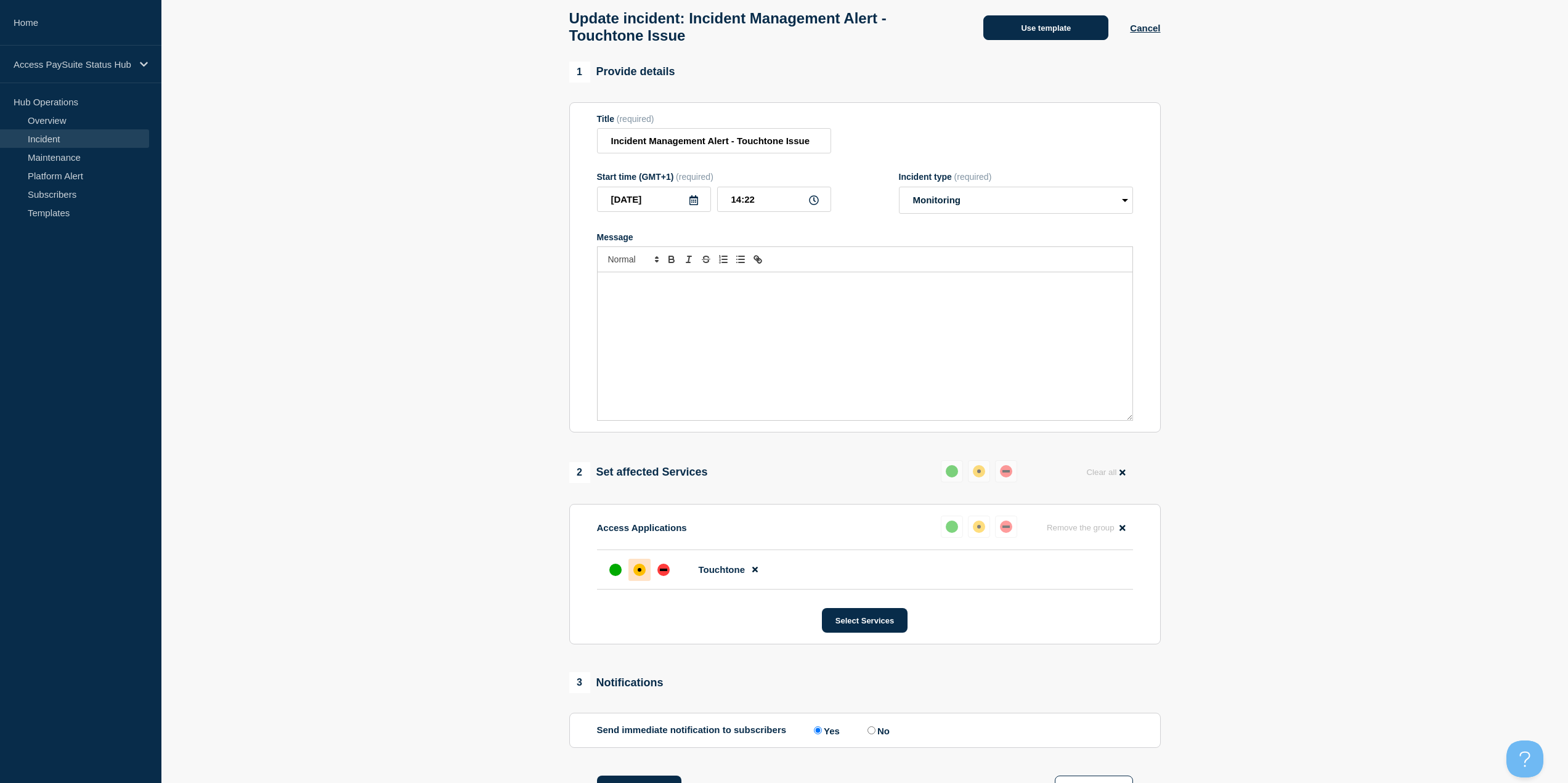
click at [1020, 40] on button "Use template" at bounding box center [1046, 28] width 125 height 25
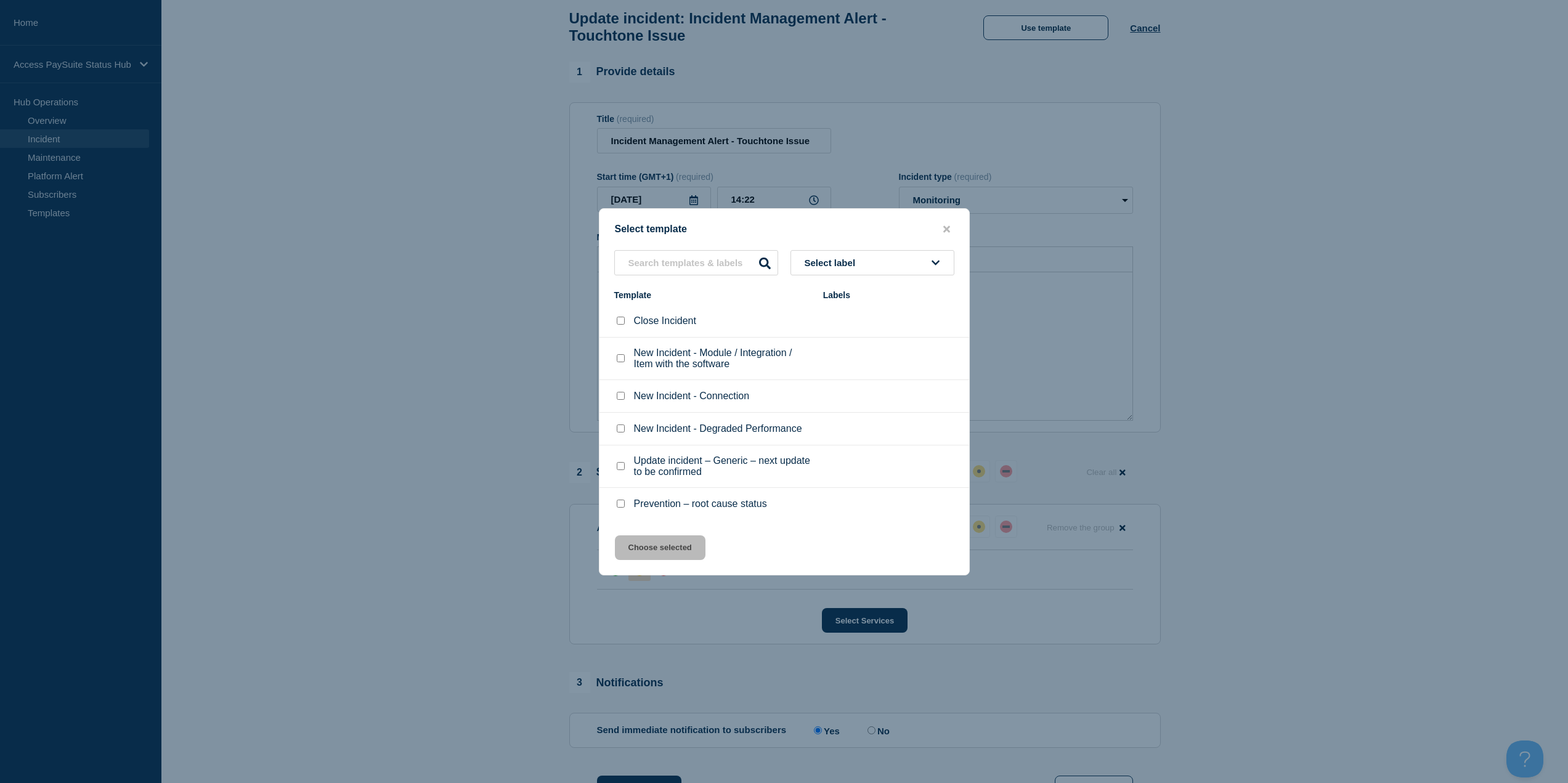
click at [951, 224] on div "Select template" at bounding box center [784, 229] width 369 height 11
click at [946, 228] on icon "close button" at bounding box center [947, 229] width 7 height 7
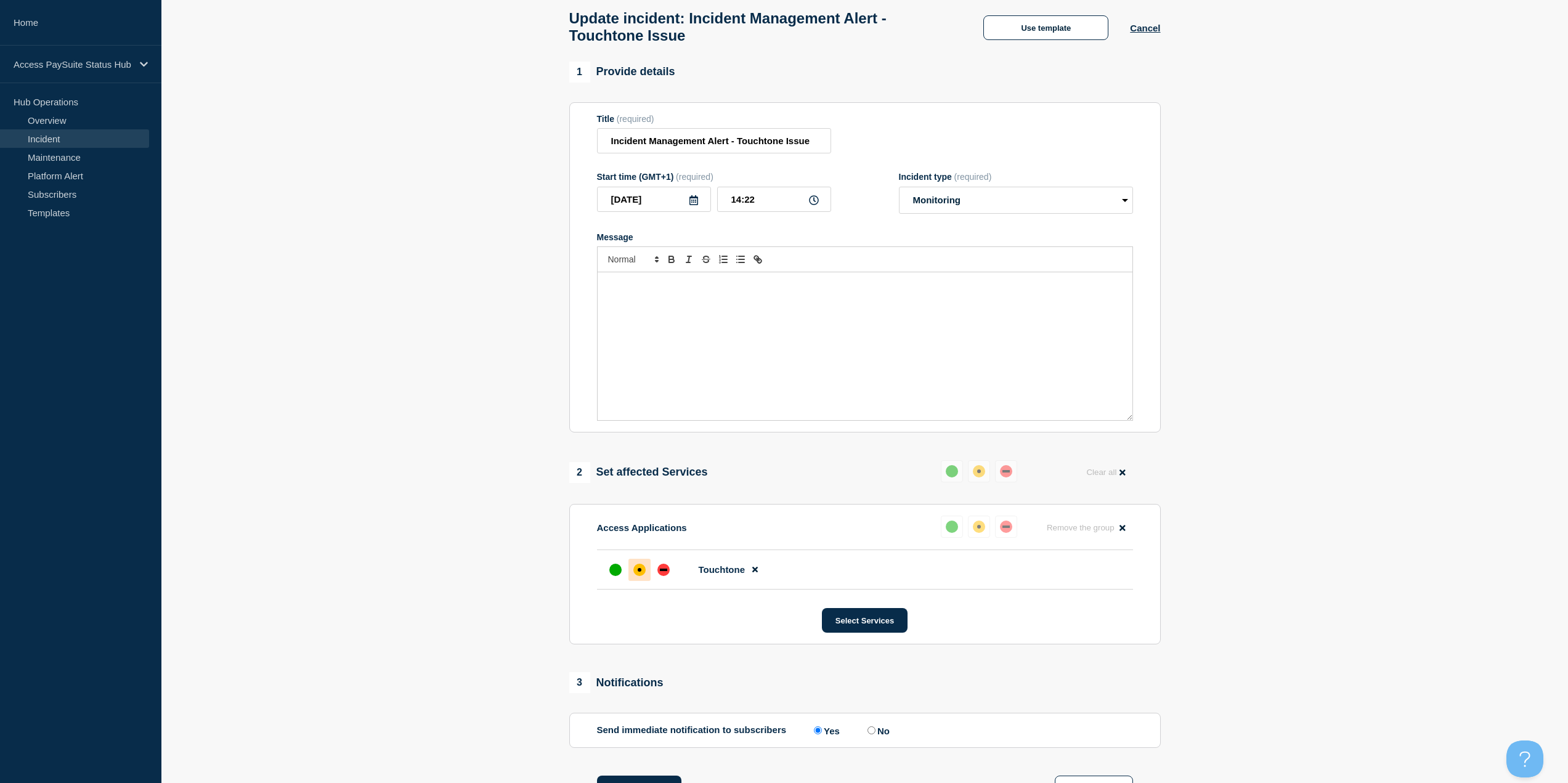
click at [750, 302] on div "Message" at bounding box center [865, 347] width 535 height 148
click at [750, 313] on div "Message" at bounding box center [865, 347] width 535 height 148
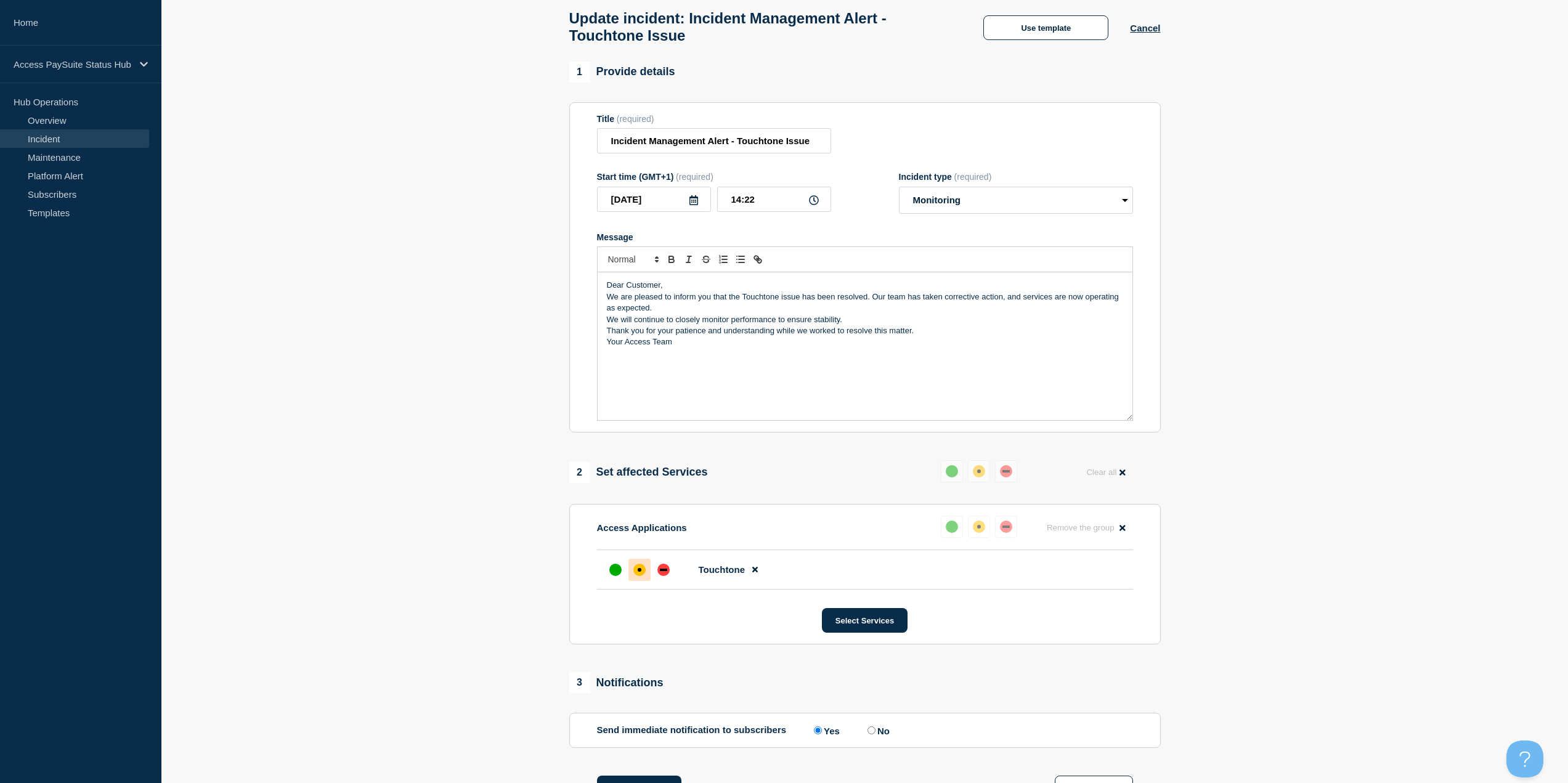
click at [708, 290] on p "Dear Customer," at bounding box center [865, 285] width 516 height 11
click at [657, 261] on icon "Font size" at bounding box center [657, 259] width 11 height 11
click at [631, 297] on span "submenu" at bounding box center [633, 293] width 49 height 16
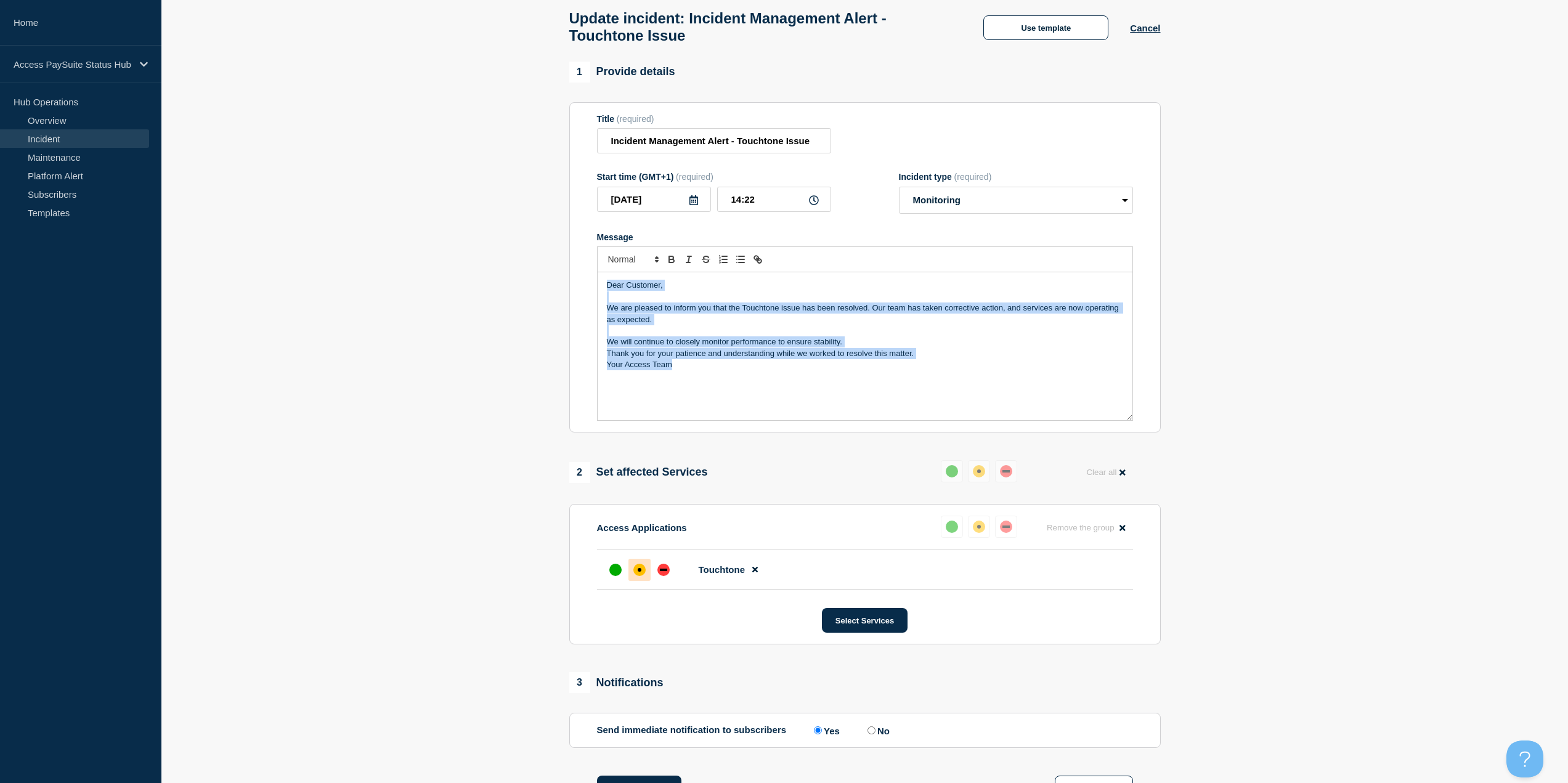
drag, startPoint x: 733, startPoint y: 384, endPoint x: 559, endPoint y: 265, distance: 210.8
click at [559, 265] on section "1 Provide details Title (required) Incident Management Alert - Touchtone Issue …" at bounding box center [864, 496] width 1407 height 870
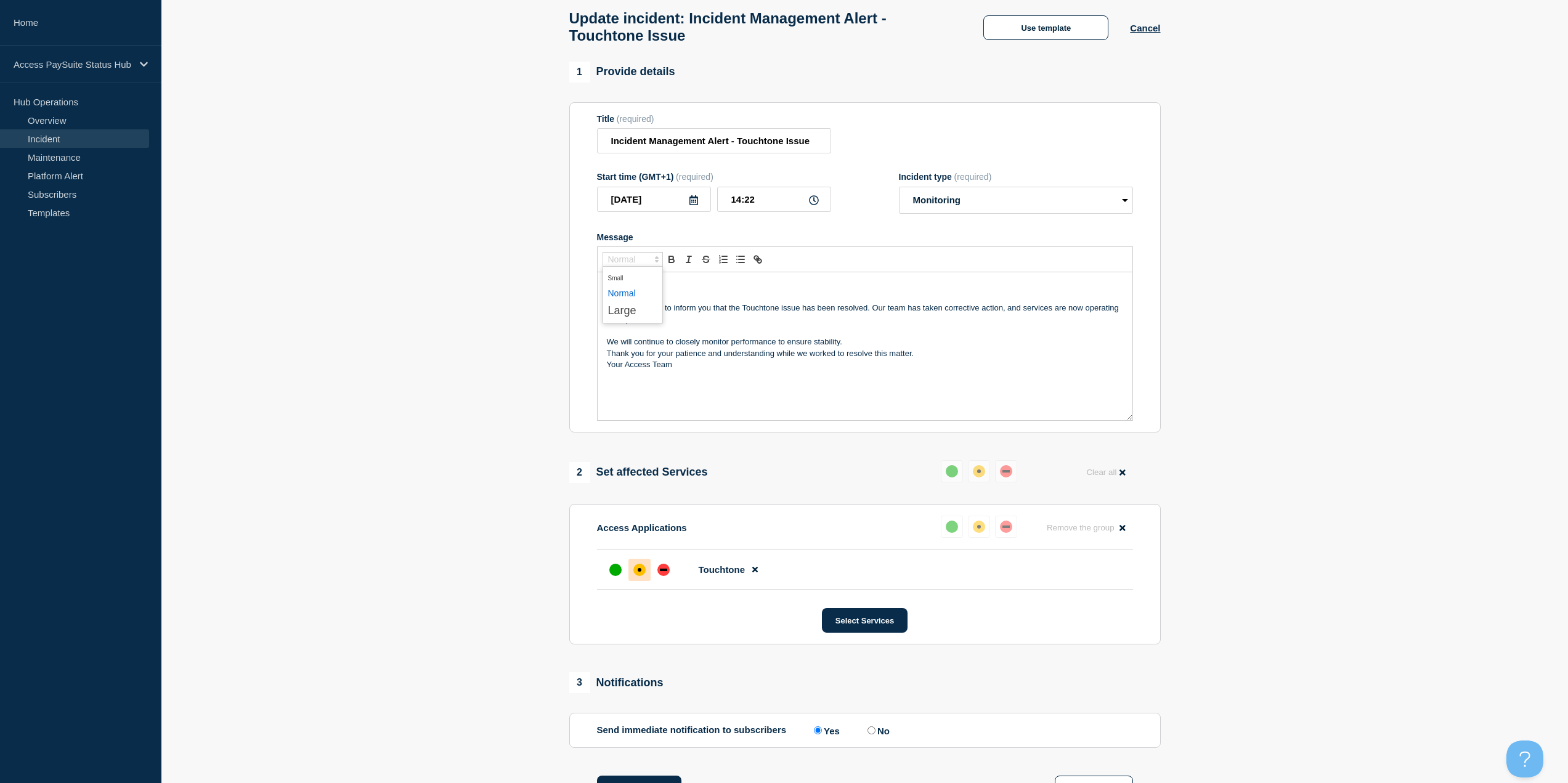
click at [655, 260] on icon "Font size" at bounding box center [657, 259] width 11 height 11
click at [631, 296] on span "submenu" at bounding box center [633, 293] width 49 height 16
click at [770, 370] on p "Your Access Team" at bounding box center [865, 365] width 516 height 11
click at [949, 354] on p "Thank you for your patience and understanding while we worked to resolve this m…" at bounding box center [865, 353] width 516 height 11
click at [950, 355] on p "Thank you for your patience and understanding while we worked to resolve this m…" at bounding box center [865, 353] width 516 height 11
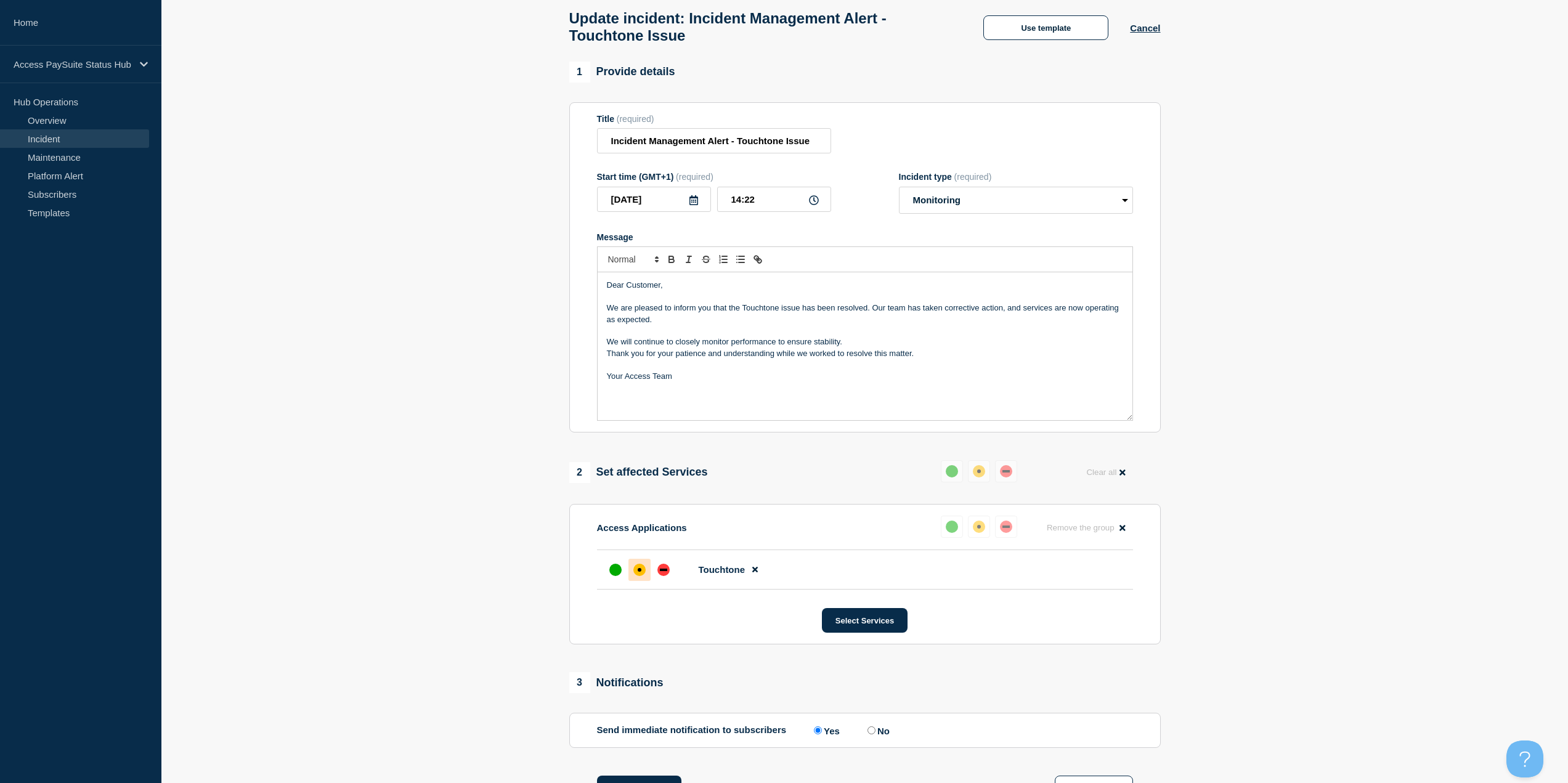
click at [948, 336] on p "Message" at bounding box center [865, 330] width 516 height 11
click at [933, 347] on p "We will continue to closely monitor performance to ensure stability." at bounding box center [865, 342] width 516 height 11
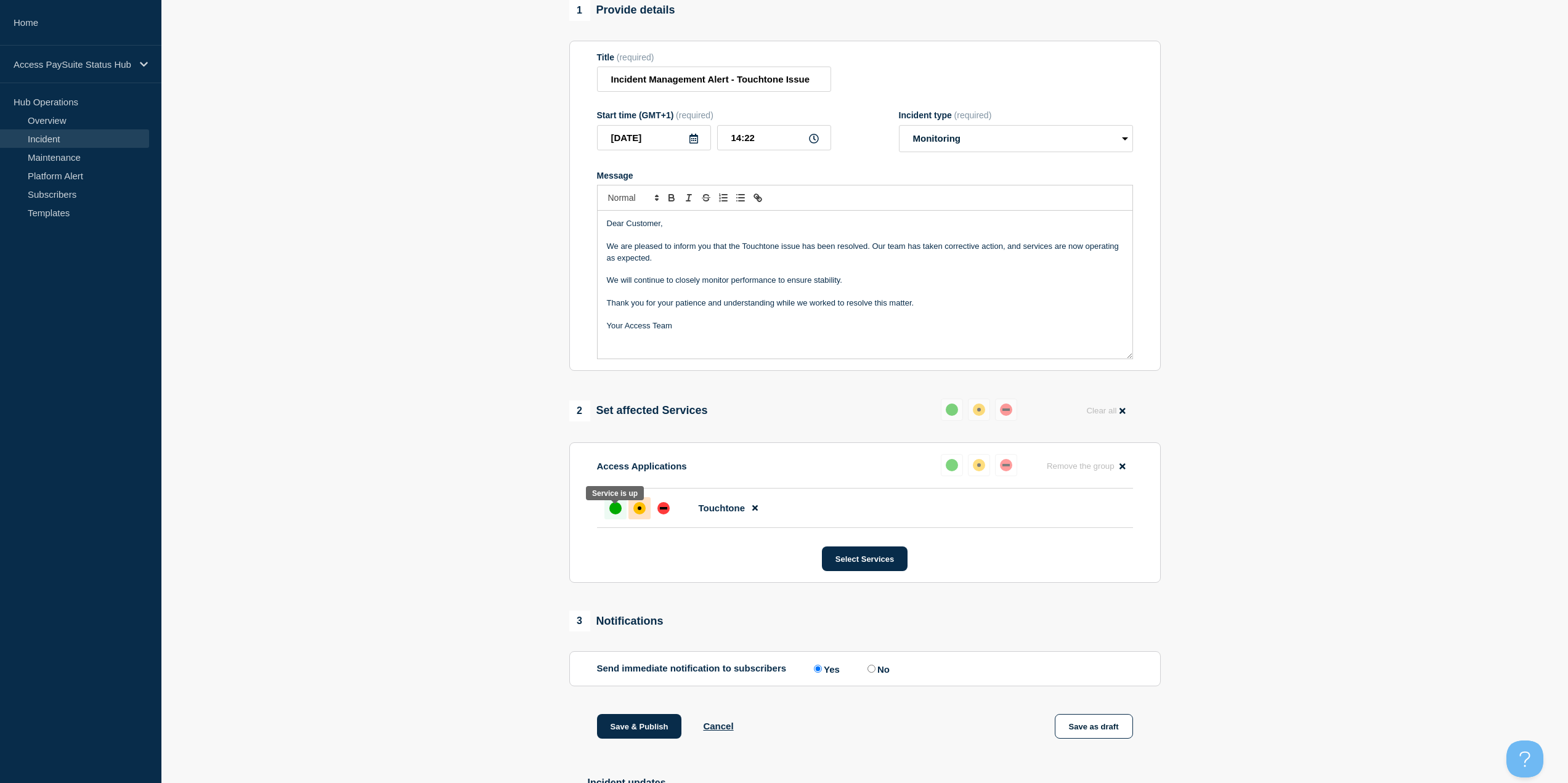
click at [616, 514] on div "up" at bounding box center [615, 508] width 12 height 12
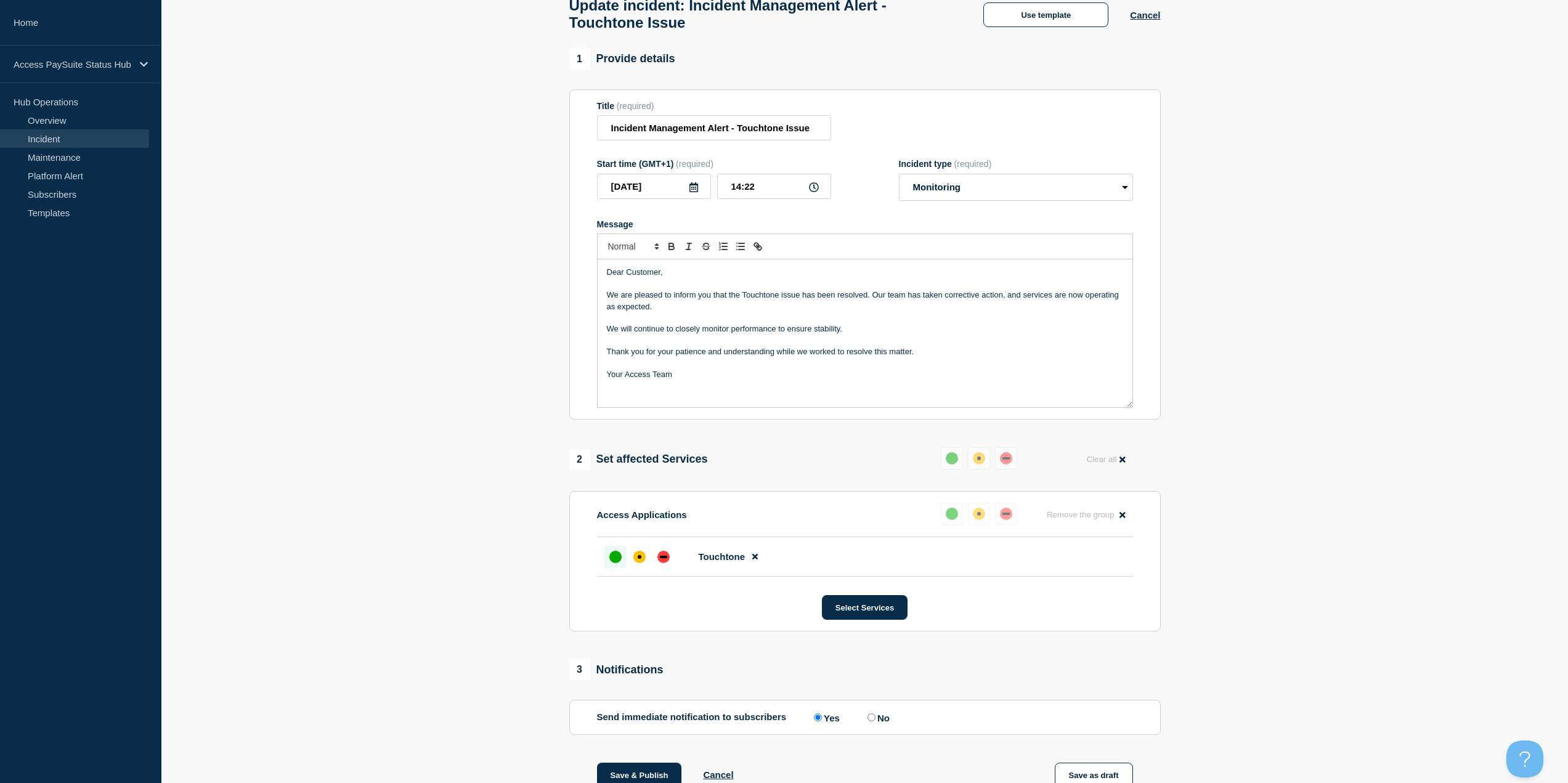
scroll to position [0, 0]
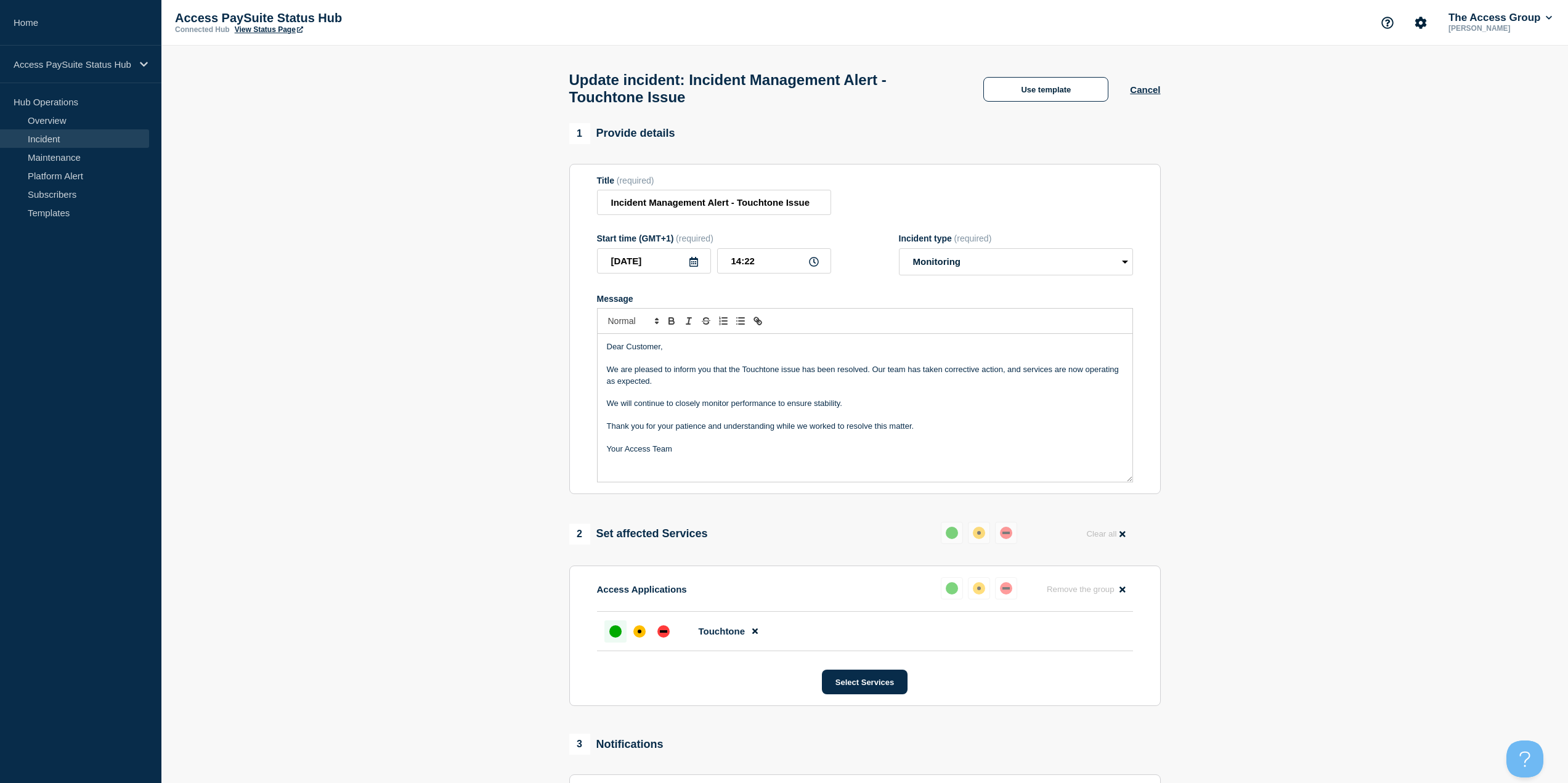
click at [823, 353] on p "Dear Customer," at bounding box center [865, 347] width 516 height 11
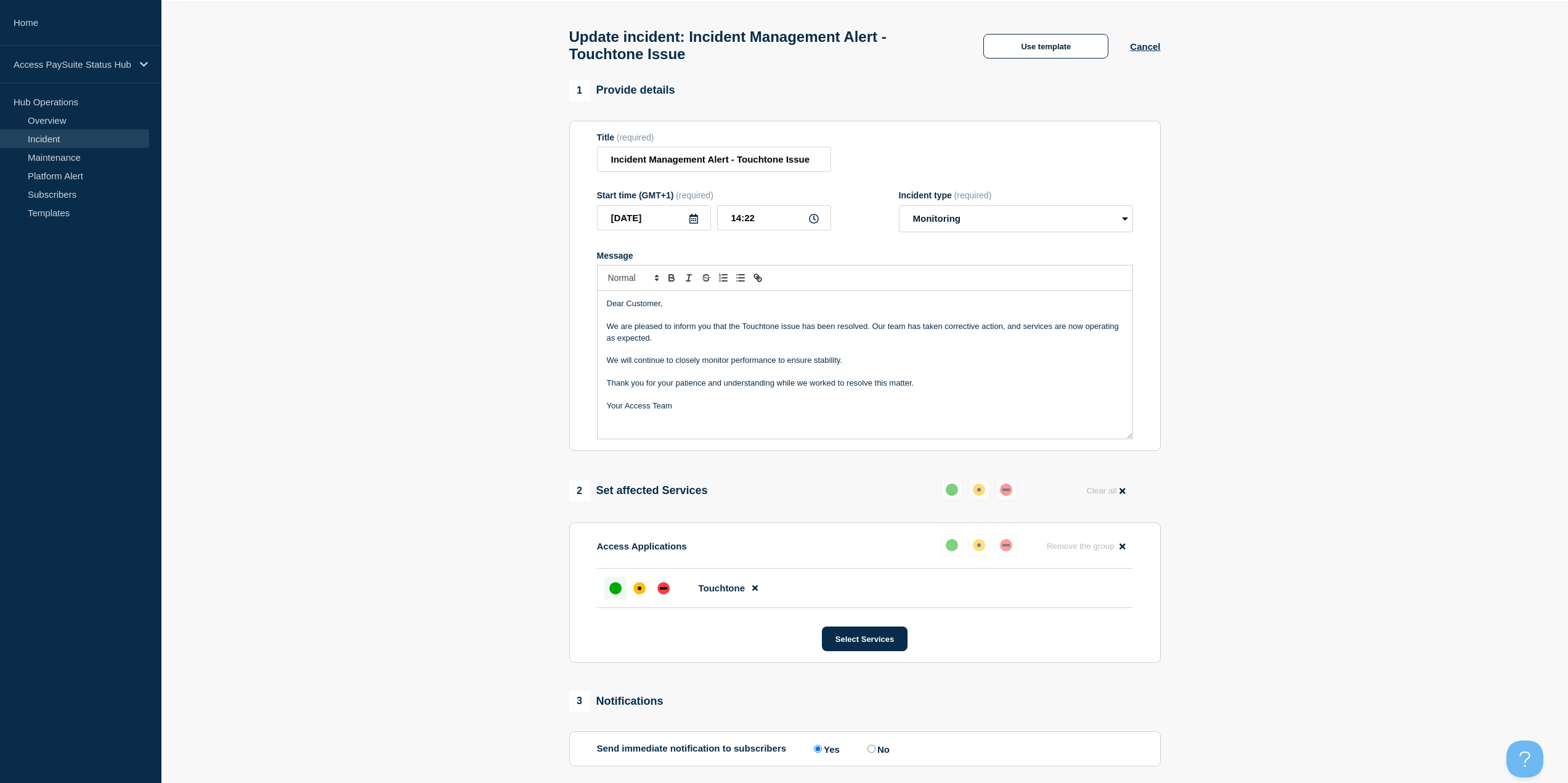
scroll to position [62, 0]
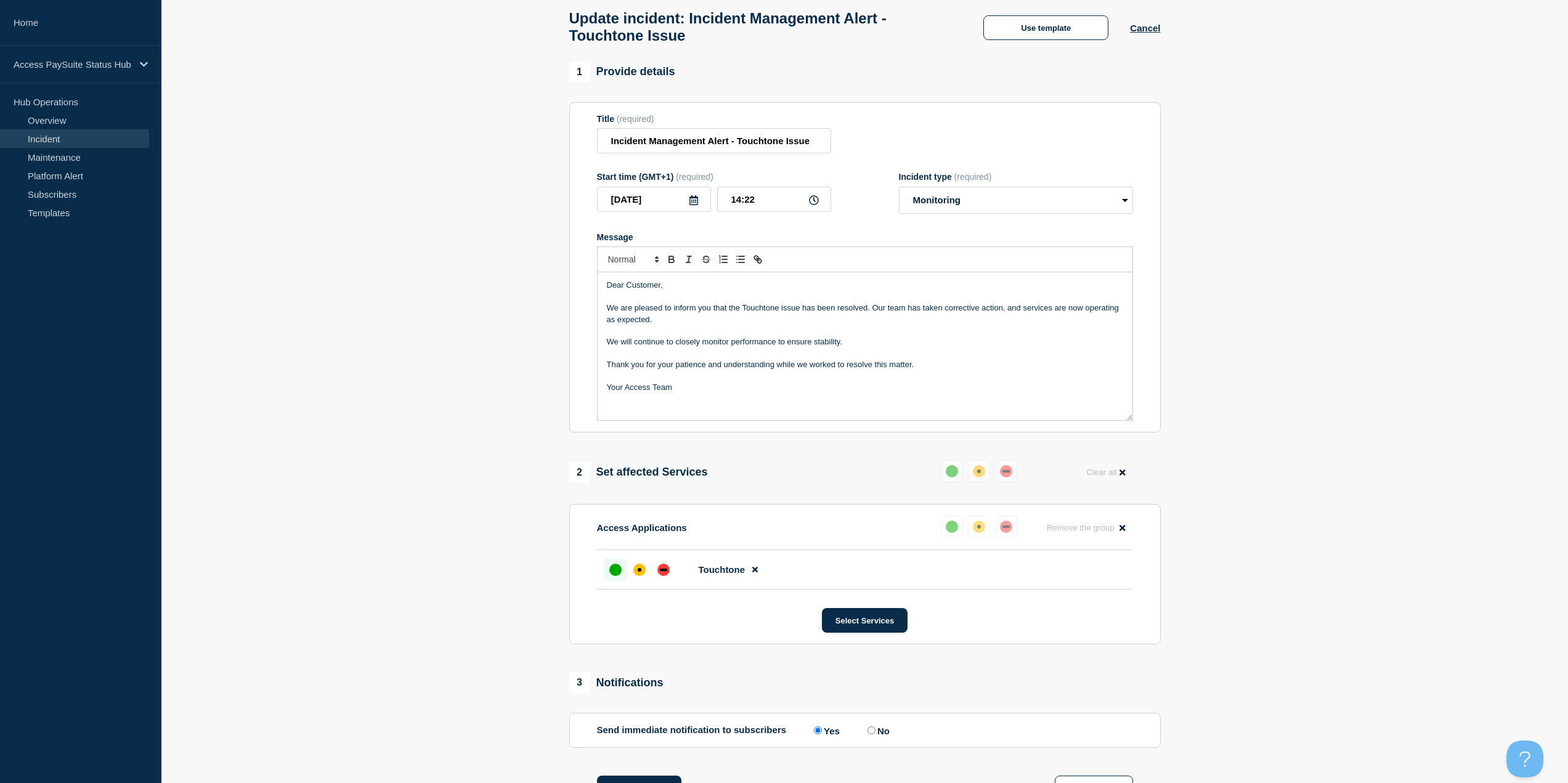
click at [836, 347] on p "We will continue to closely monitor performance to ensure stability." at bounding box center [865, 342] width 516 height 11
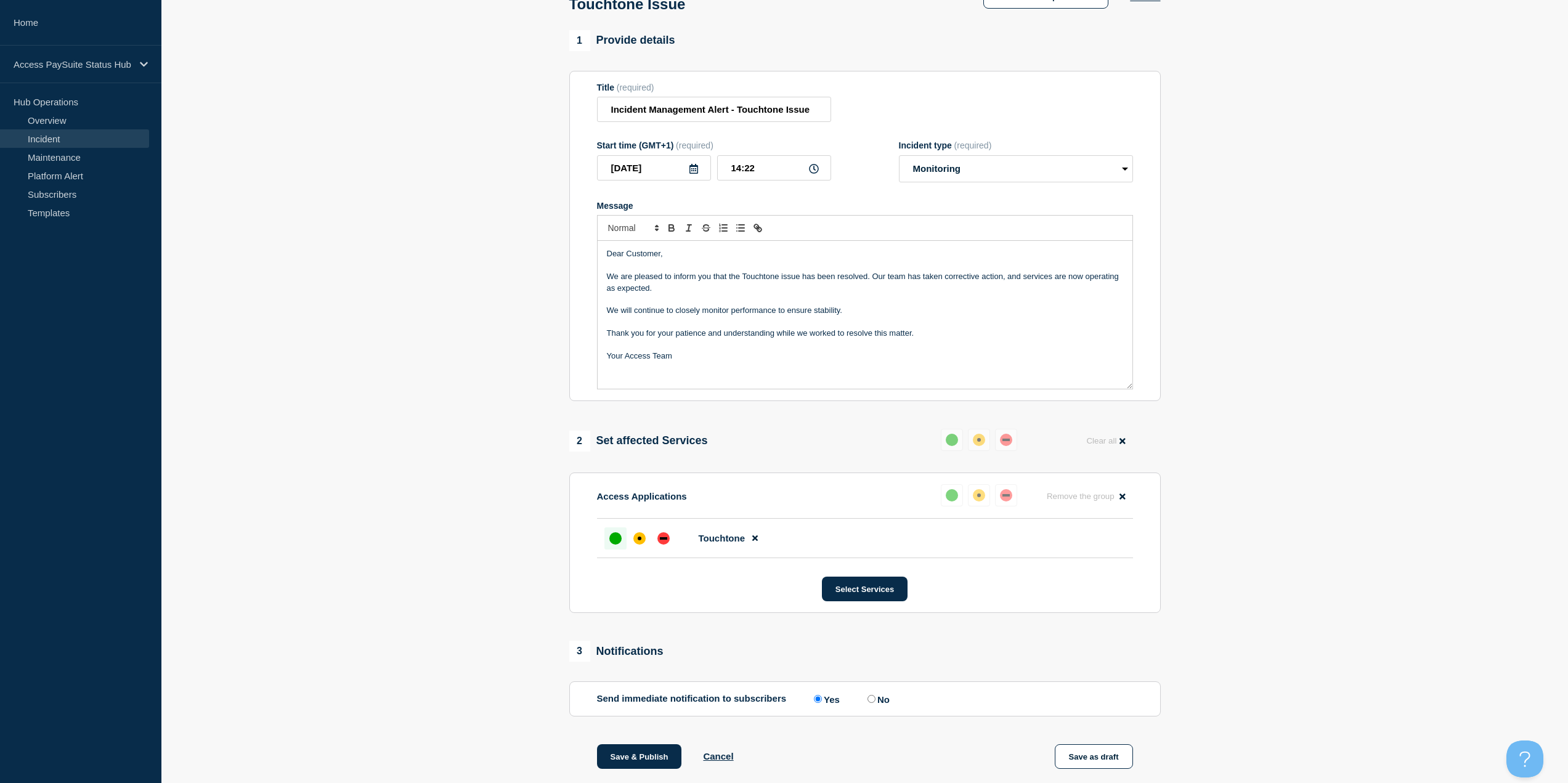
scroll to position [123, 0]
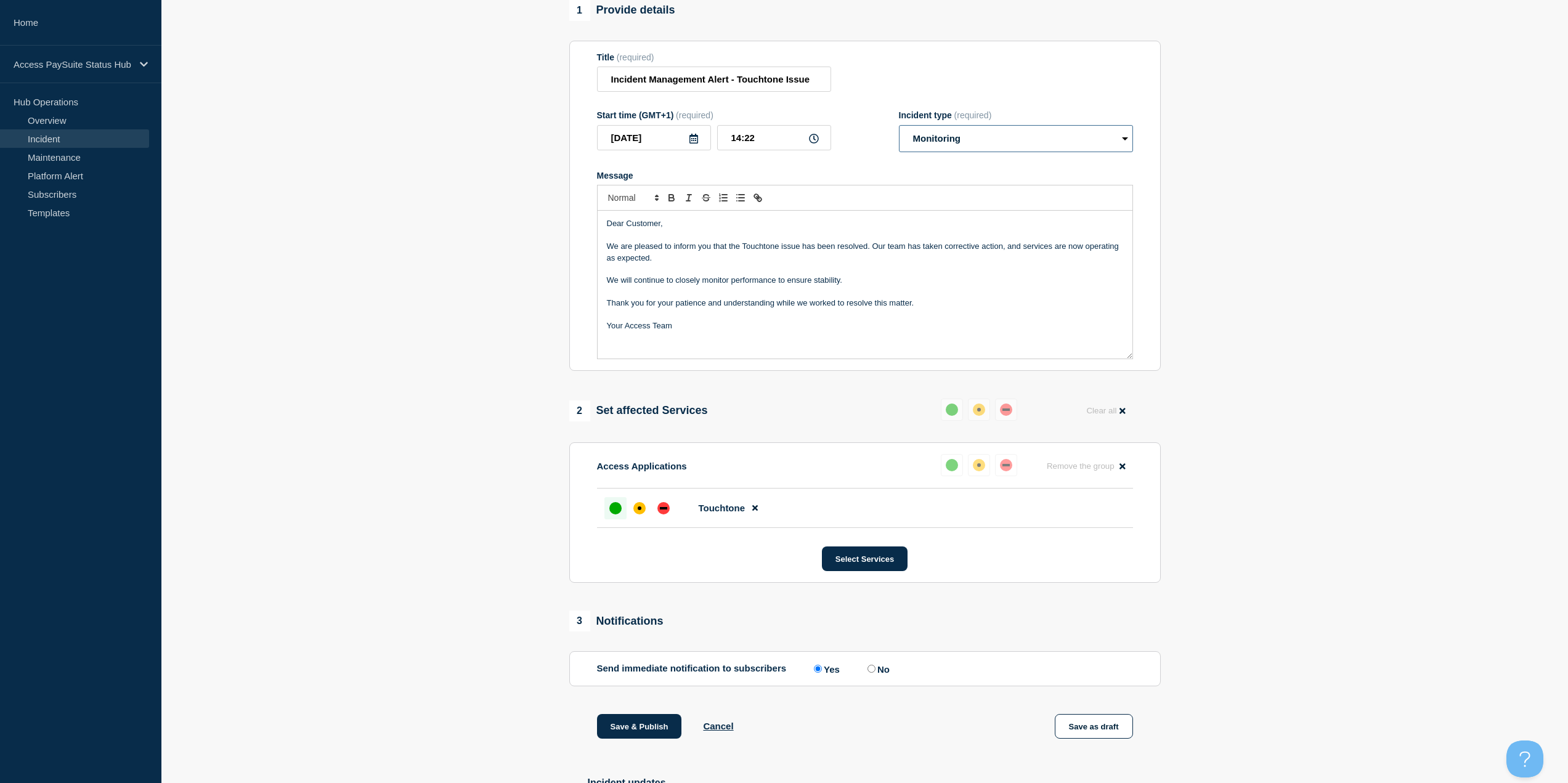
click at [1095, 146] on select "Select option Investigating Identified Monitoring Resolved" at bounding box center [1016, 138] width 234 height 27
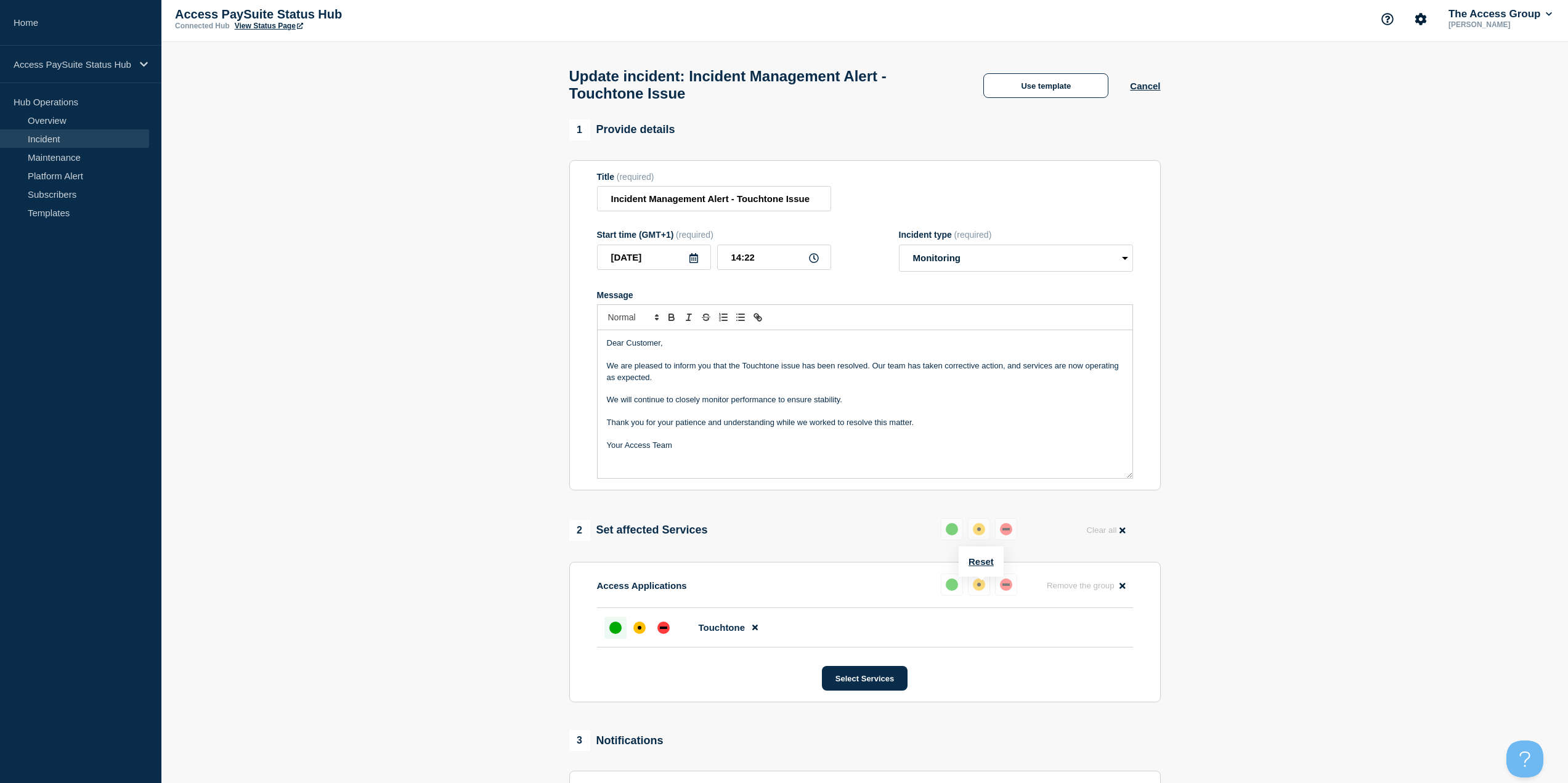
scroll to position [0, 0]
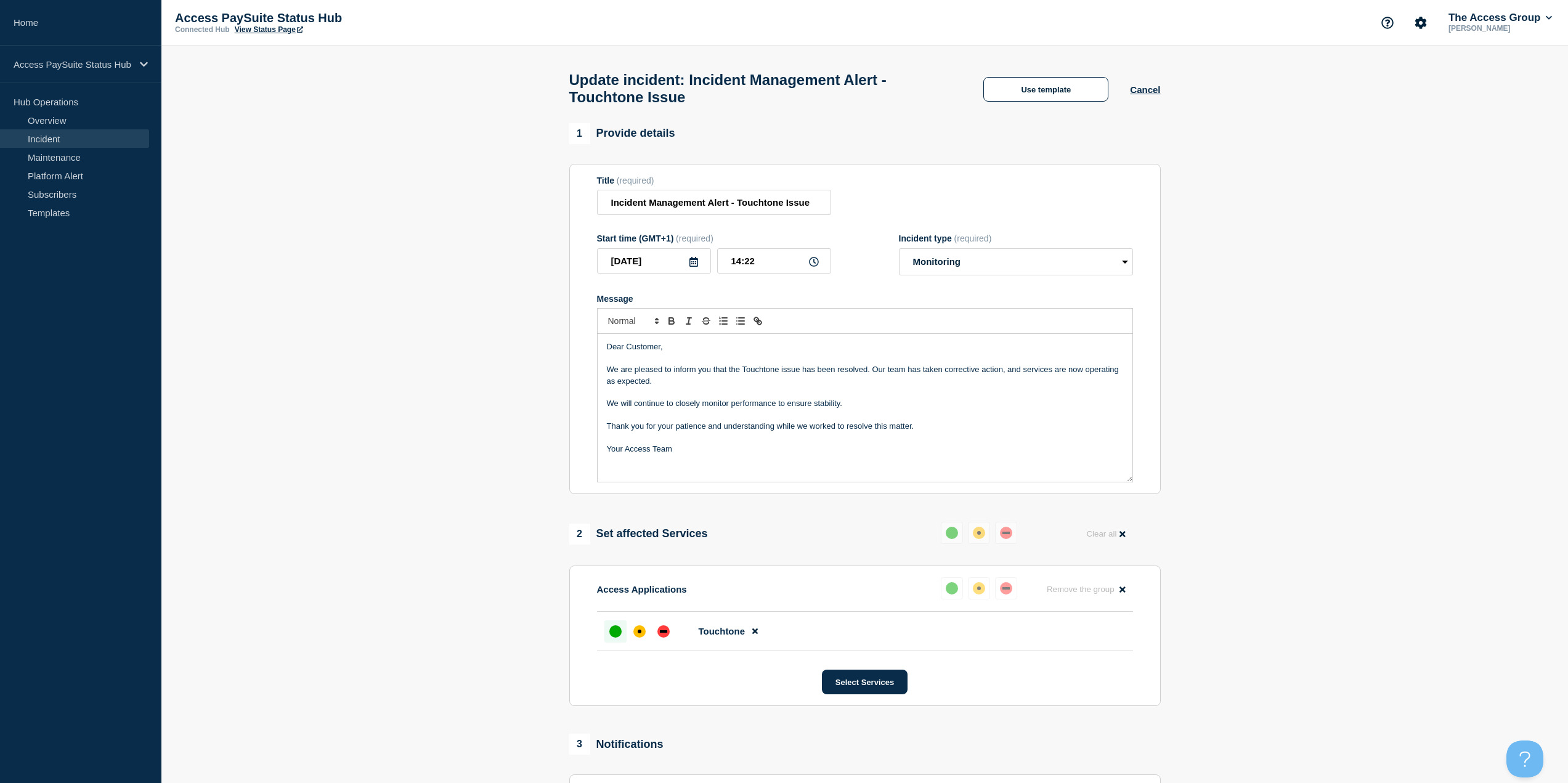
click at [893, 464] on div "Dear Customer, We are pleased to inform you that the Touchtone issue has been r…" at bounding box center [865, 408] width 535 height 148
click at [882, 409] on p "We will continue to closely monitor performance to ensure stability." at bounding box center [865, 404] width 516 height 11
click at [877, 381] on p "We are pleased to inform you that the Touchtone issue has been resolved. Our te…" at bounding box center [865, 375] width 516 height 23
click at [868, 381] on p "We are pleased to inform you that the Touchtone issue has been resolved. Our te…" at bounding box center [865, 375] width 516 height 23
drag, startPoint x: 867, startPoint y: 376, endPoint x: 608, endPoint y: 375, distance: 259.0
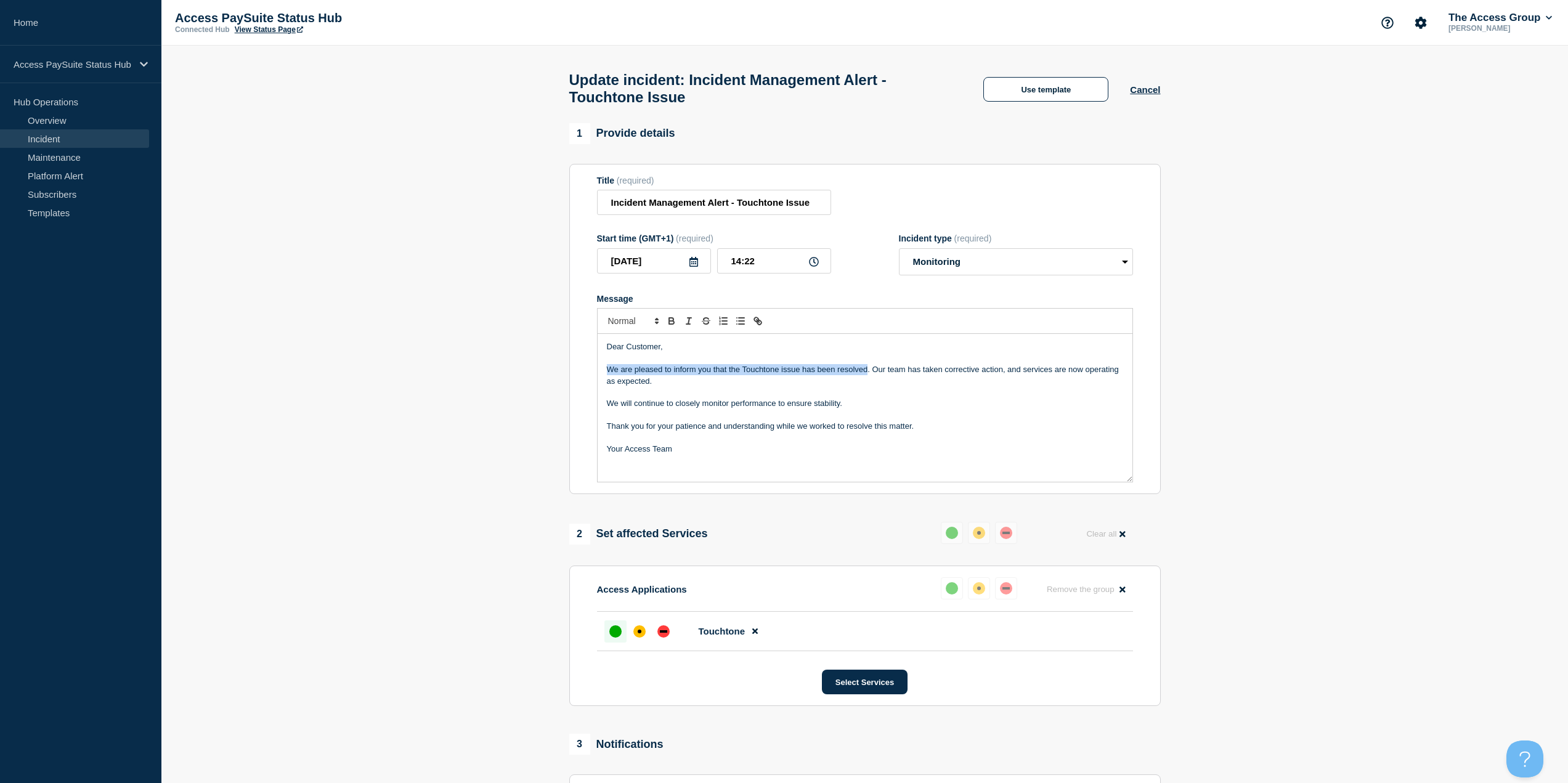
click at [608, 375] on p "We are pleased to inform you that the Touchtone issue has been resolved. Our te…" at bounding box center [865, 375] width 516 height 23
copy p "We are pleased to inform you that the Touchtone issue has been resolved"
paste div "Message"
click at [685, 361] on p "Message" at bounding box center [865, 359] width 516 height 11
click at [890, 374] on p "We are pleased to inform you that a fix has been successfully applied, and serv…" at bounding box center [865, 375] width 516 height 23
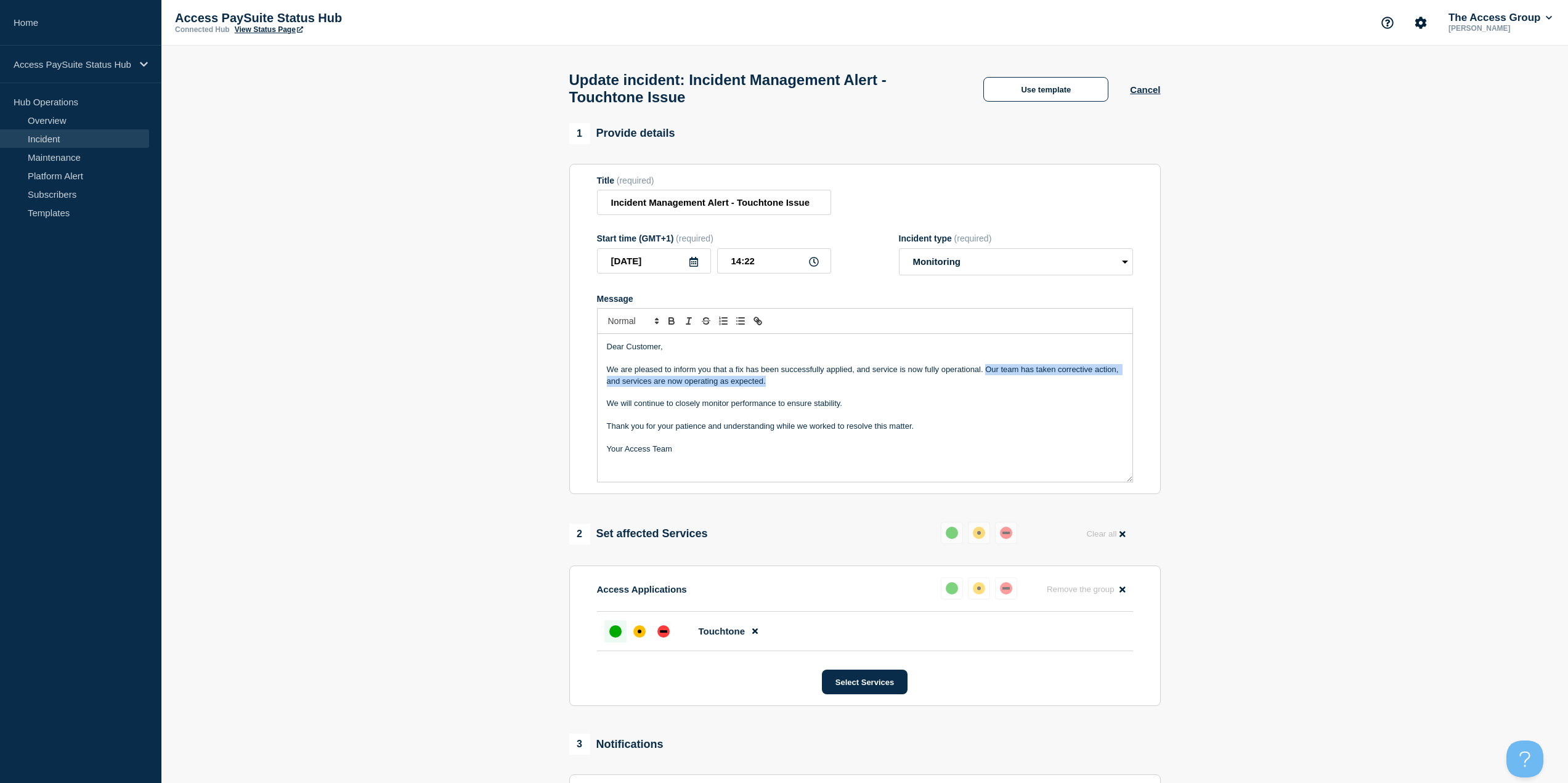
drag, startPoint x: 874, startPoint y: 385, endPoint x: 986, endPoint y: 377, distance: 112.3
click at [986, 377] on p "We are pleased to inform you that a fix has been successfully applied, and serv…" at bounding box center [865, 375] width 516 height 23
click at [721, 351] on p "Dear Customer," at bounding box center [865, 347] width 516 height 11
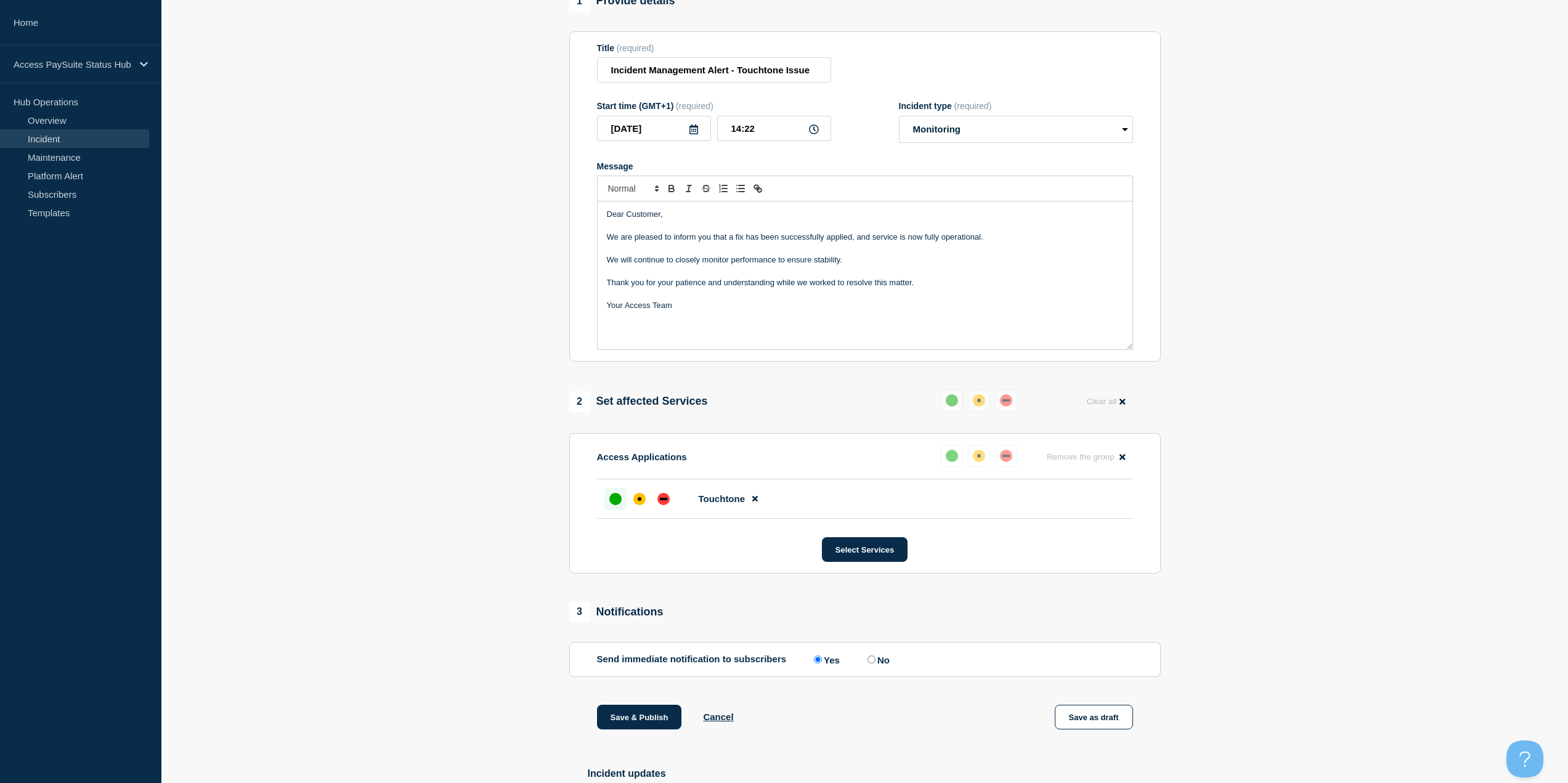
scroll to position [62, 0]
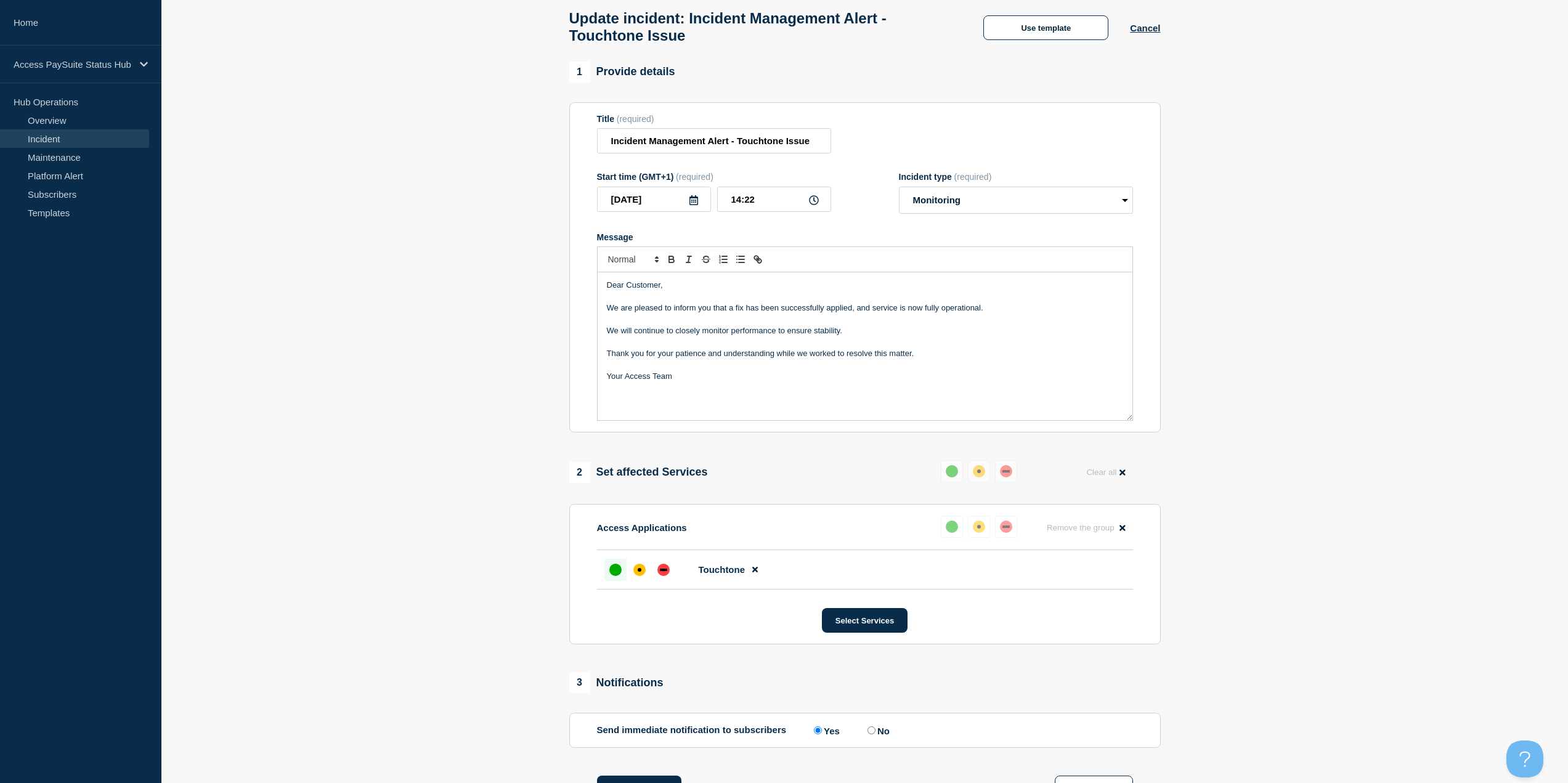
click at [778, 382] on p "Your Access Team" at bounding box center [865, 376] width 516 height 11
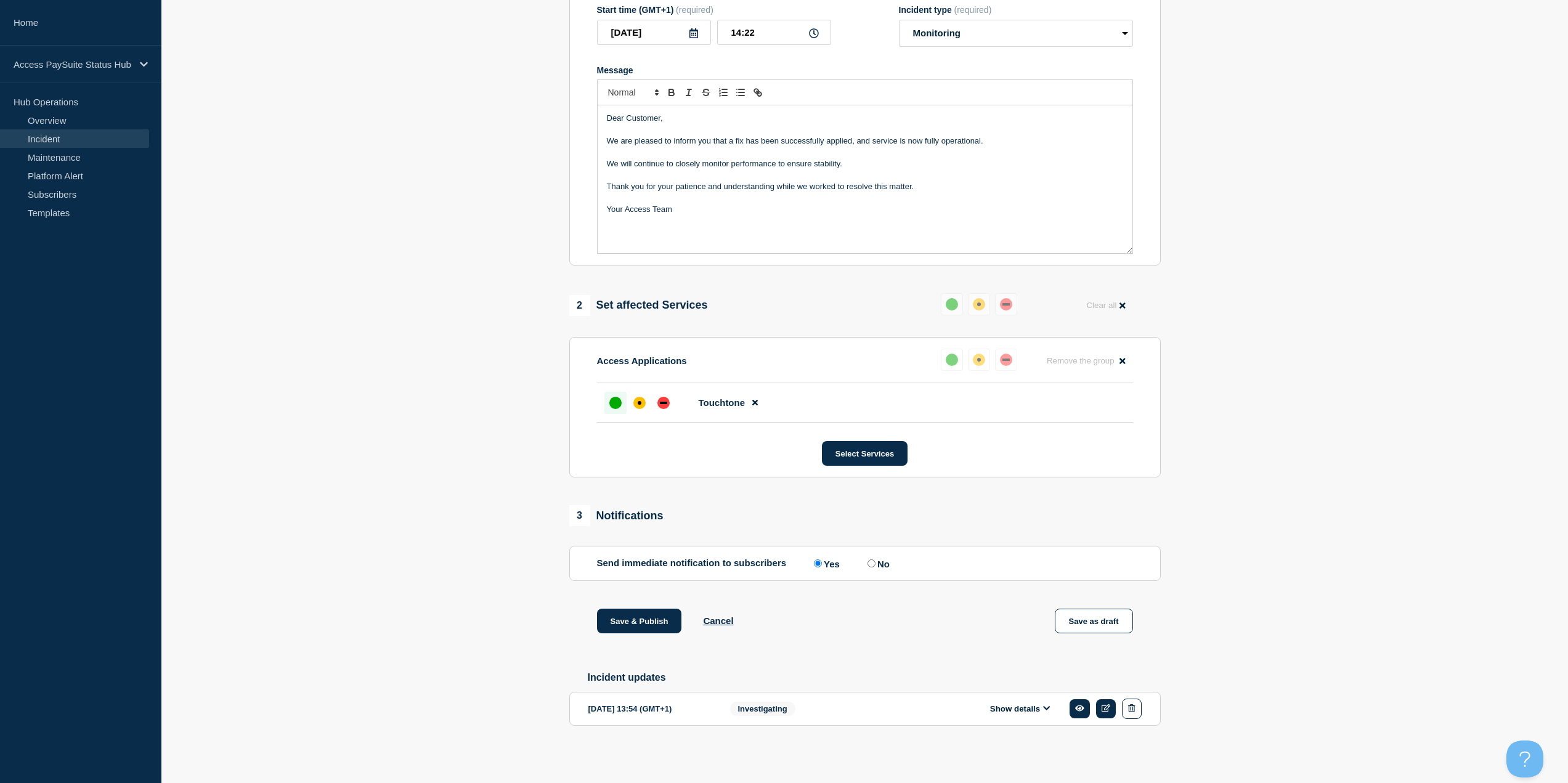
scroll to position [0, 0]
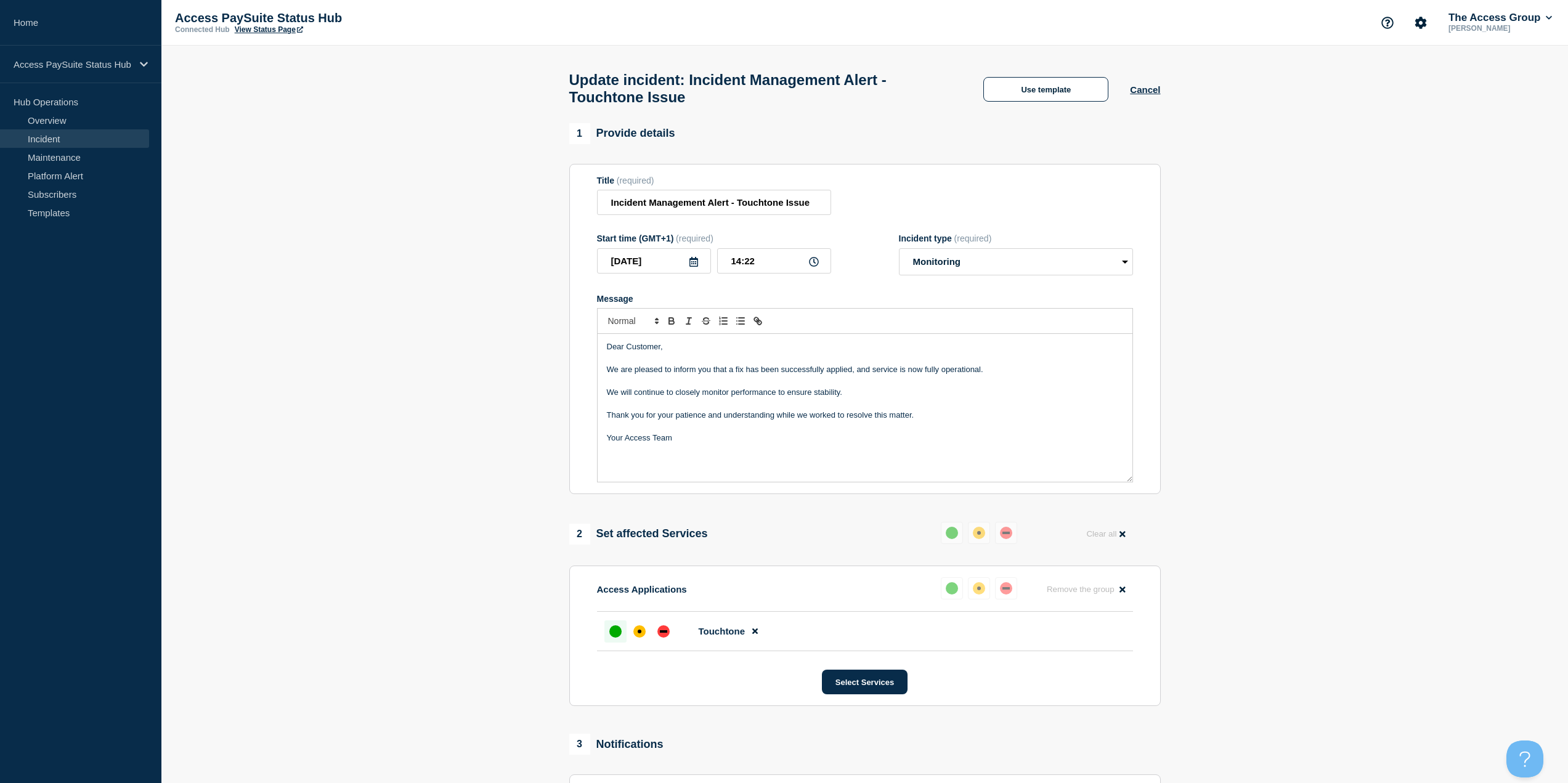
drag, startPoint x: 1050, startPoint y: 101, endPoint x: 1313, endPoint y: 357, distance: 367.0
click at [1313, 357] on main "Update incident: Incident Management Alert - Touchtone Issue Use template Cance…" at bounding box center [864, 528] width 1407 height 966
drag, startPoint x: 712, startPoint y: 210, endPoint x: 915, endPoint y: 208, distance: 203.0
click at [915, 208] on div "Title (required) Incident Management Alert - Touchtone Issue" at bounding box center [865, 195] width 536 height 40
click at [1263, 379] on section "1 Provide details Title (required) Incident Management Alert - Touchtone Issue …" at bounding box center [864, 557] width 1407 height 870
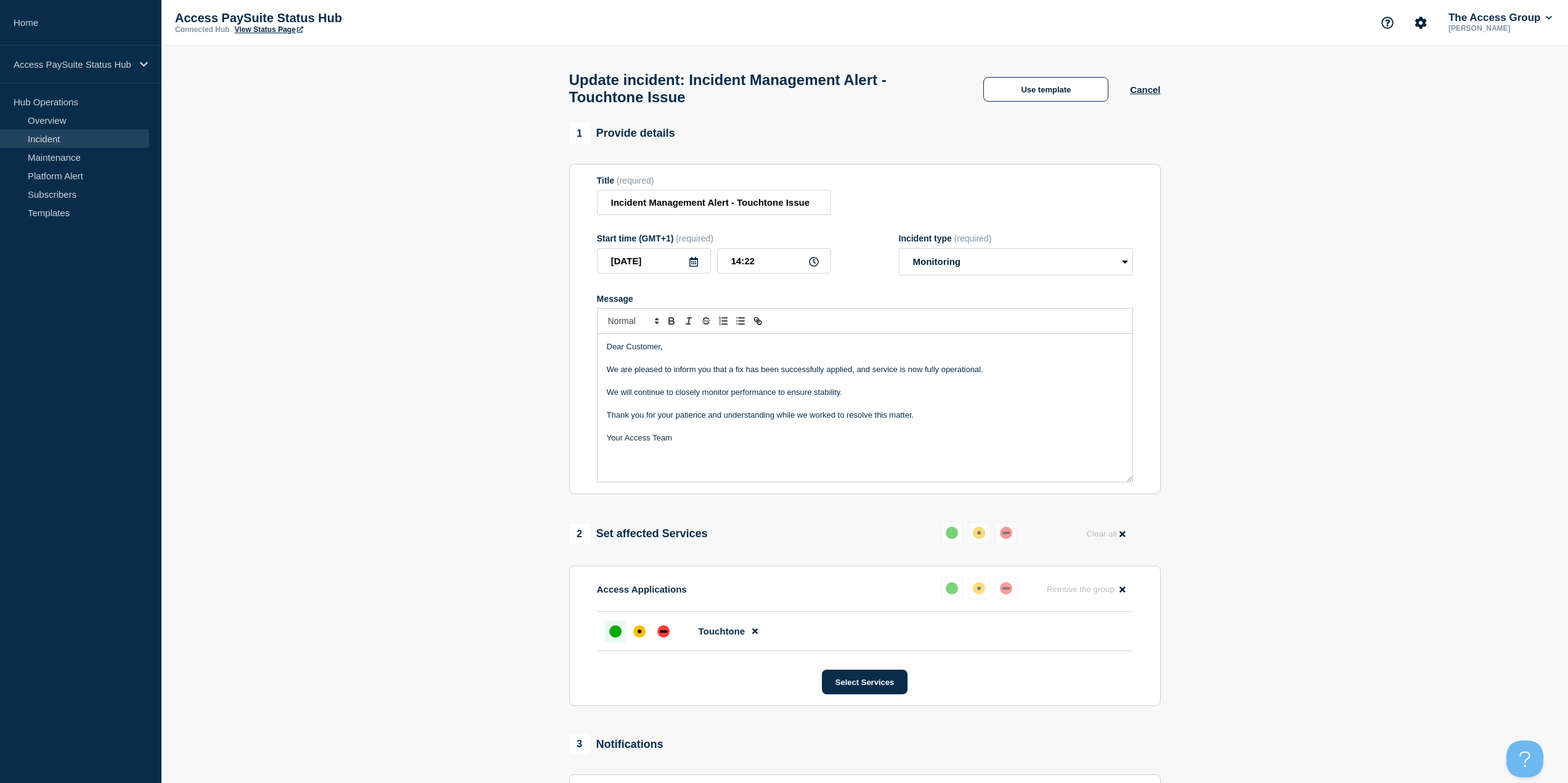
click at [1263, 379] on section "1 Provide details Title (required) Incident Management Alert - Touchtone Issue …" at bounding box center [864, 557] width 1407 height 870
click at [1260, 370] on section "1 Provide details Title (required) Incident Management Alert - Touchtone Issue …" at bounding box center [864, 557] width 1407 height 870
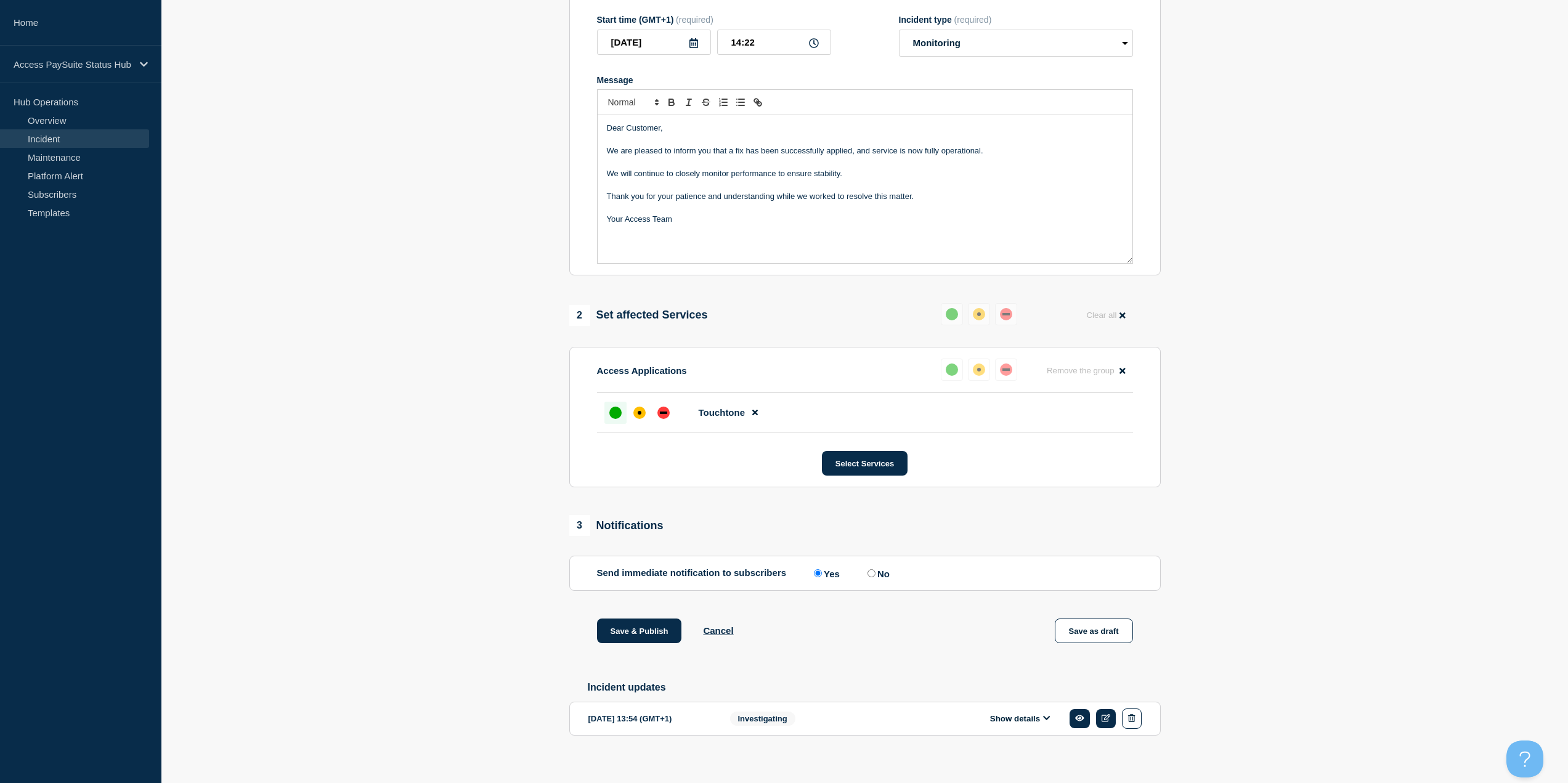
scroll to position [238, 0]
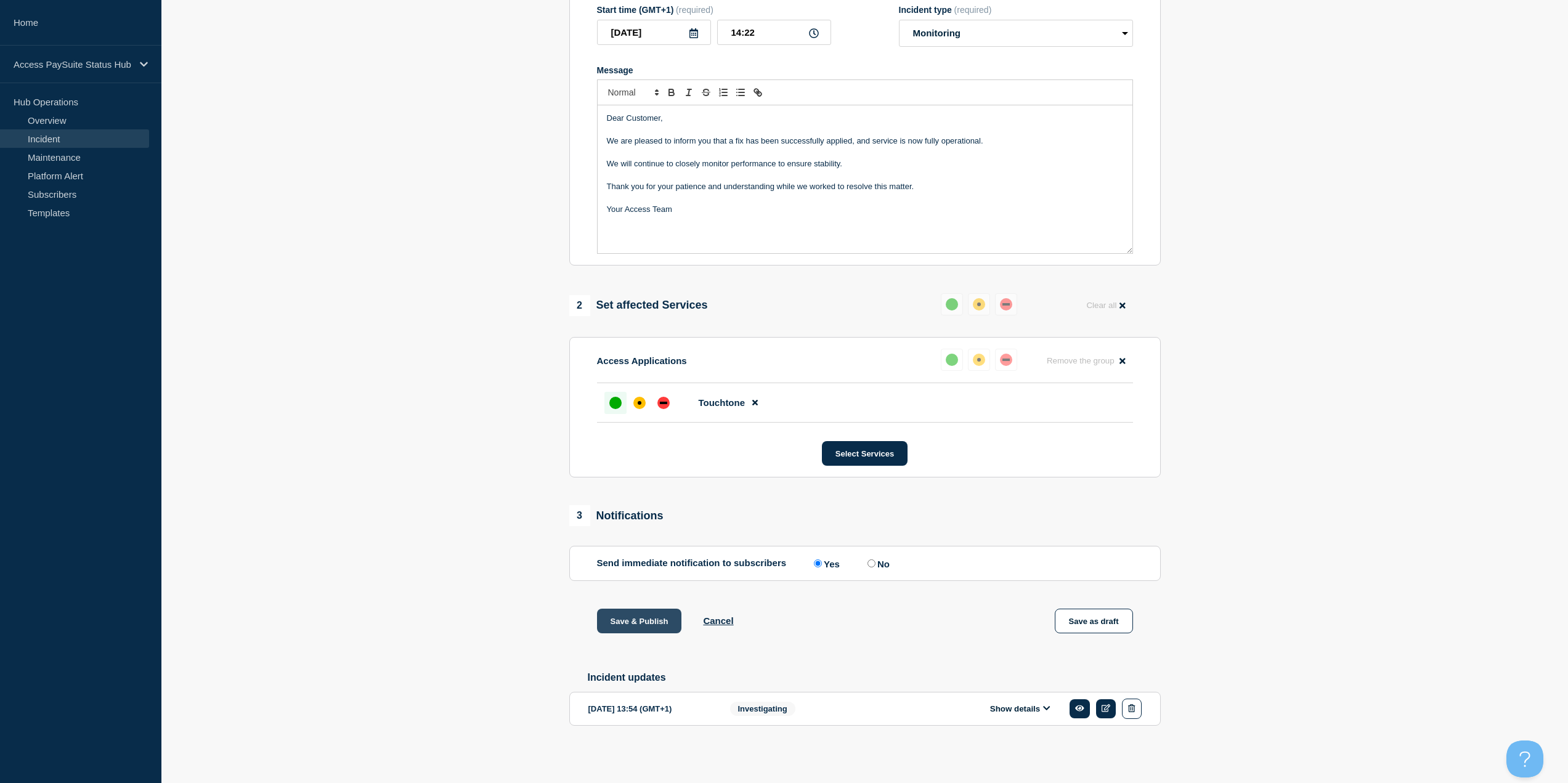
click at [641, 612] on button "Save & Publish" at bounding box center [639, 620] width 85 height 25
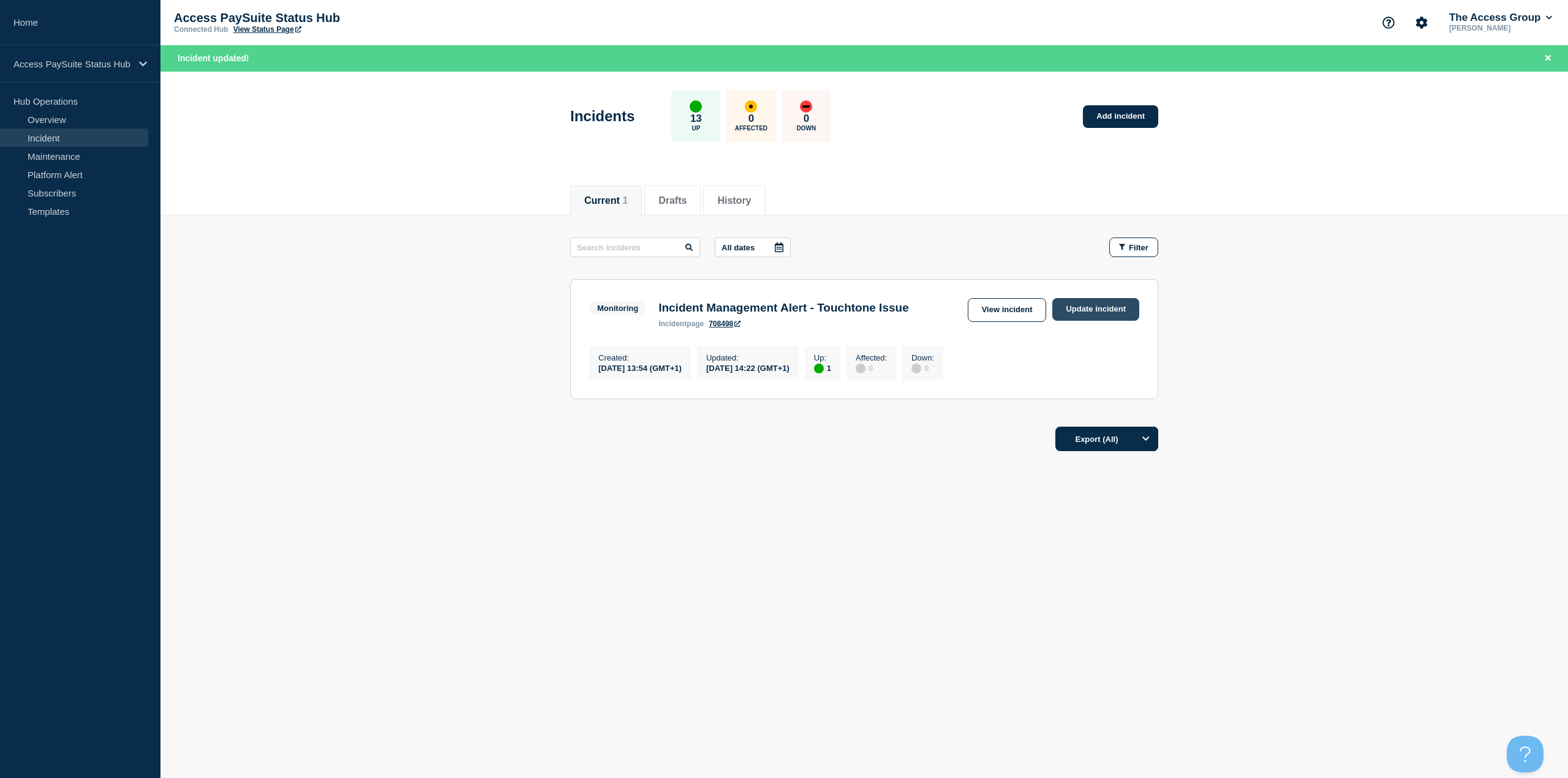
click at [1086, 311] on link "Update incident" at bounding box center [1095, 310] width 87 height 23
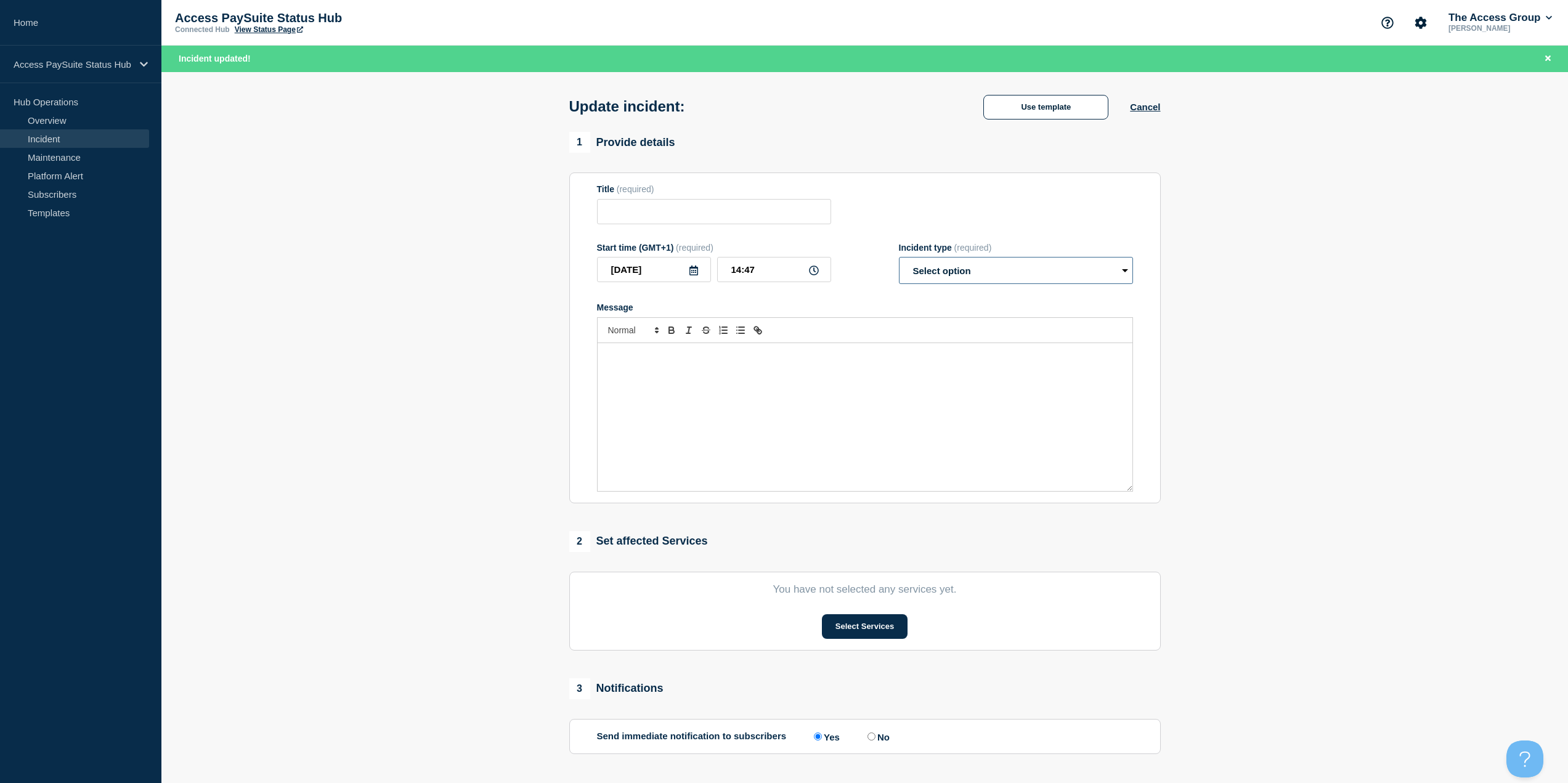
click at [1030, 269] on select "Select option Investigating Identified Monitoring Resolved" at bounding box center [1016, 271] width 234 height 27
type input "Incident Management Alert - Touchtone Issue"
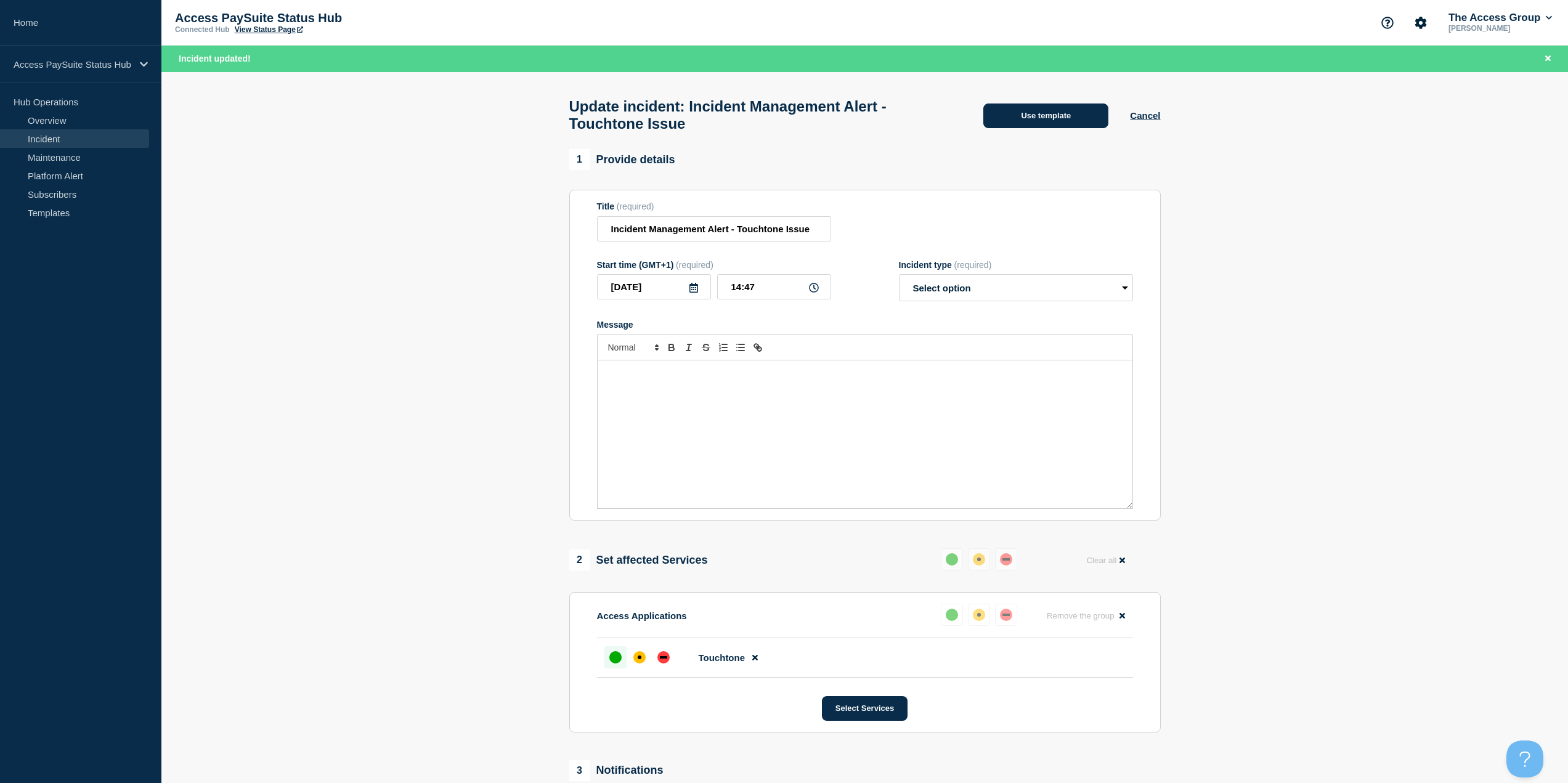
click at [1055, 119] on button "Use template" at bounding box center [1046, 116] width 125 height 25
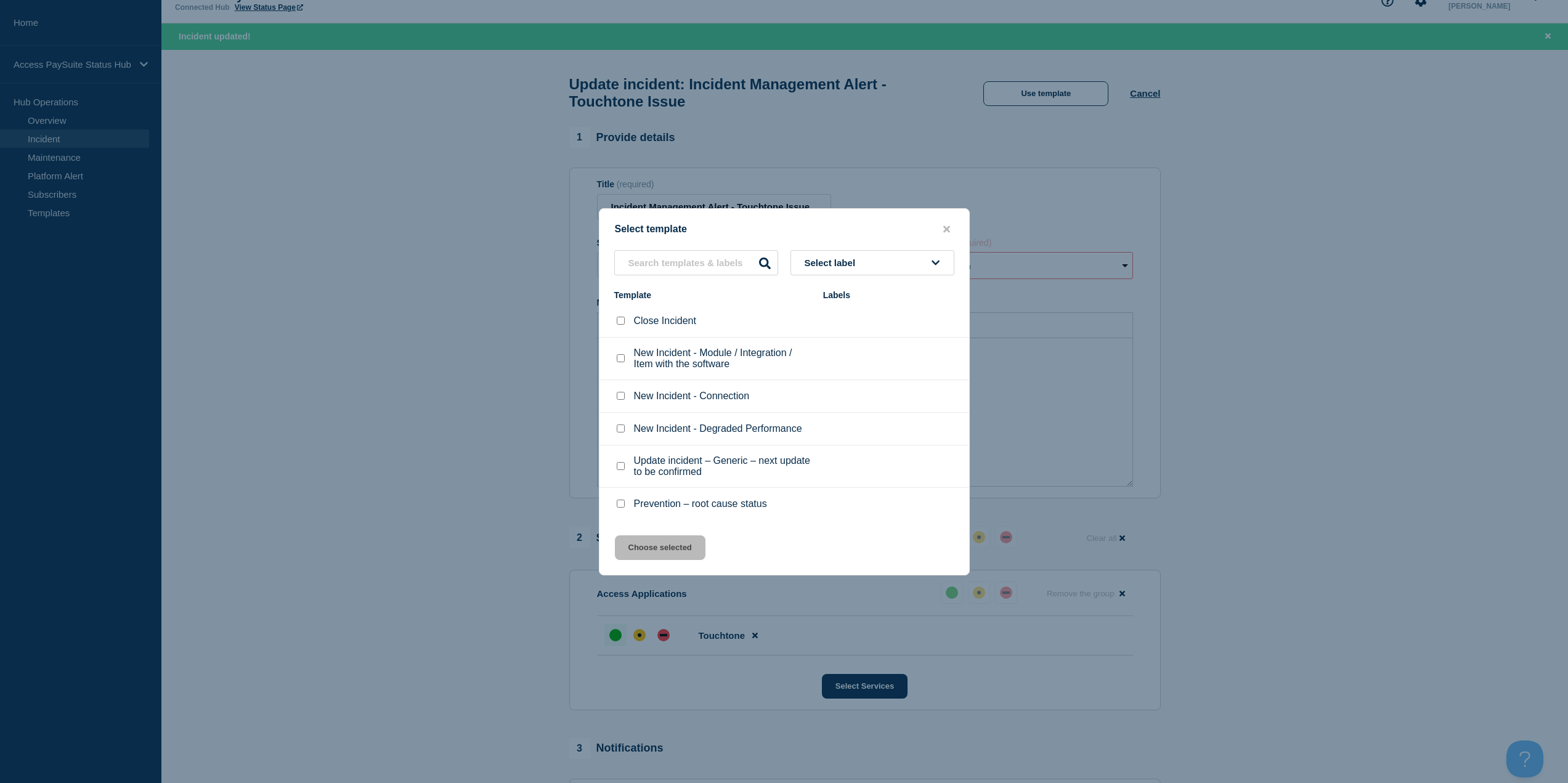
scroll to position [62, 0]
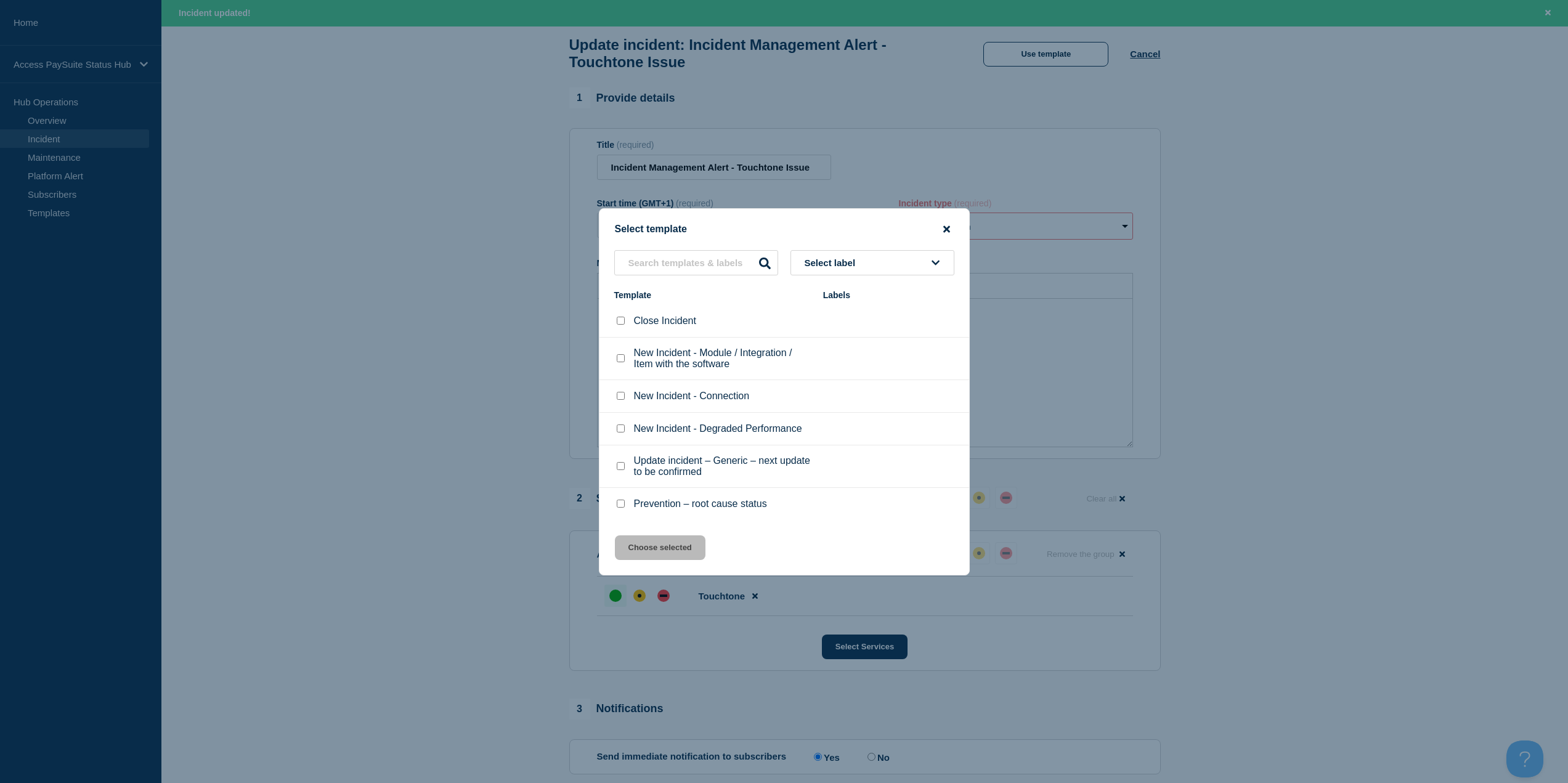
click at [950, 227] on icon "close button" at bounding box center [947, 229] width 7 height 10
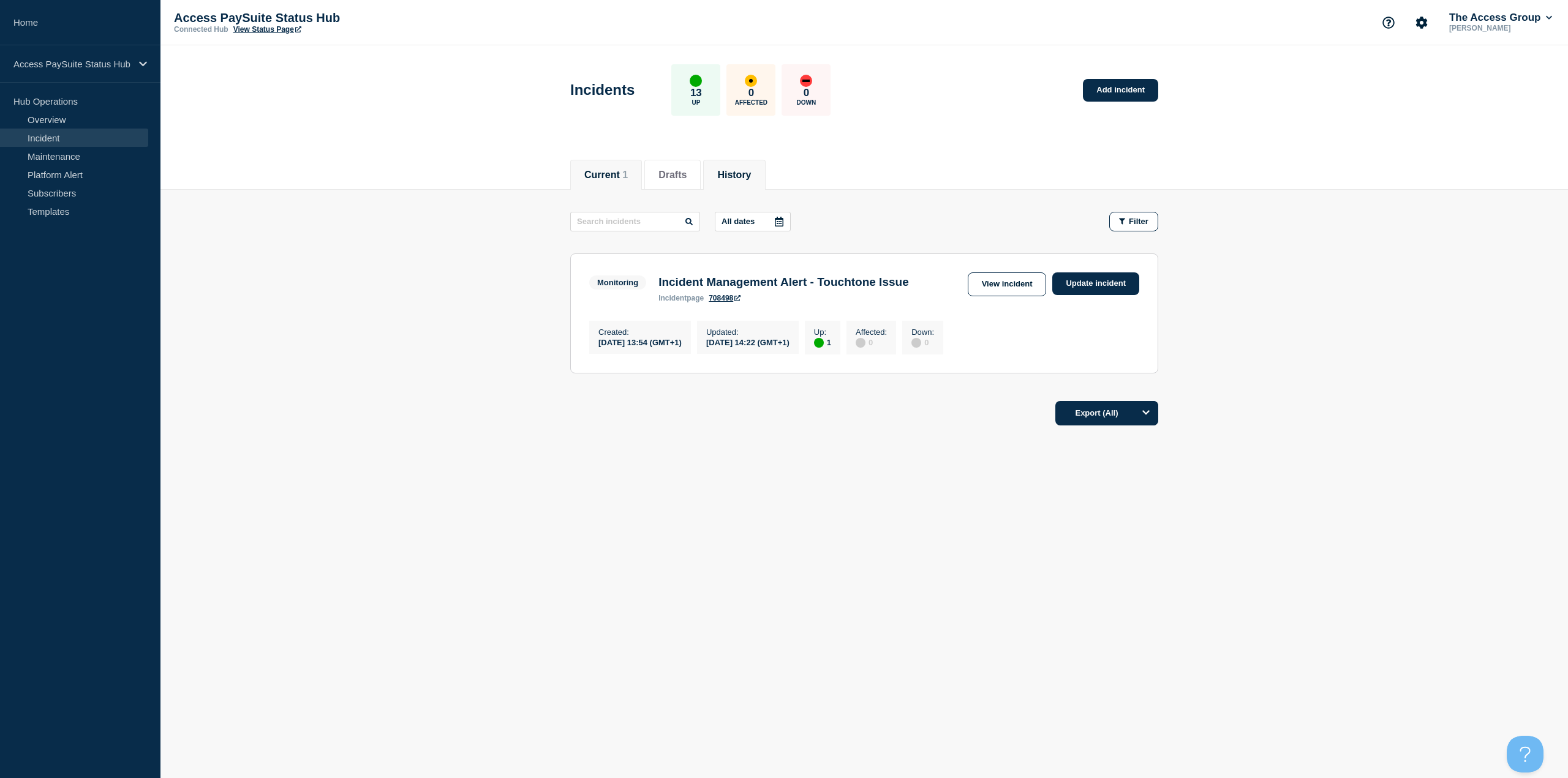
click at [726, 171] on li "History" at bounding box center [734, 174] width 62 height 30
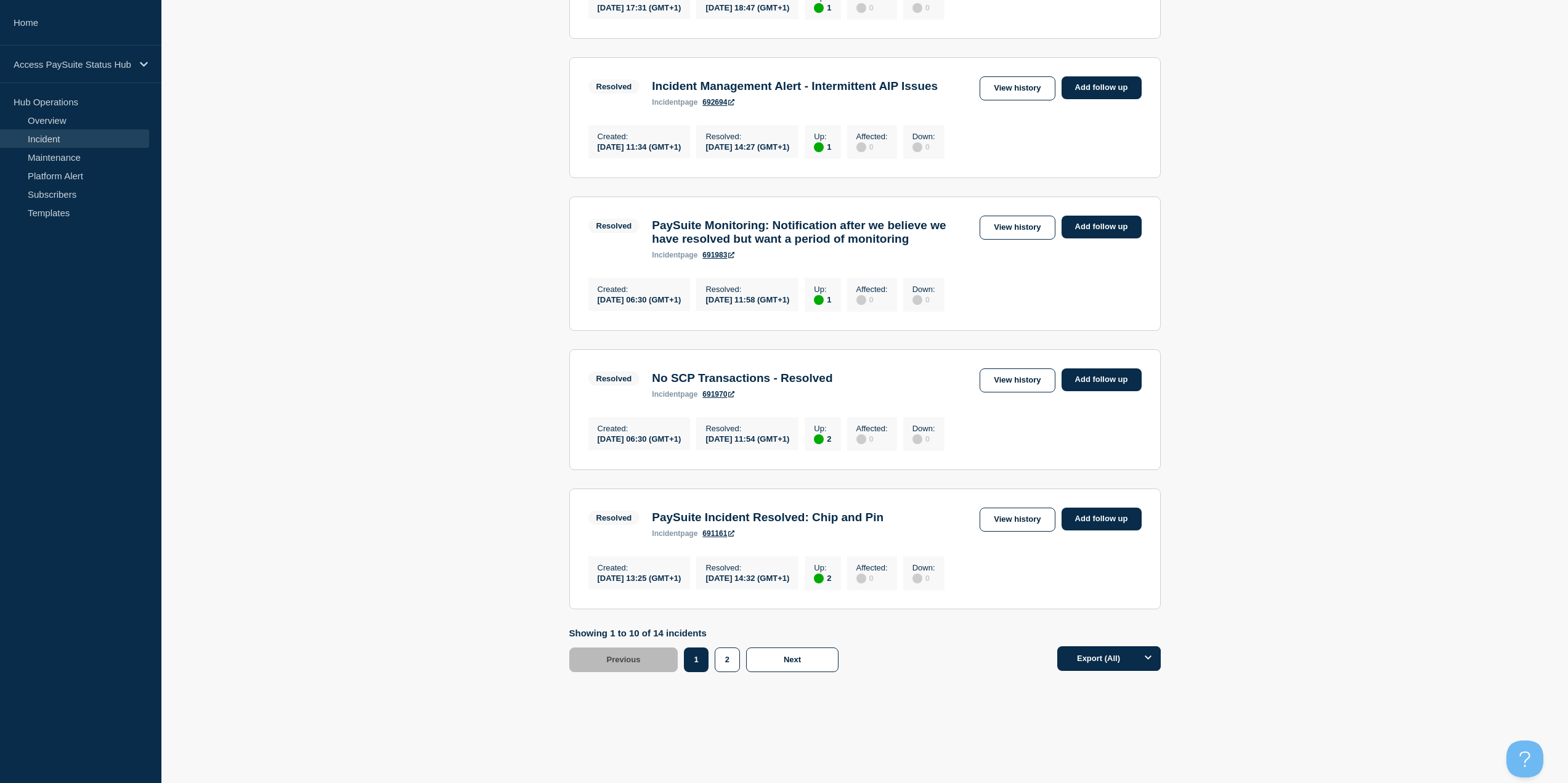
scroll to position [1113, 0]
click at [772, 651] on button "Next" at bounding box center [792, 659] width 93 height 25
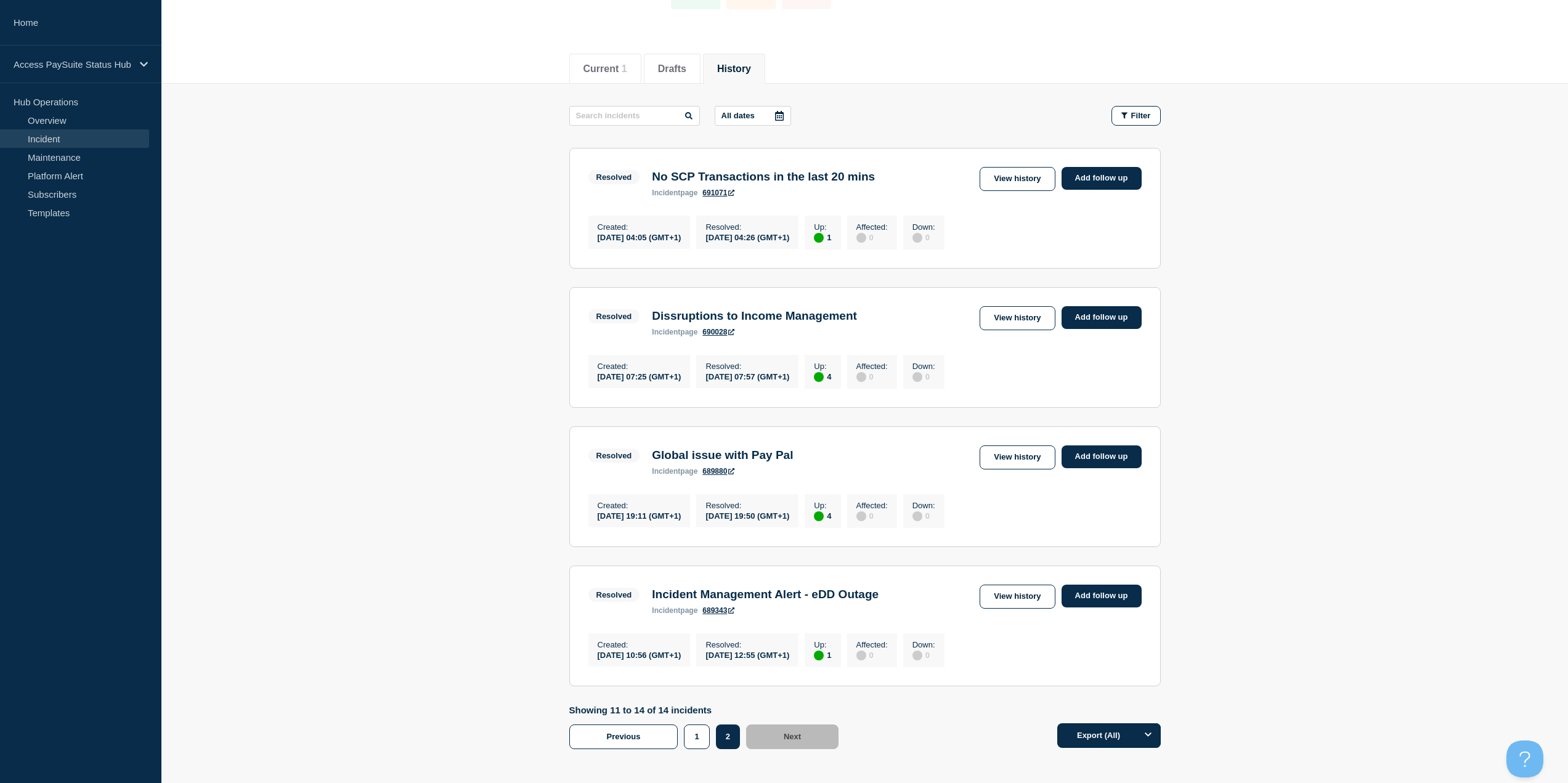
scroll to position [201, 0]
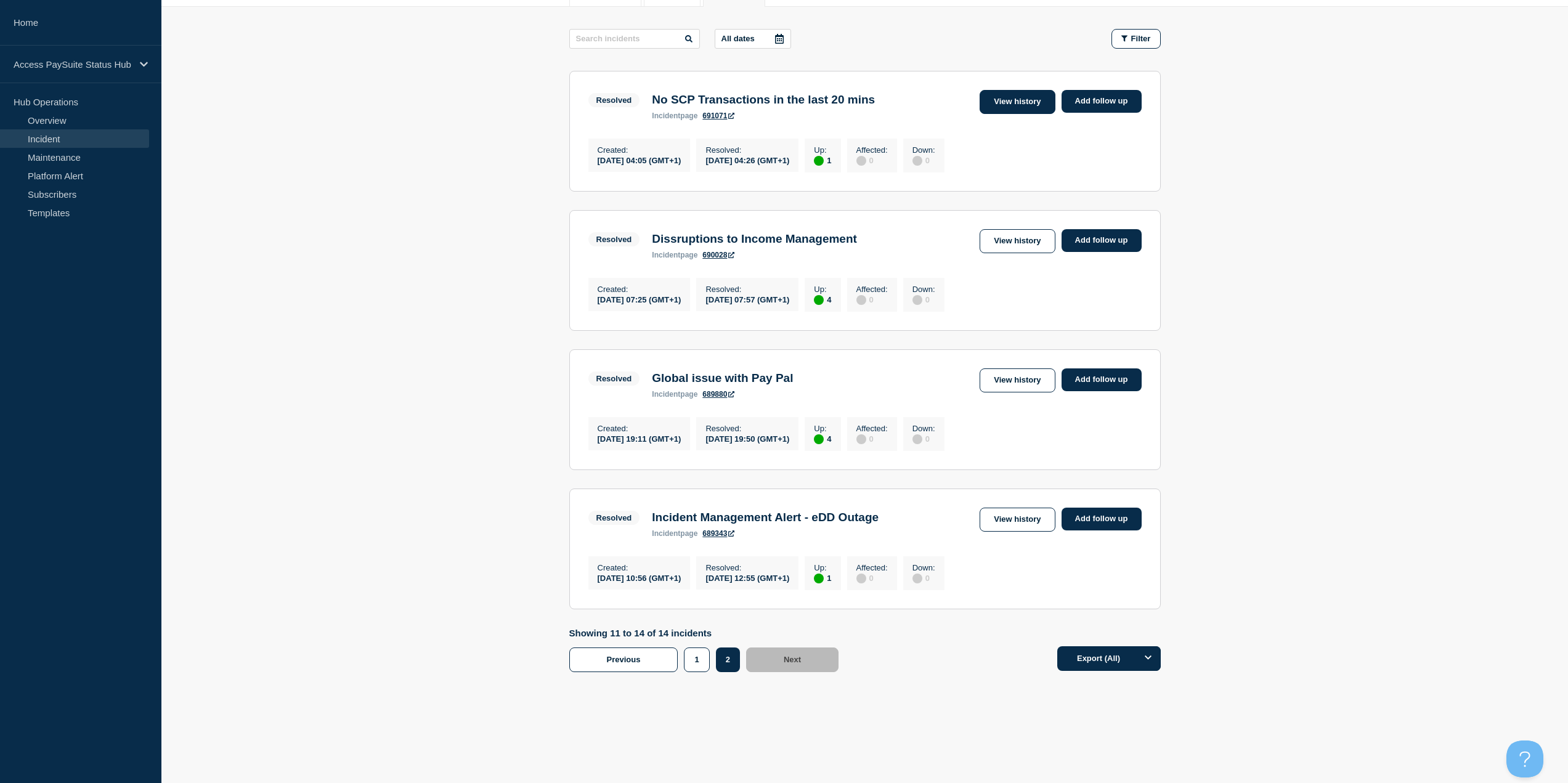
click at [988, 90] on link "View history" at bounding box center [1017, 102] width 75 height 24
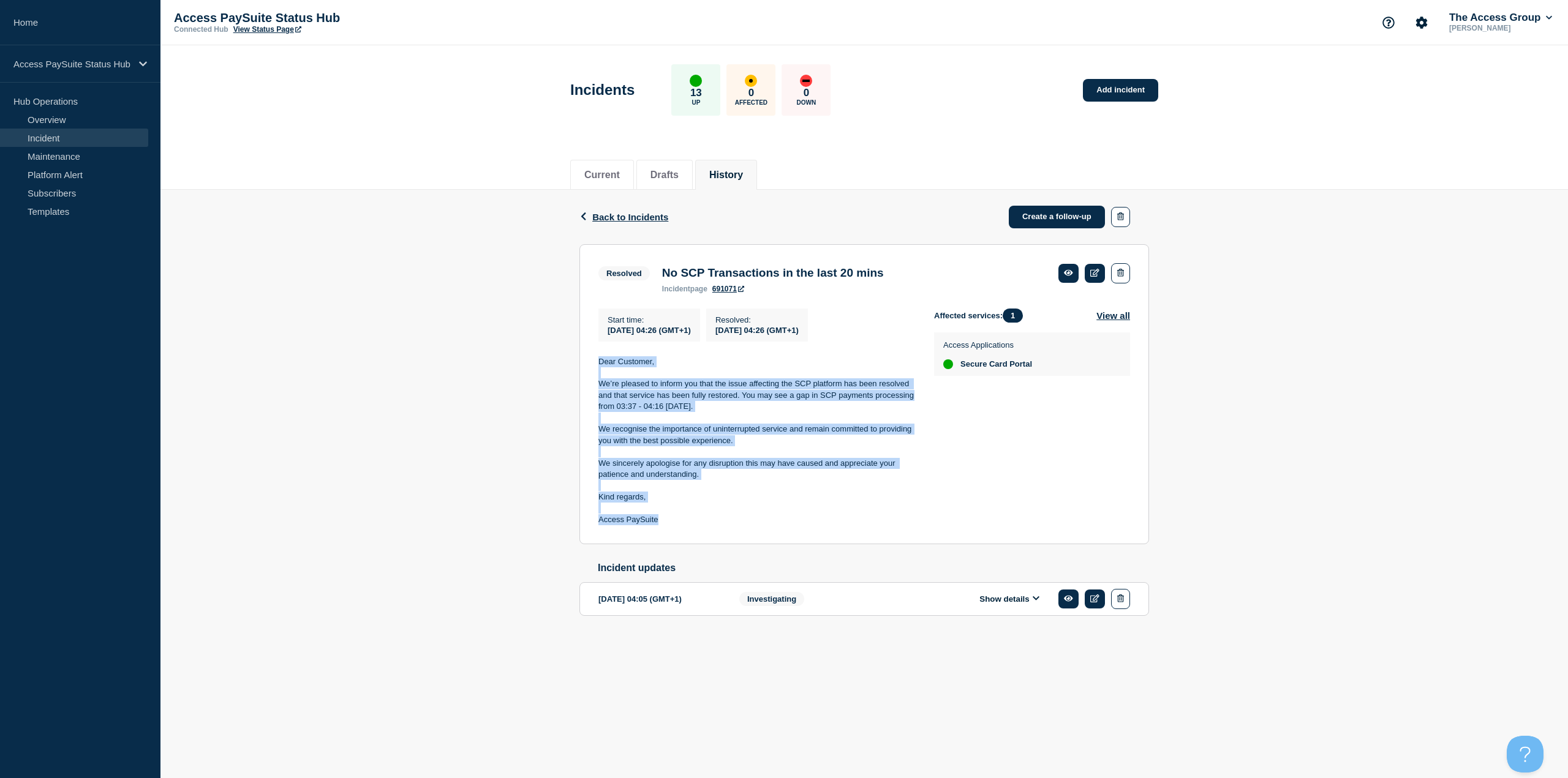
drag, startPoint x: 666, startPoint y: 519, endPoint x: 596, endPoint y: 370, distance: 164.6
click at [596, 370] on section "Resolved No SCP Transactions in the last 20 mins incident page 691071 Start tim…" at bounding box center [864, 394] width 569 height 300
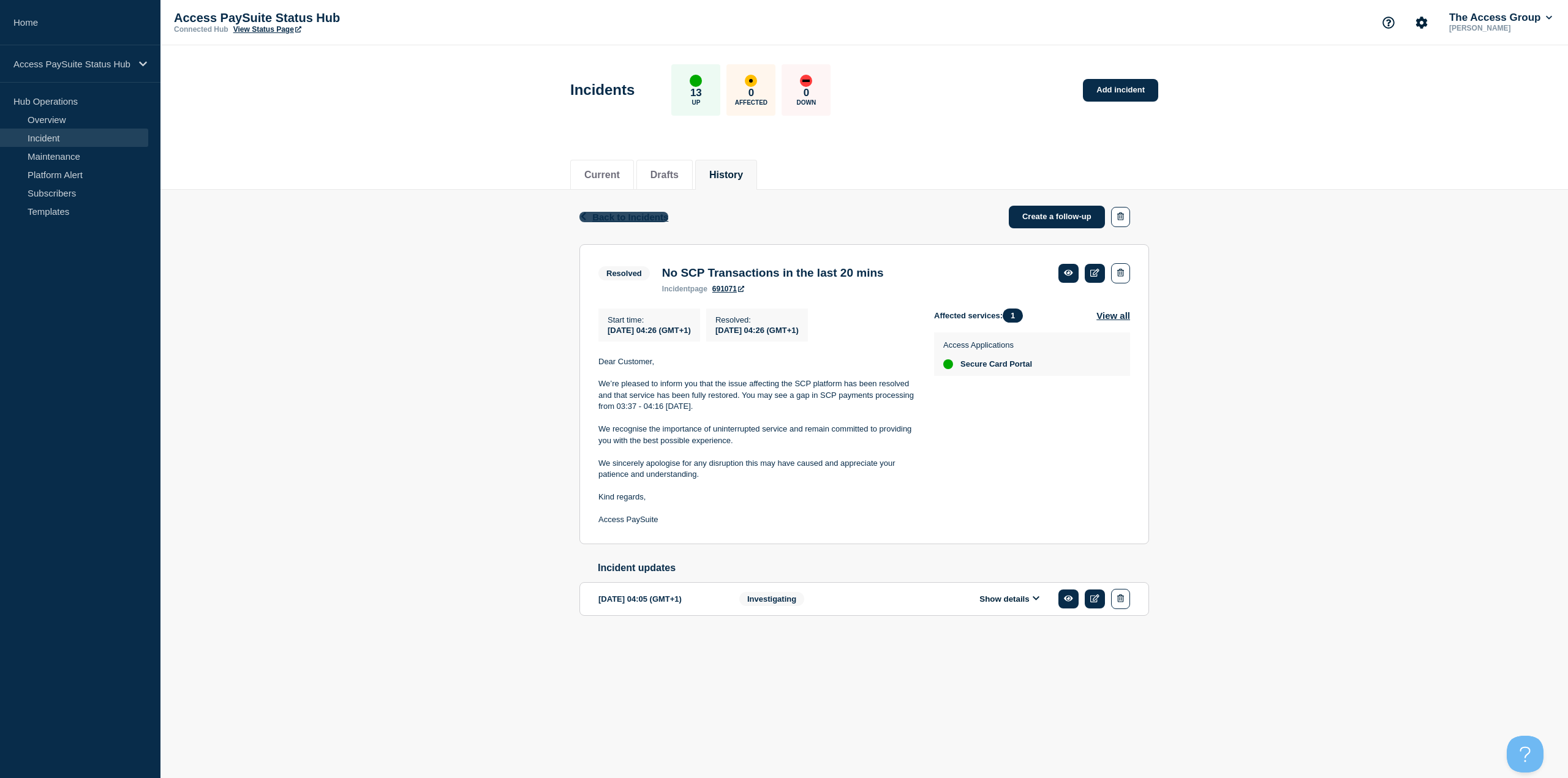
click at [635, 218] on span "Back to Incidents" at bounding box center [630, 217] width 76 height 11
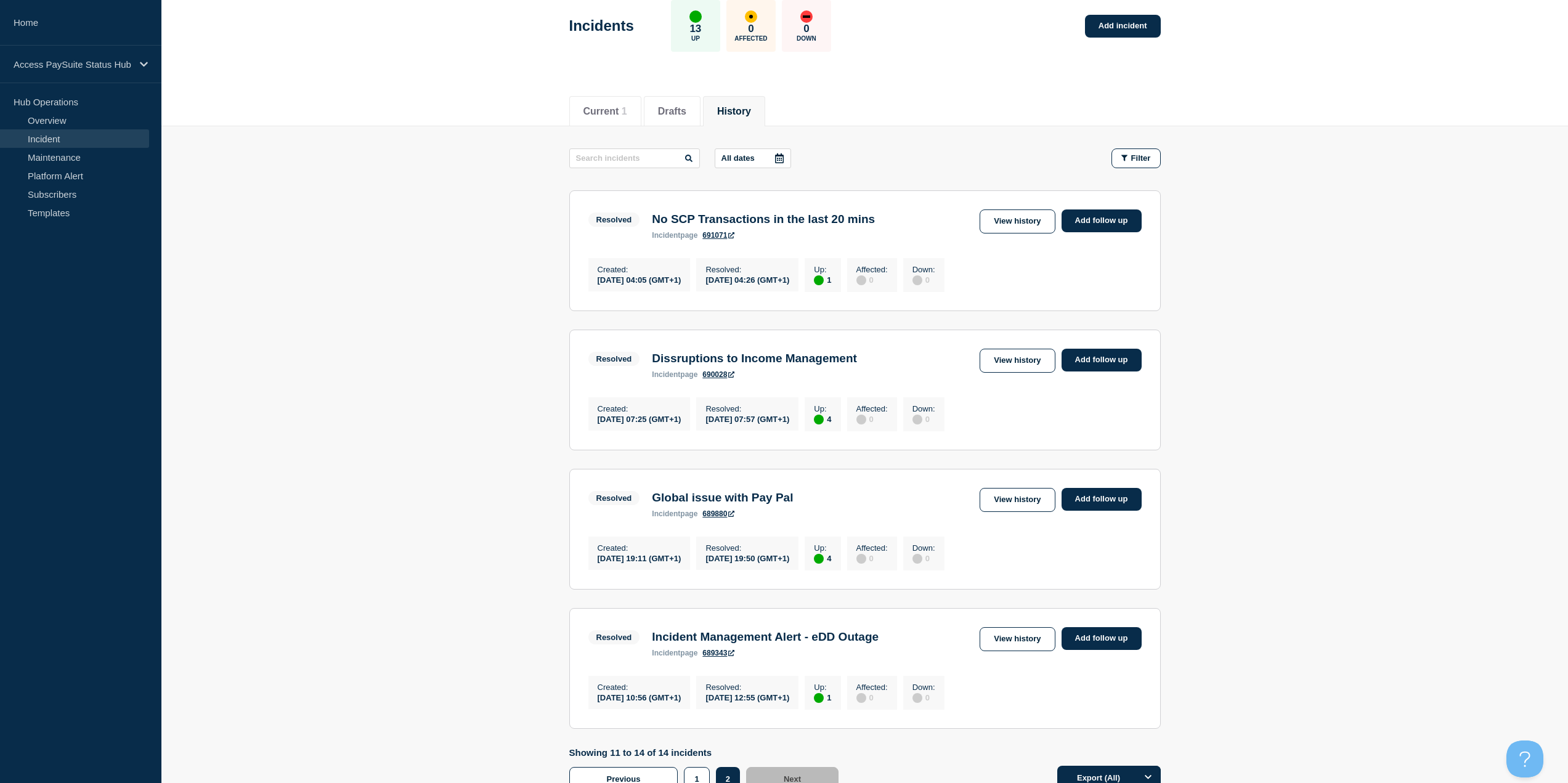
scroll to position [201, 0]
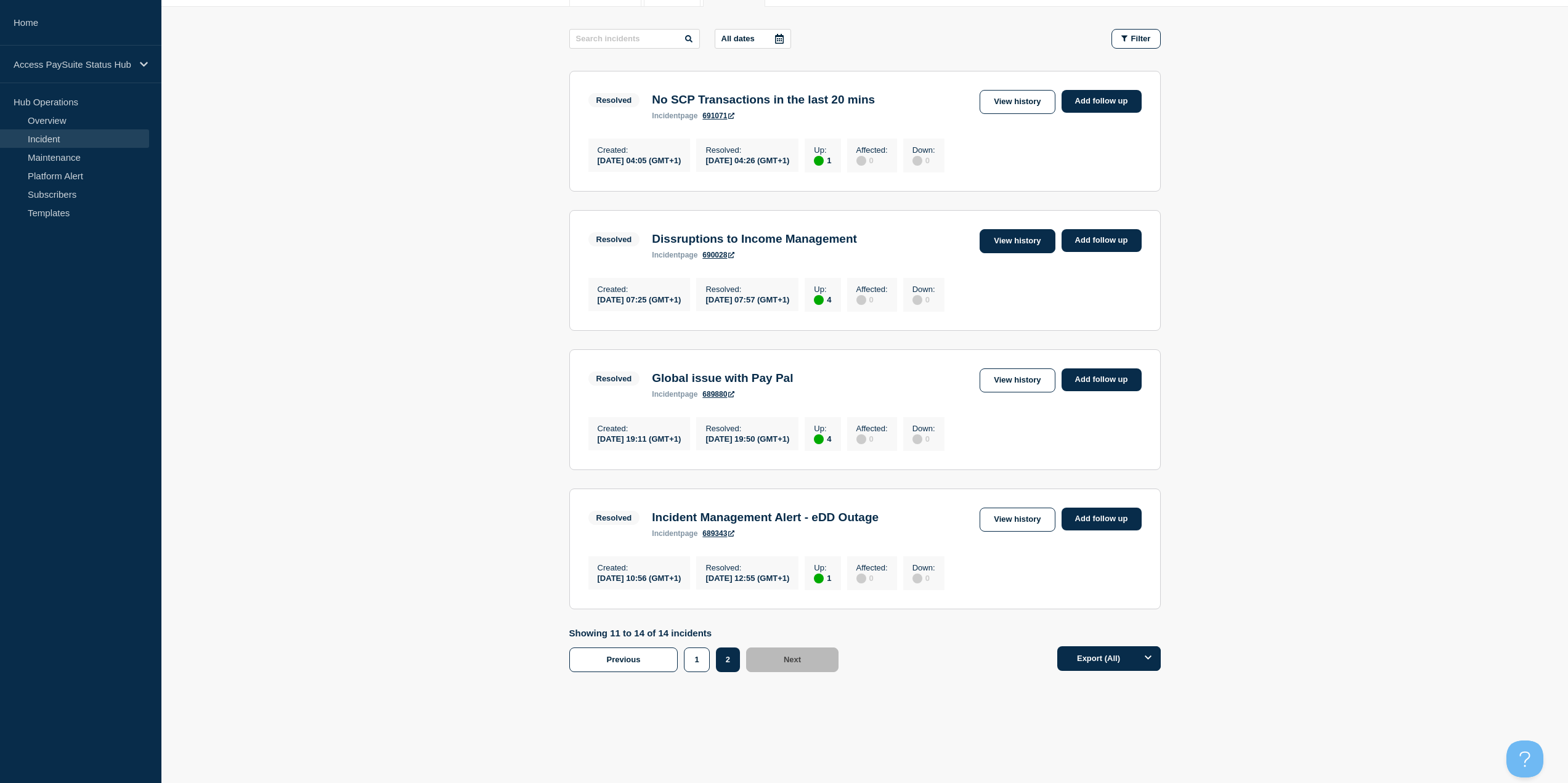
click at [1026, 229] on link "View history" at bounding box center [1017, 241] width 75 height 24
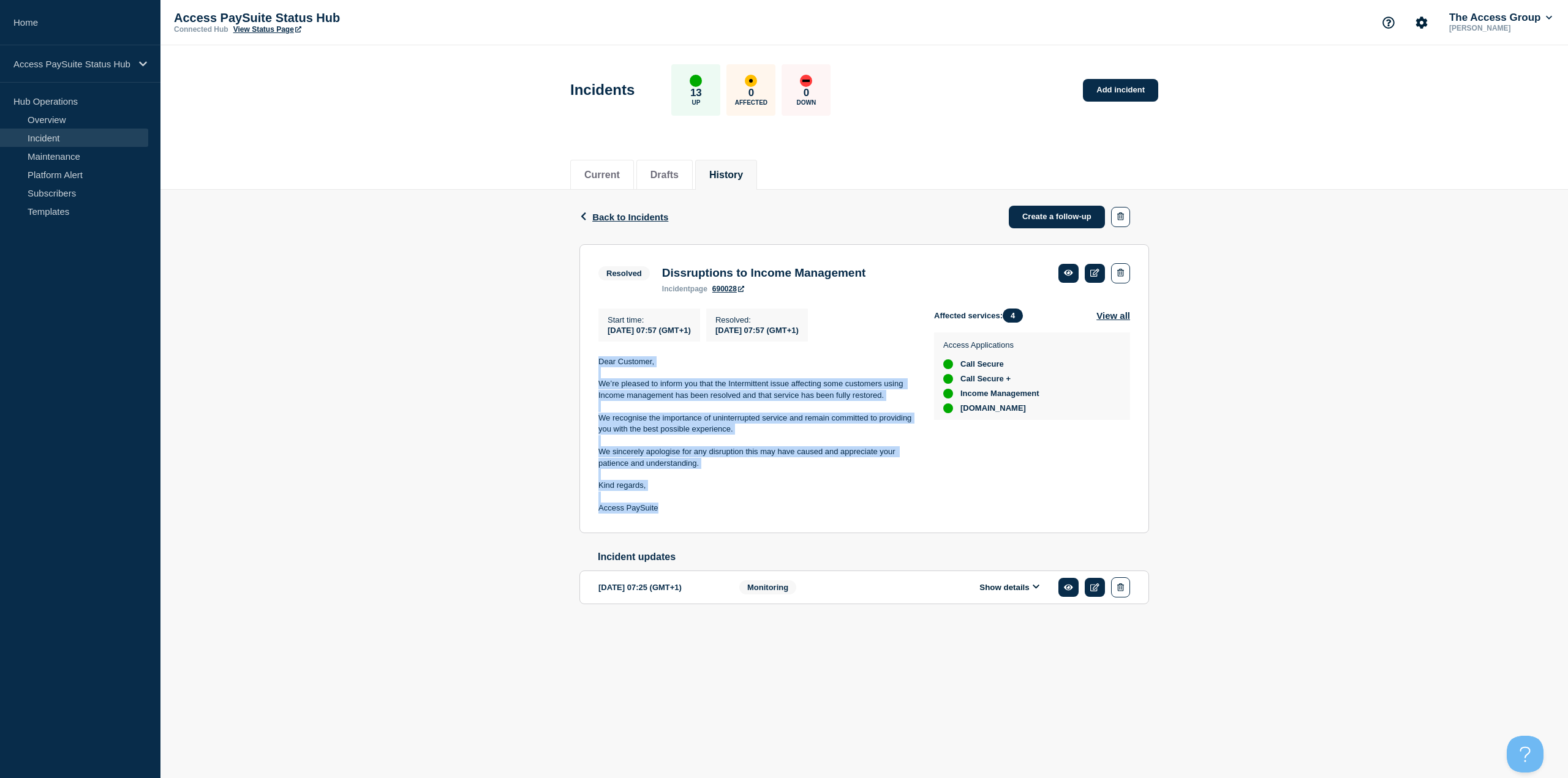
drag, startPoint x: 684, startPoint y: 508, endPoint x: 596, endPoint y: 366, distance: 167.1
click at [596, 366] on section "Resolved Dissruptions to Income Management incident page 690028 Start time : [D…" at bounding box center [864, 388] width 569 height 289
copy div "Dear Customer, We’re pleased to inform you that the Intermittent issue affectin…"
click at [612, 173] on button "Current" at bounding box center [601, 175] width 35 height 11
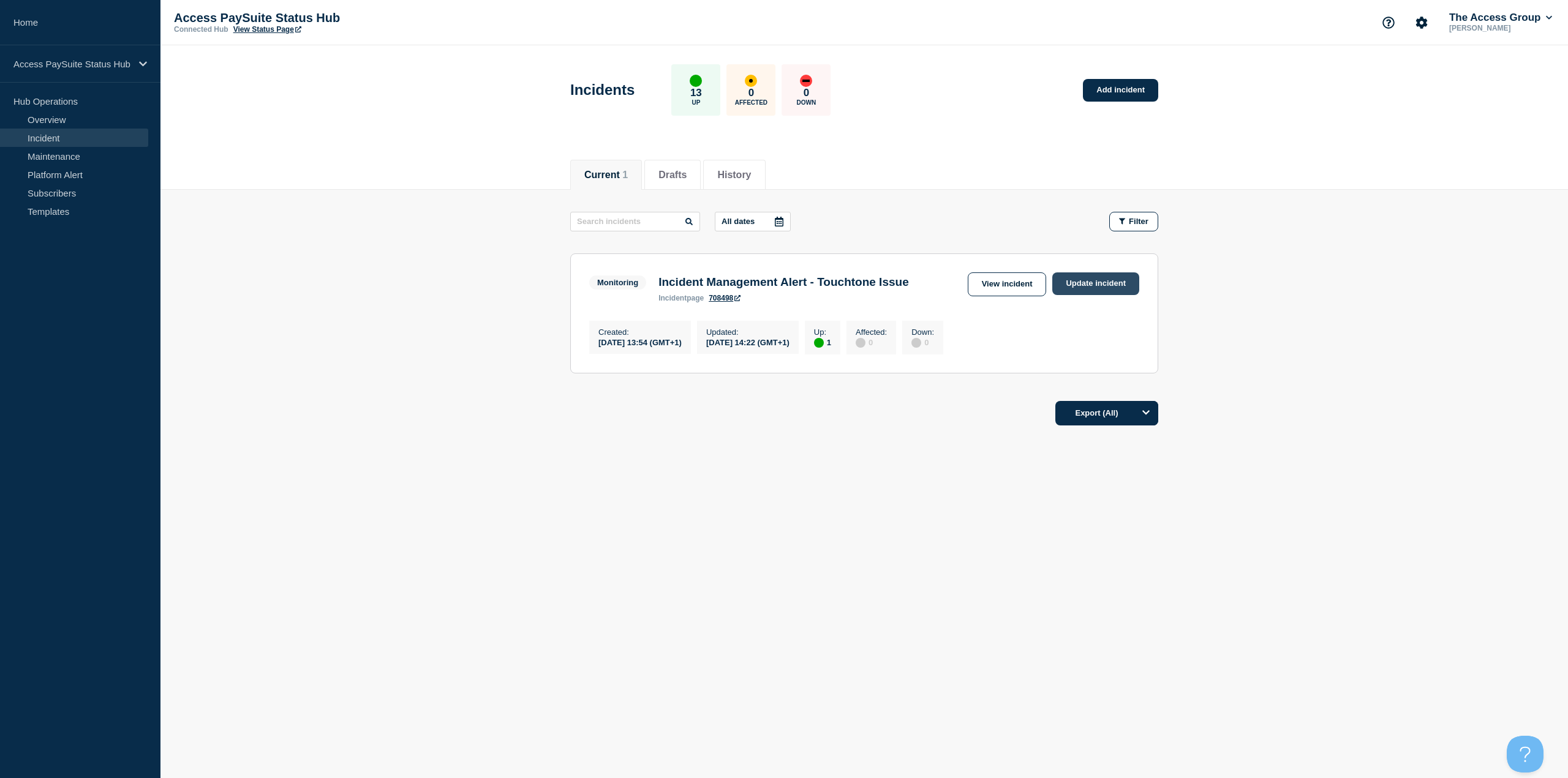
click at [1079, 290] on link "Update incident" at bounding box center [1095, 284] width 87 height 23
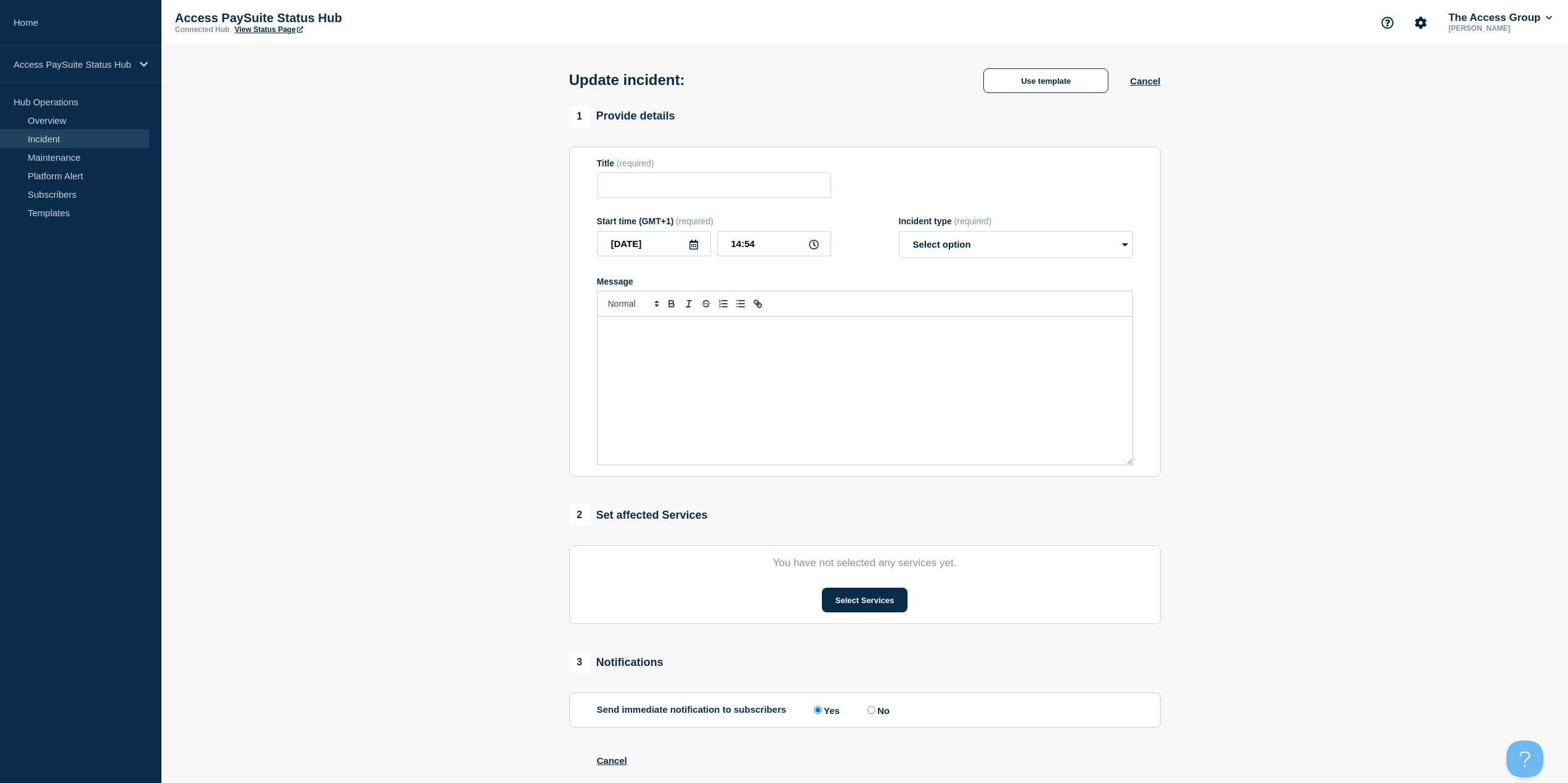
type input "Incident Management Alert - Touchtone Issue"
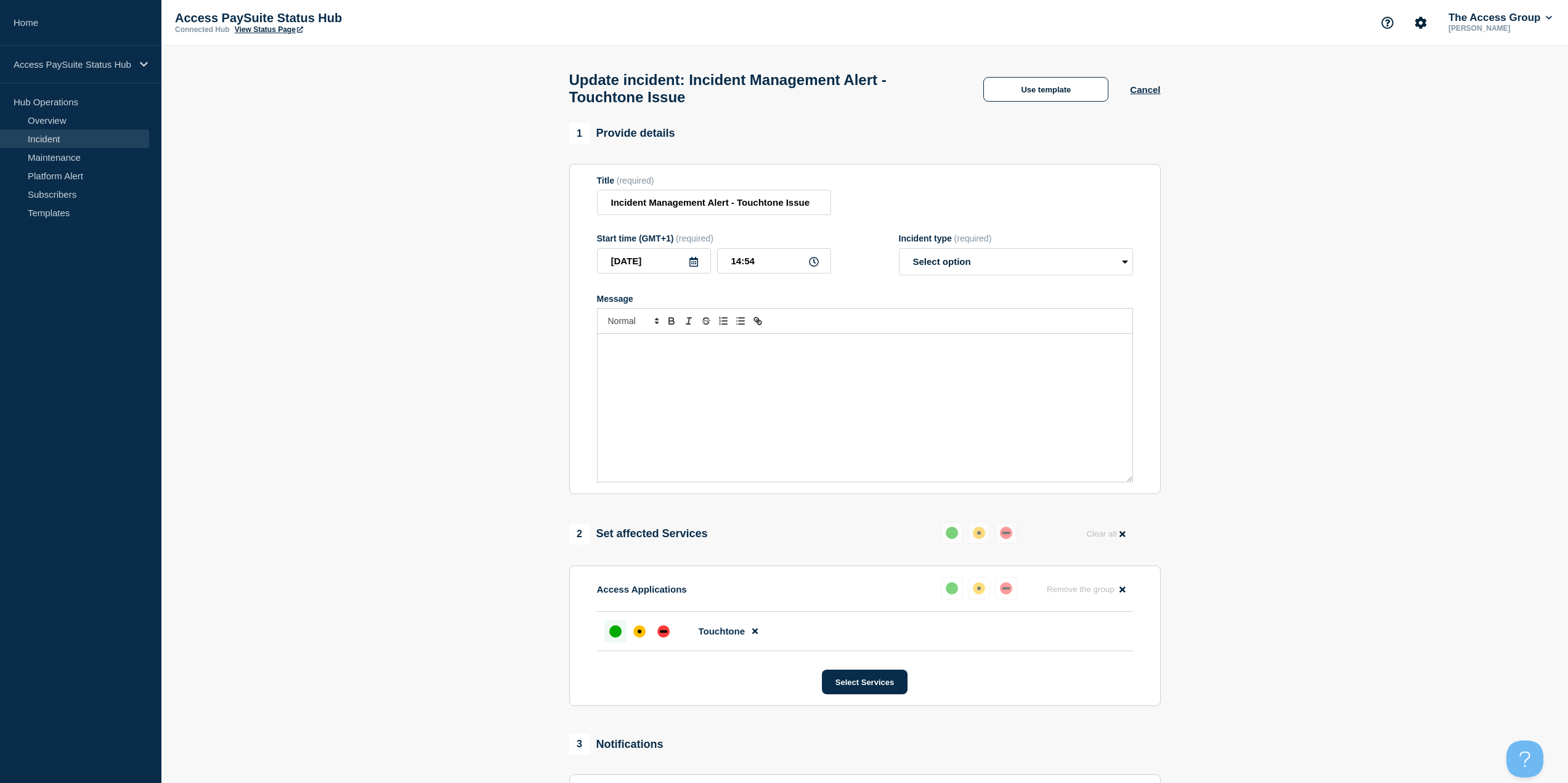
click at [802, 362] on div "Message" at bounding box center [865, 408] width 535 height 148
click at [784, 377] on div "Message" at bounding box center [865, 408] width 535 height 148
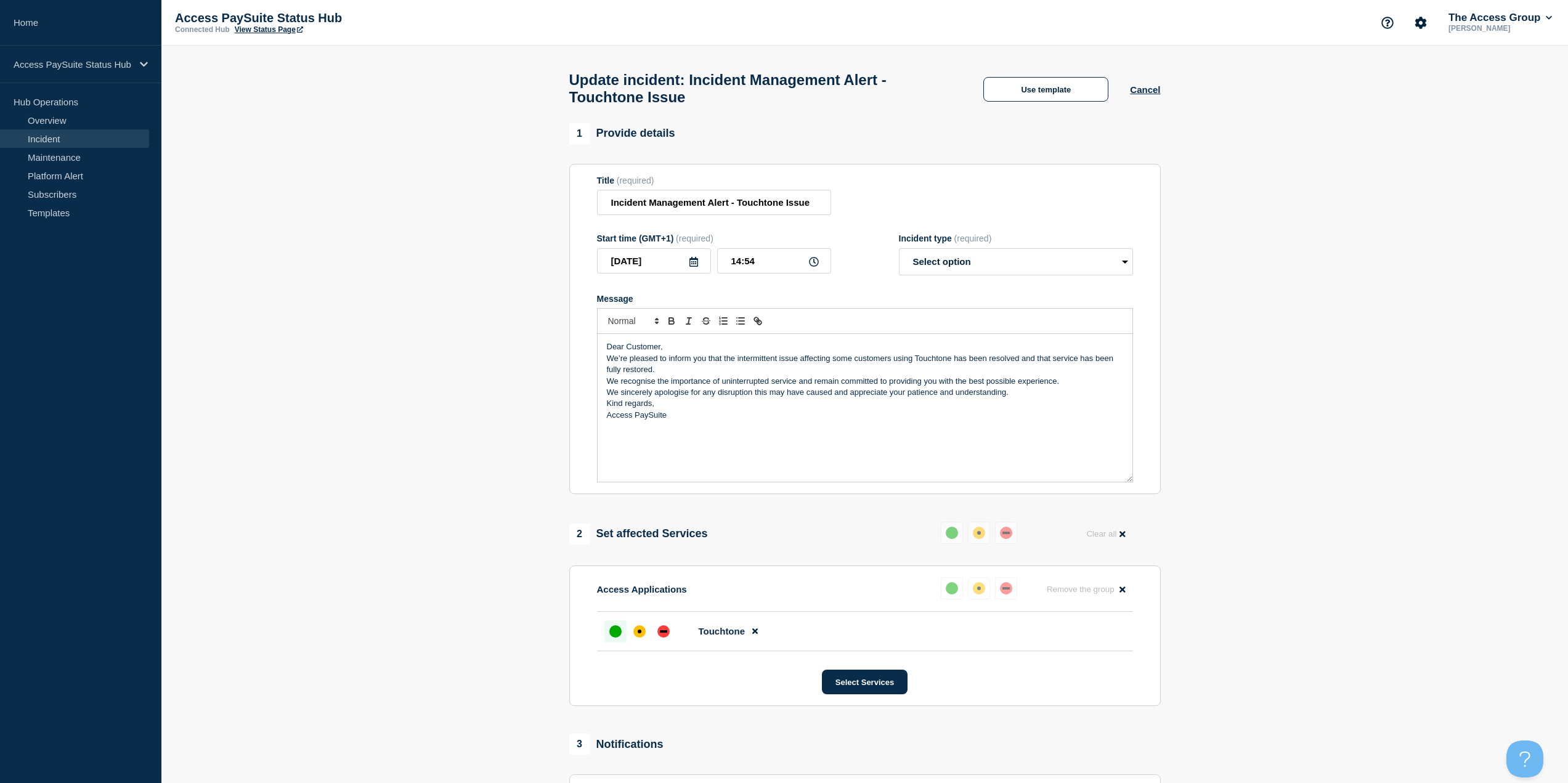
click at [712, 351] on p "Dear Customer," at bounding box center [865, 347] width 516 height 11
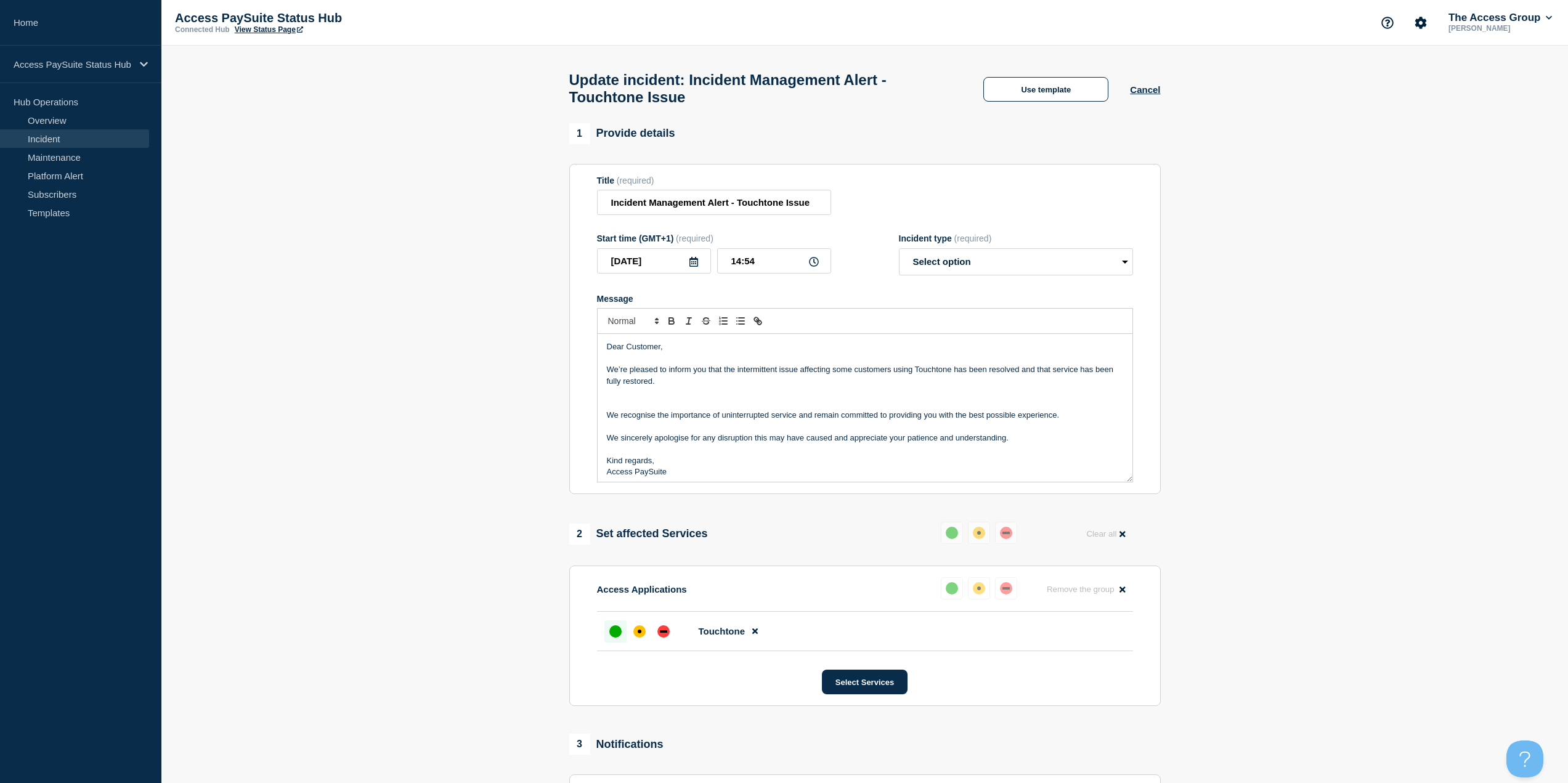
scroll to position [5, 0]
click at [663, 400] on p "Message" at bounding box center [865, 398] width 516 height 11
click at [1128, 273] on select "Select option Investigating Identified Monitoring Resolved" at bounding box center [1016, 262] width 234 height 27
select select "resolved"
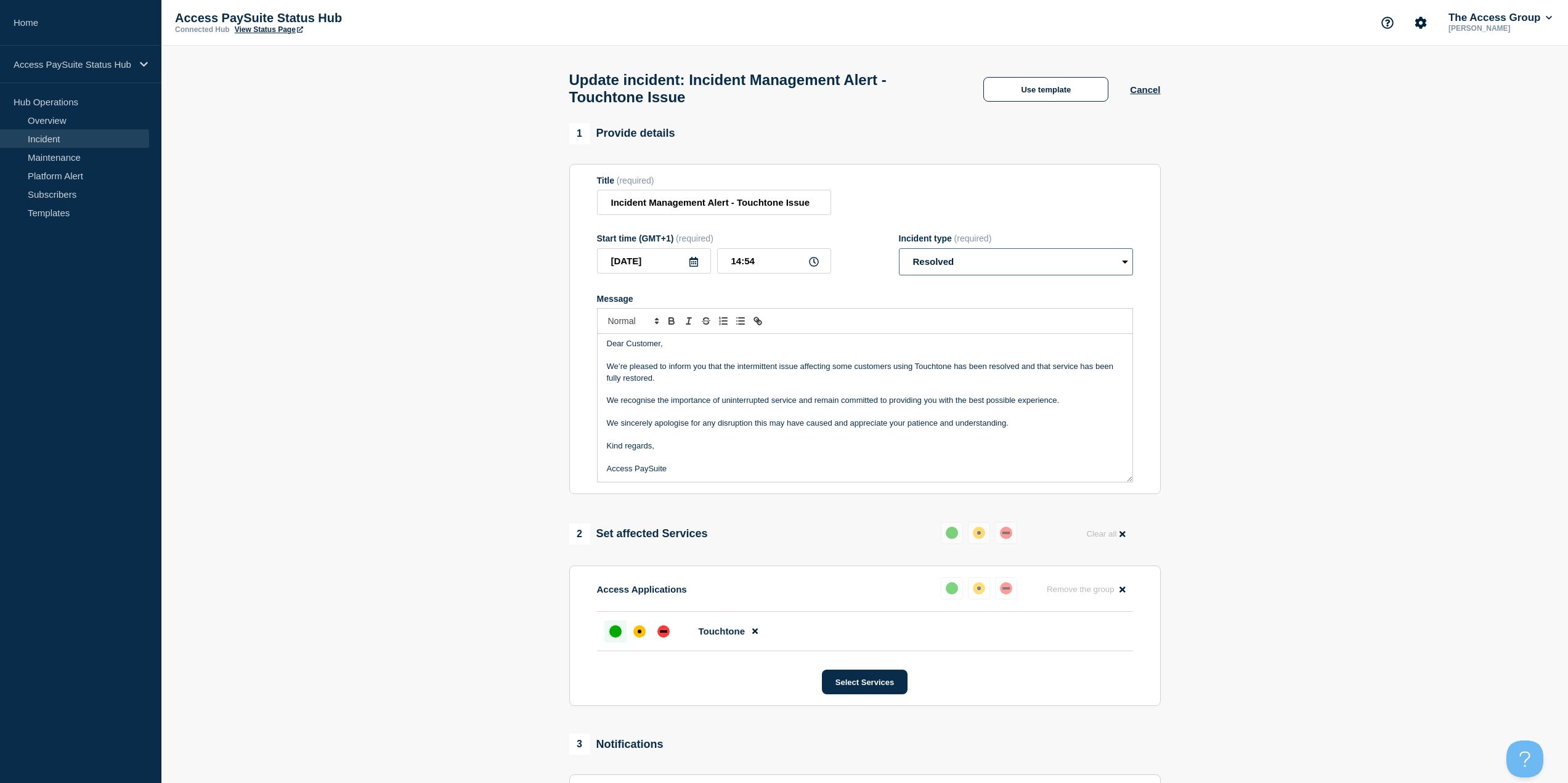
click at [899, 254] on select "Select option Investigating Identified Monitoring Resolved" at bounding box center [1016, 262] width 234 height 27
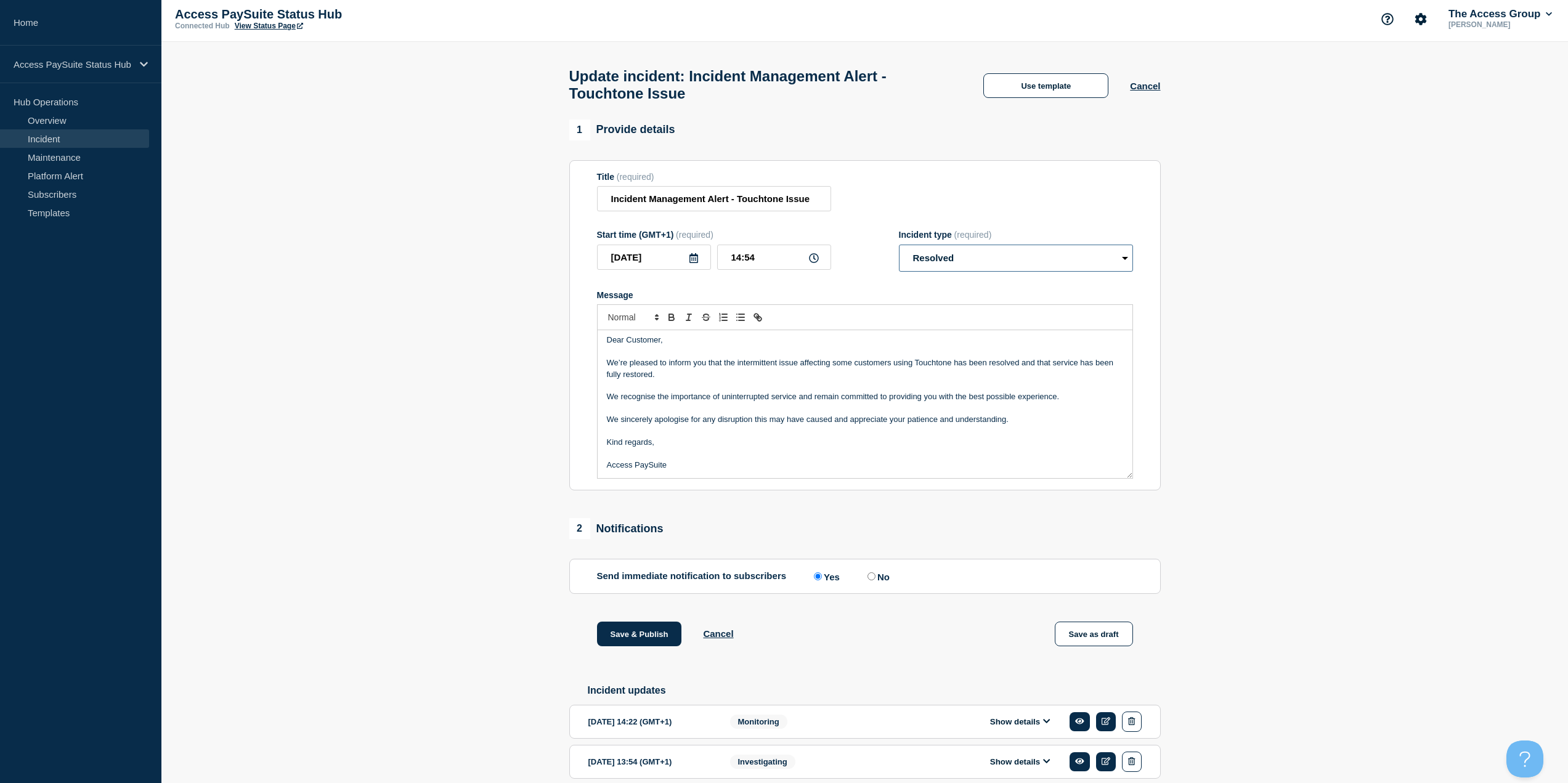
scroll to position [0, 0]
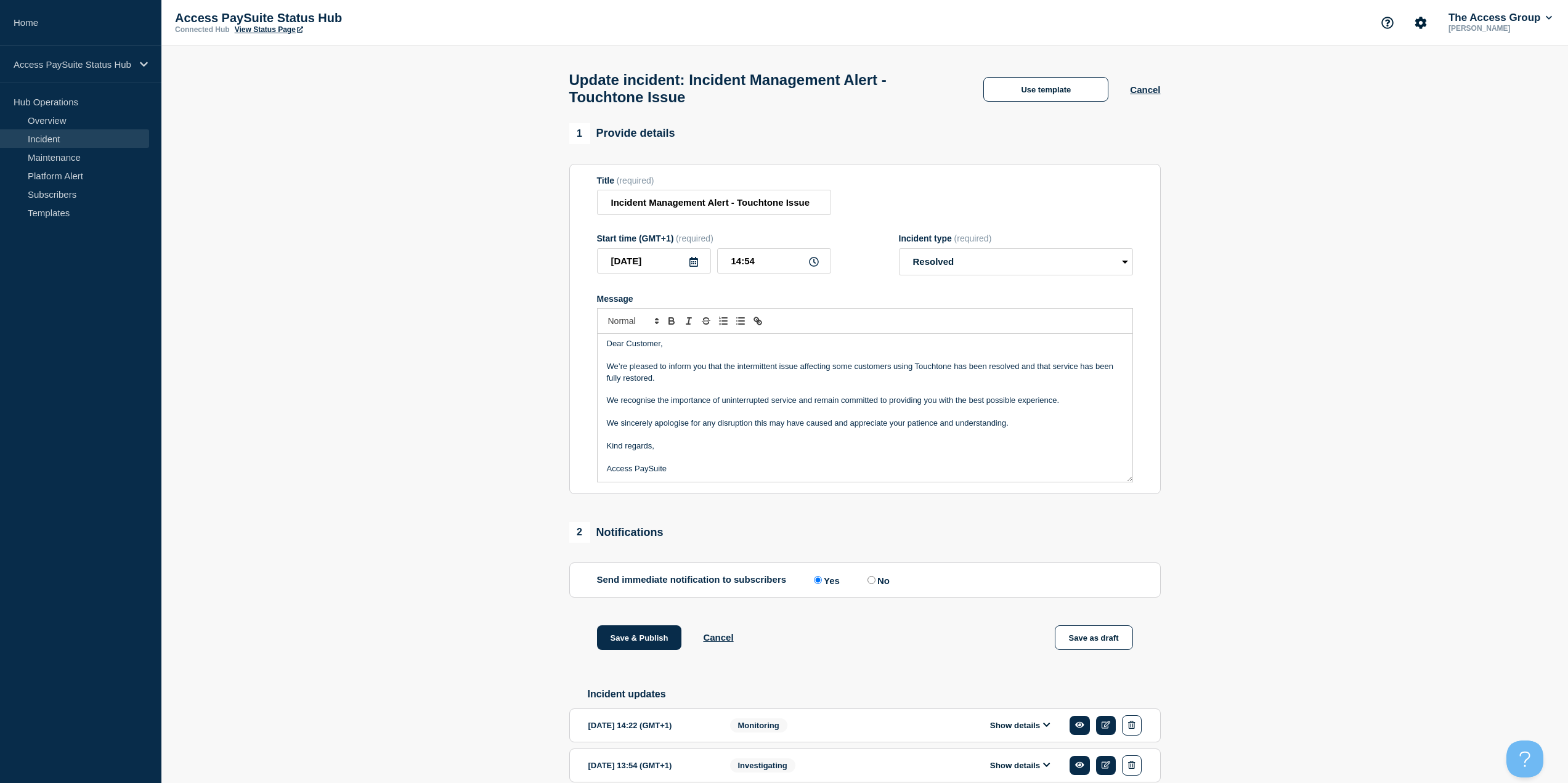
click at [883, 390] on p "Message" at bounding box center [865, 389] width 516 height 11
click at [878, 429] on p "We sincerely apologise for any disruption this may have caused and appreciate y…" at bounding box center [865, 426] width 516 height 11
click at [845, 409] on p "We recognise the importance of uninterrupted service and remain committed to pr…" at bounding box center [865, 404] width 516 height 11
click at [846, 385] on p "We’re pleased to inform you that the intermittent issue affecting some customer…" at bounding box center [865, 375] width 516 height 23
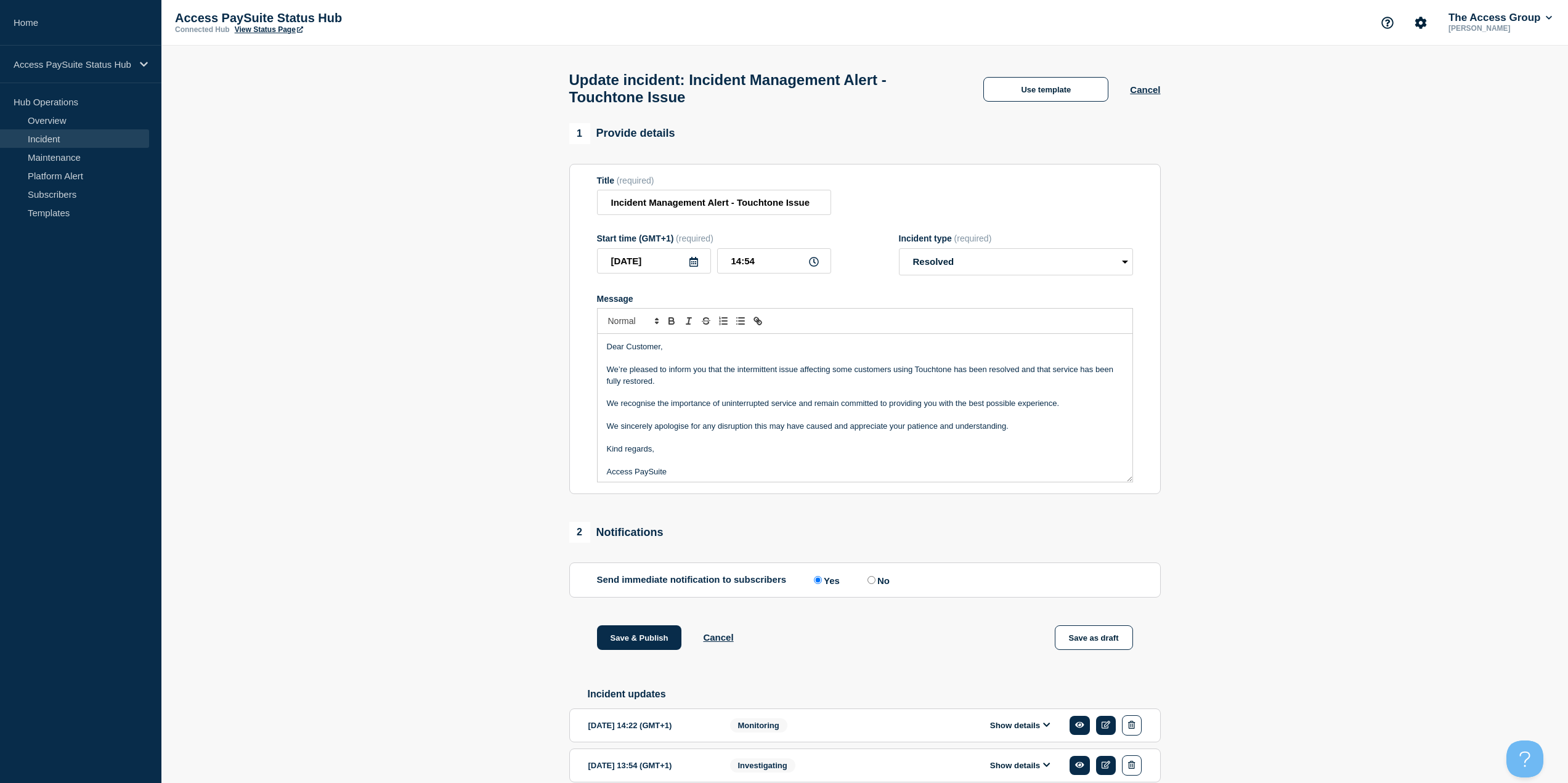
click at [846, 385] on p "We’re pleased to inform you that the intermittent issue affecting some customer…" at bounding box center [865, 375] width 516 height 23
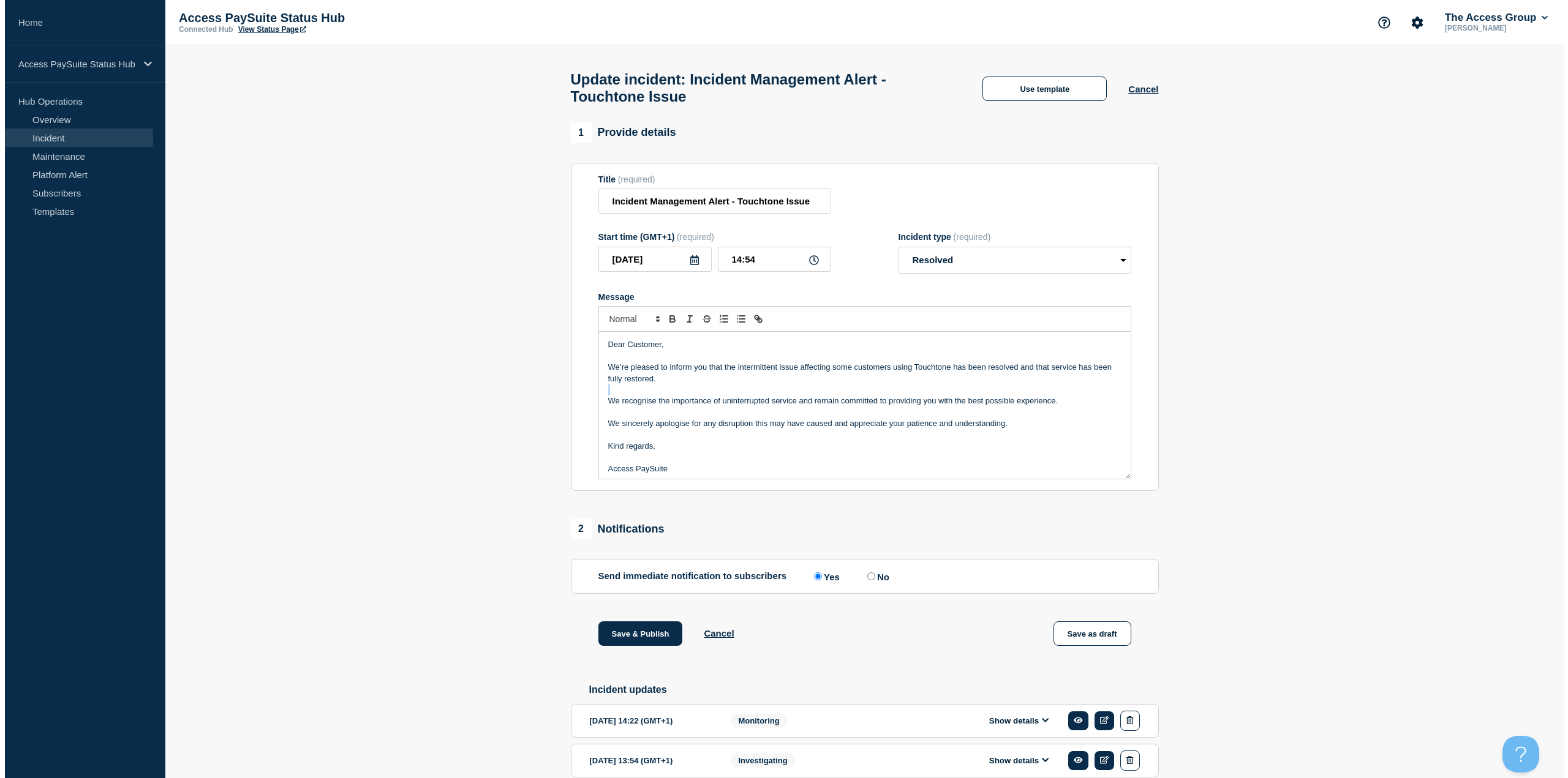
scroll to position [3, 0]
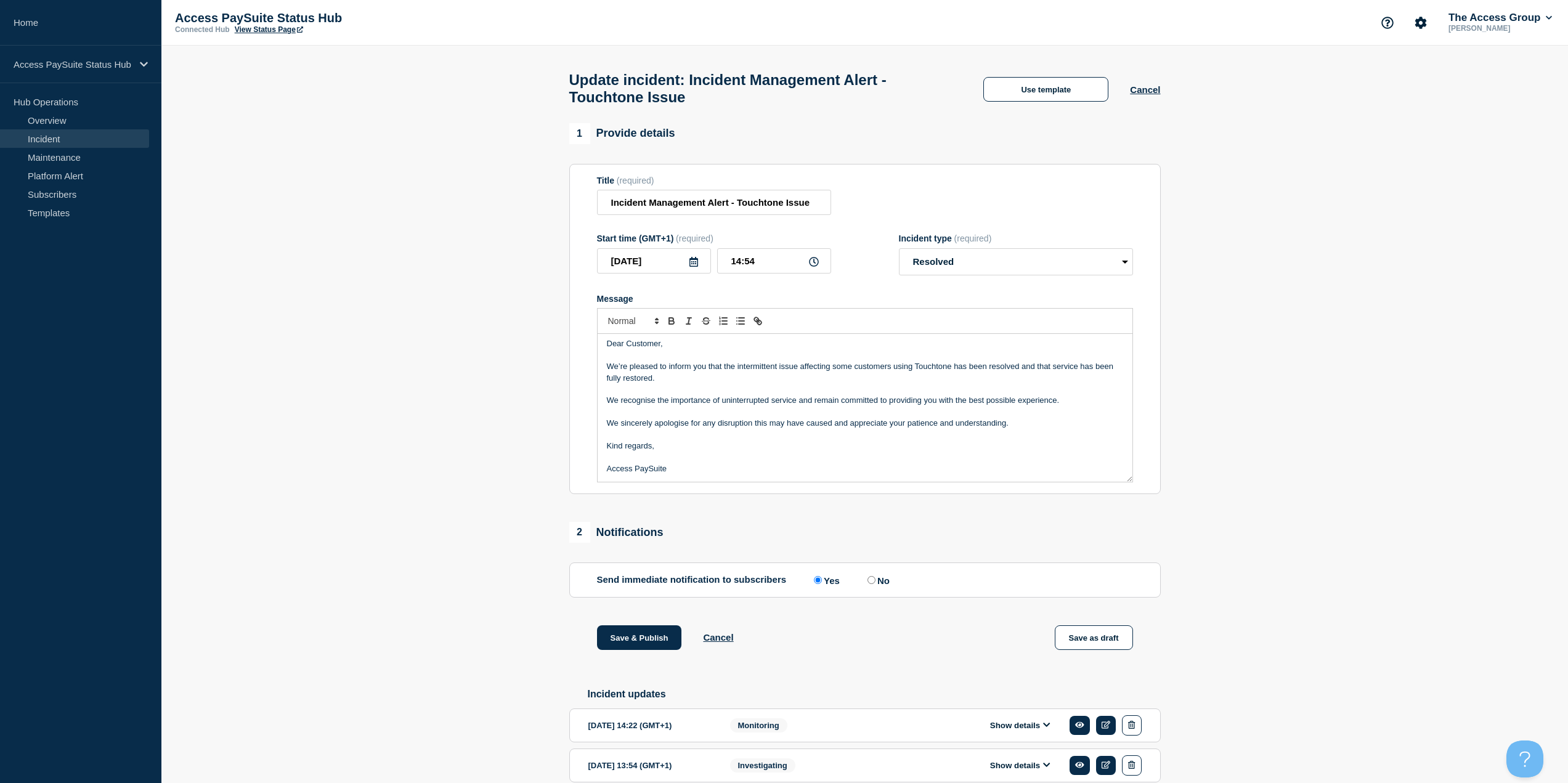
click at [780, 463] on p "Message" at bounding box center [865, 457] width 516 height 11
click at [650, 643] on button "Save & Publish" at bounding box center [639, 637] width 85 height 25
